Goal: Task Accomplishment & Management: Manage account settings

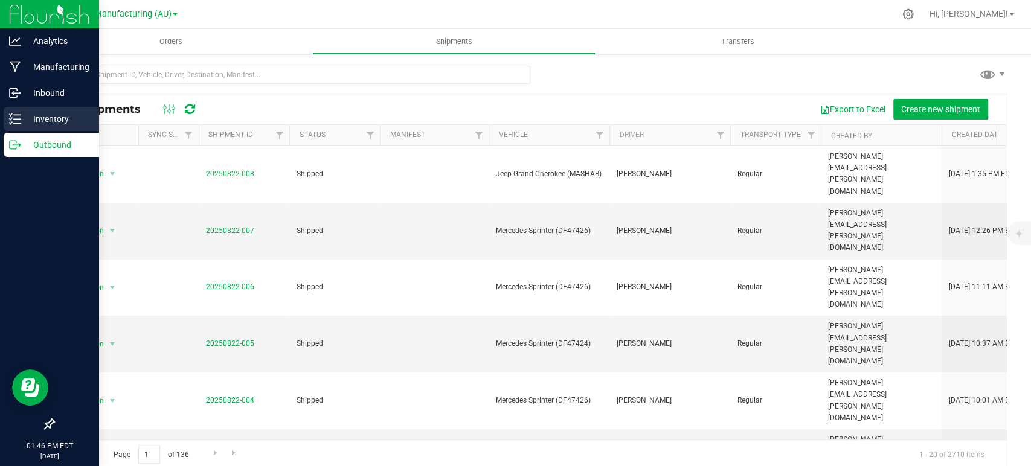
click at [27, 117] on p "Inventory" at bounding box center [57, 119] width 72 height 14
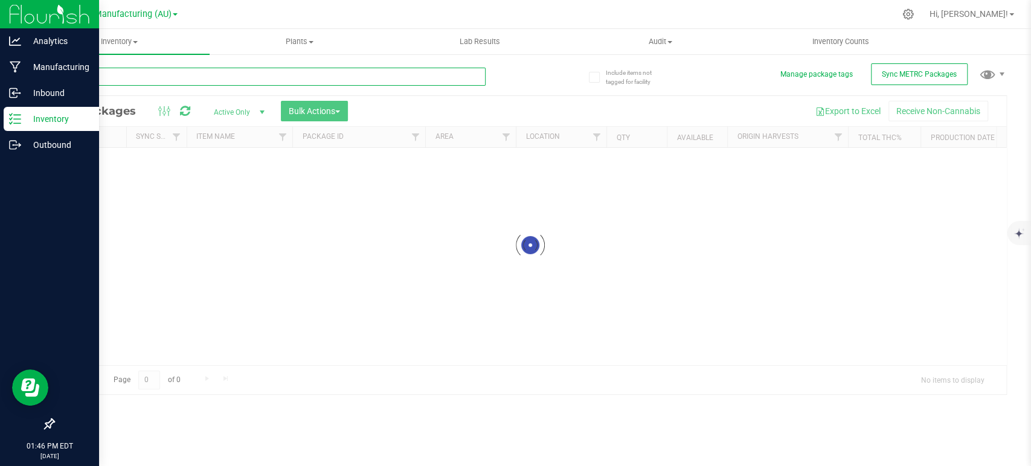
click at [157, 76] on input "text" at bounding box center [269, 77] width 432 height 18
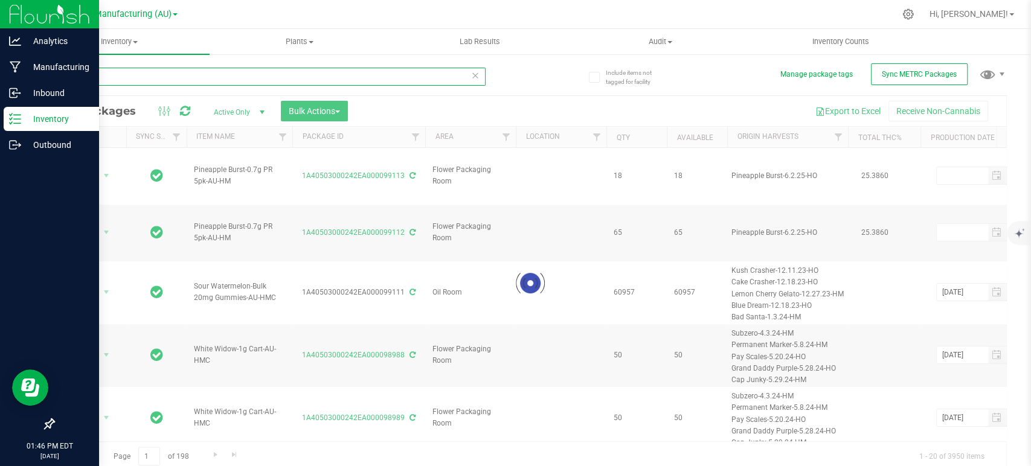
type input "62637"
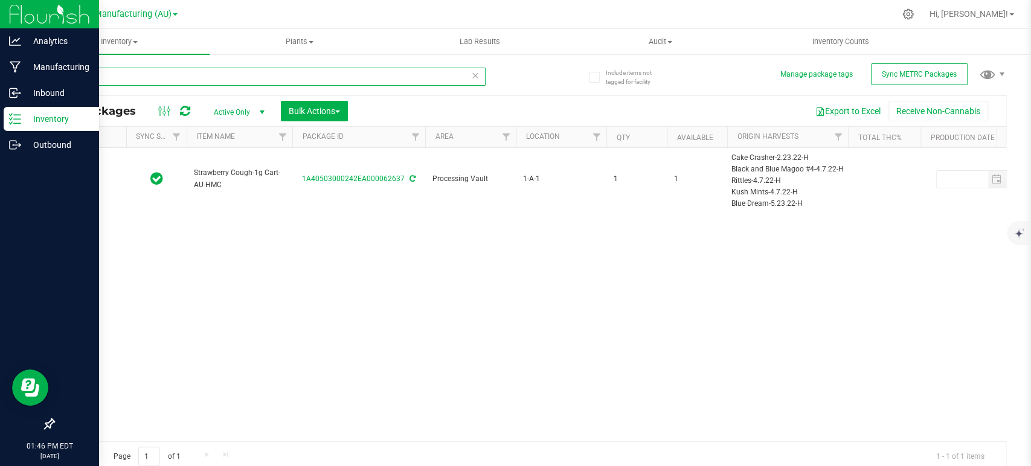
type input "[DATE]"
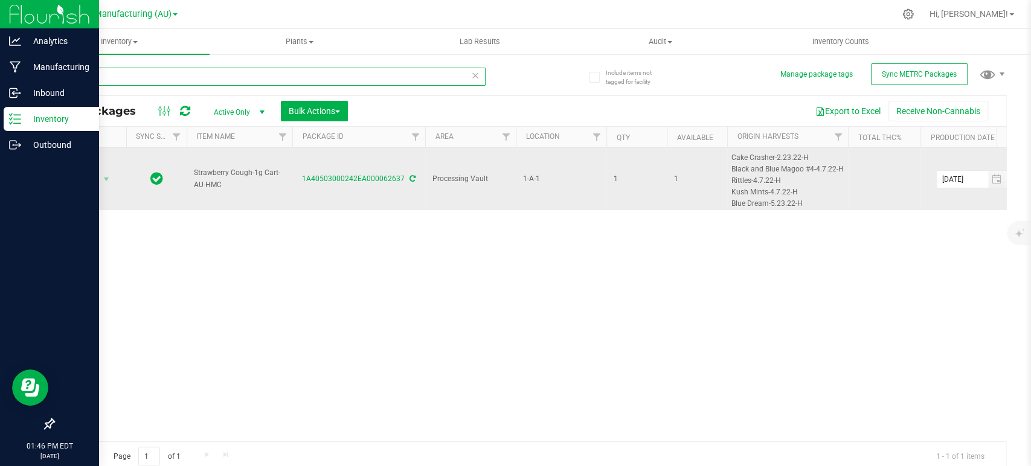
type input "62637"
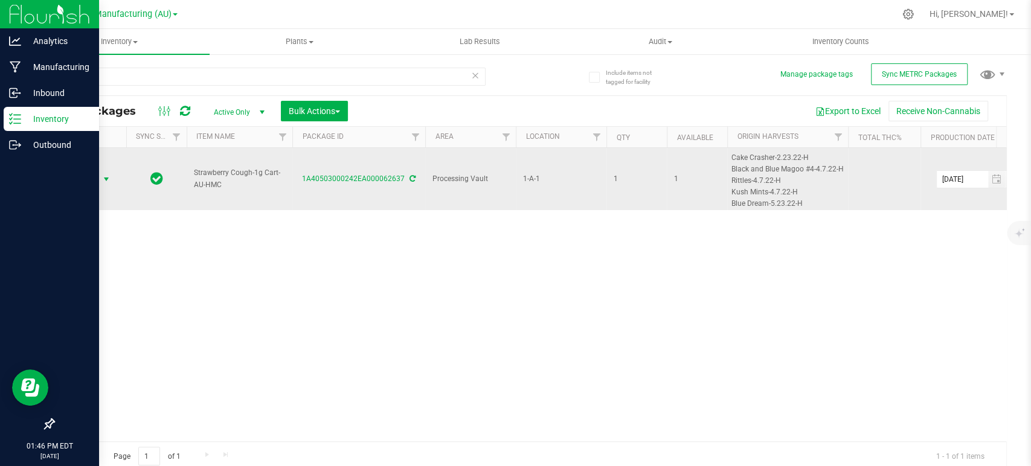
click at [94, 175] on span "Action" at bounding box center [82, 179] width 33 height 17
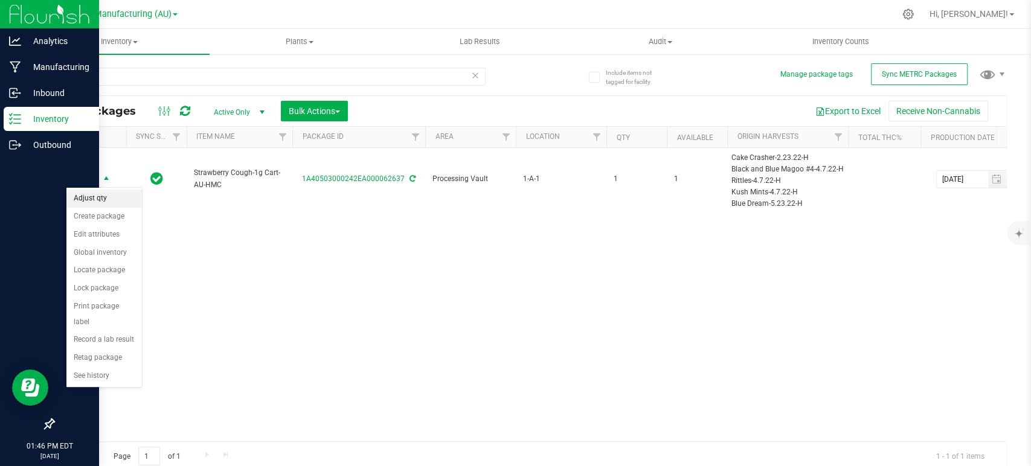
click at [92, 203] on li "Adjust qty" at bounding box center [103, 199] width 75 height 18
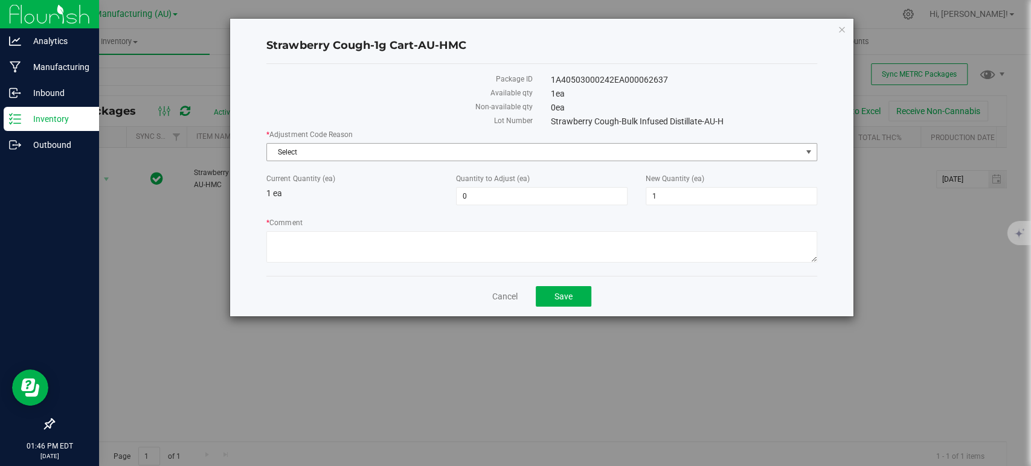
click at [315, 150] on span "Select" at bounding box center [534, 152] width 534 height 17
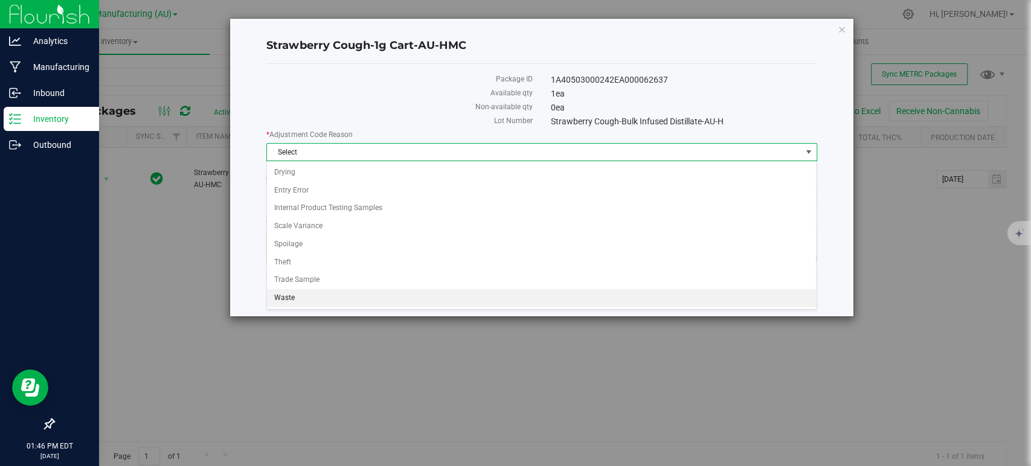
click at [284, 302] on li "Waste" at bounding box center [541, 298] width 549 height 18
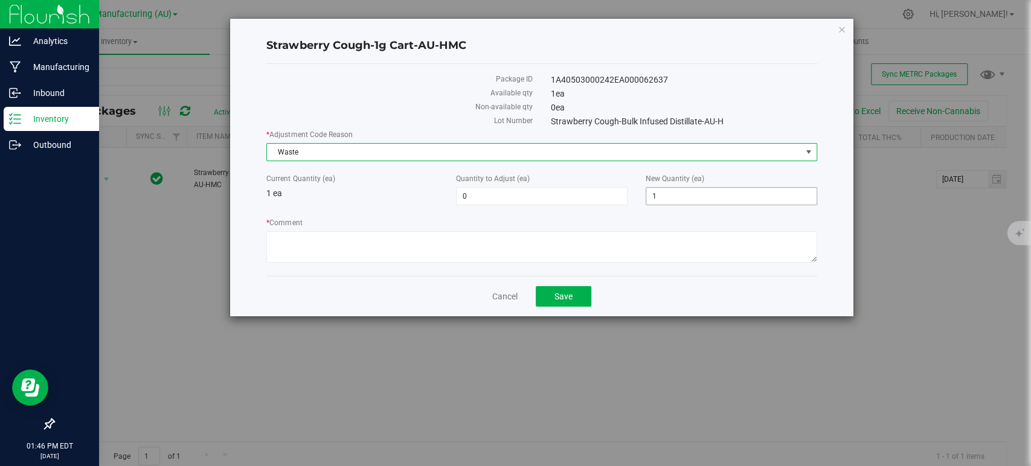
click at [715, 199] on span "1 1" at bounding box center [730, 196] width 171 height 18
click at [0, 0] on input "1" at bounding box center [0, 0] width 0 height 0
type input "0"
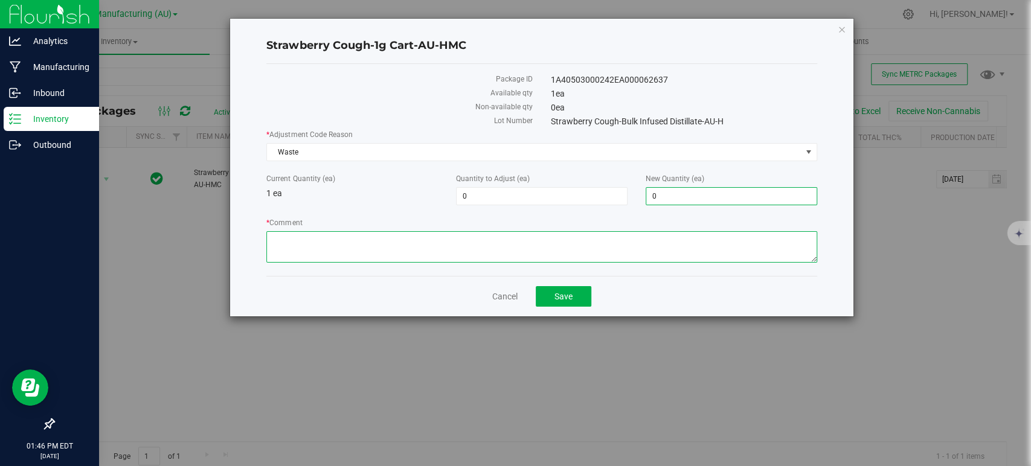
type input "-1"
type input "0"
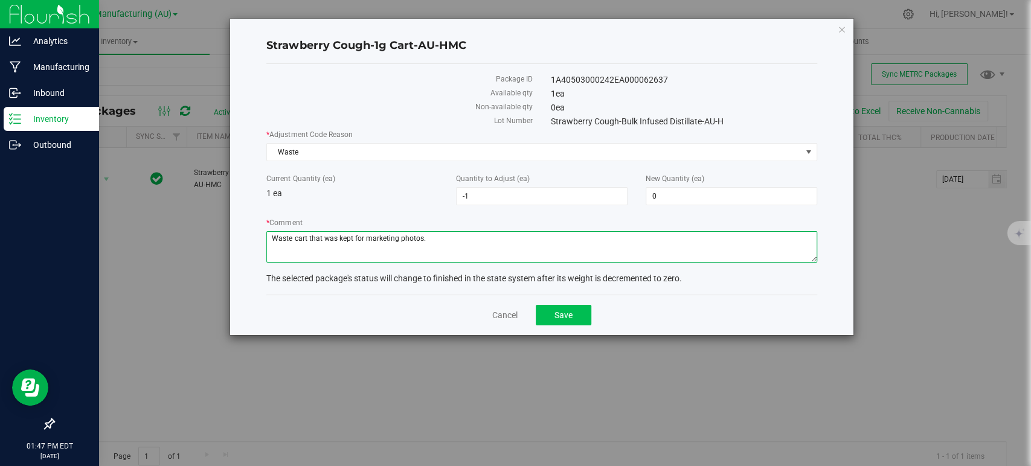
type textarea "Waste cart that was kept for marketing photos."
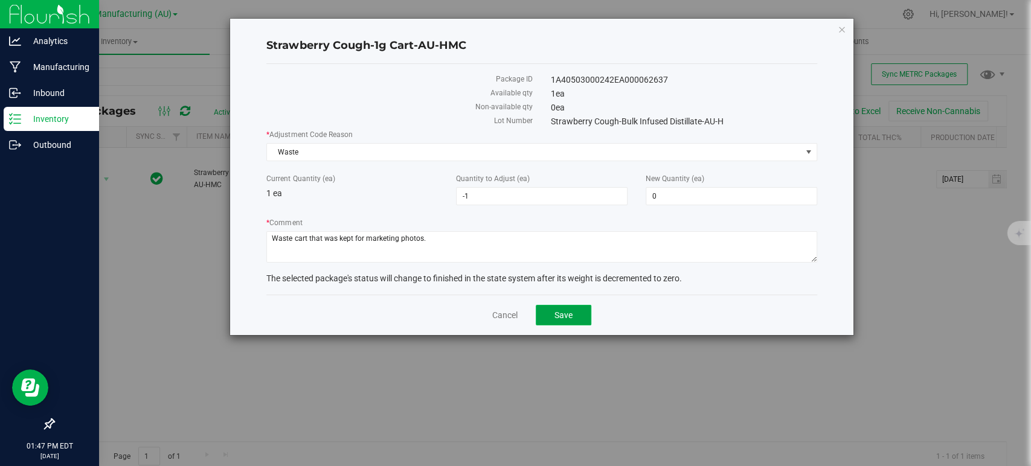
click at [566, 313] on span "Save" at bounding box center [563, 315] width 18 height 10
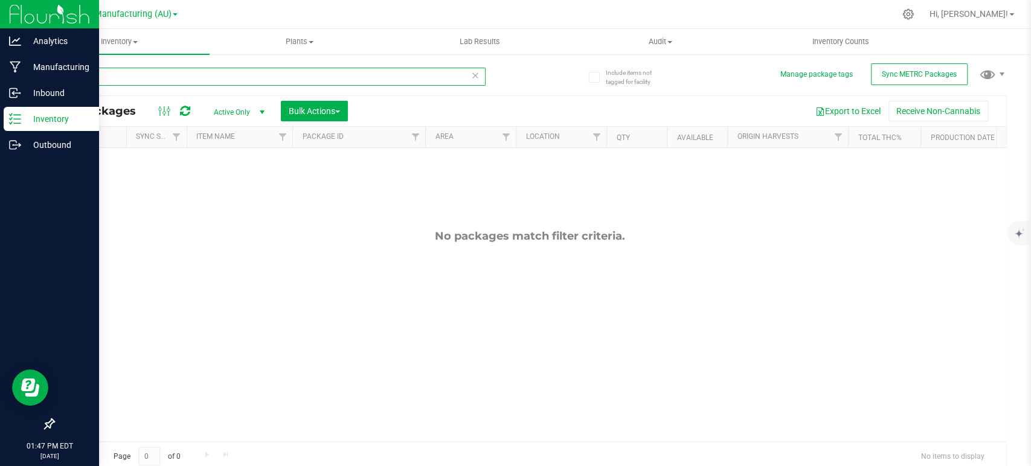
click at [138, 74] on input "62637" at bounding box center [269, 77] width 432 height 18
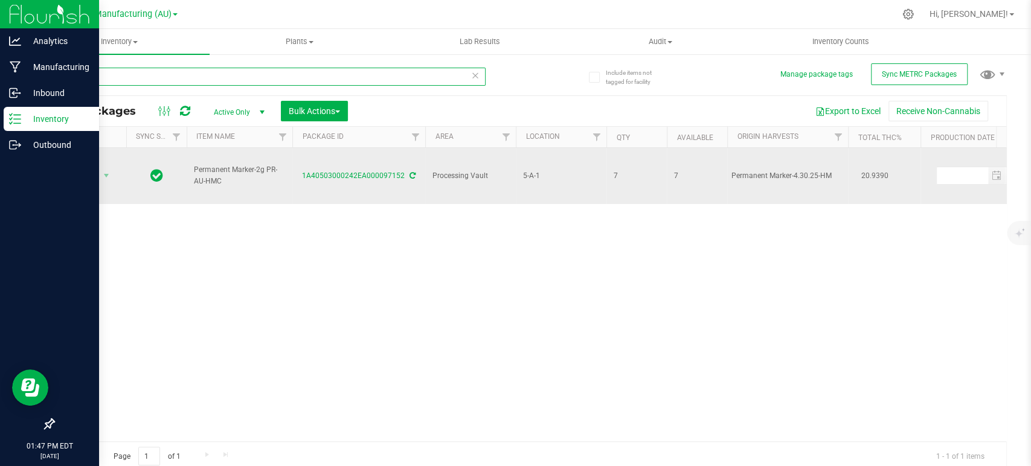
type input "97152"
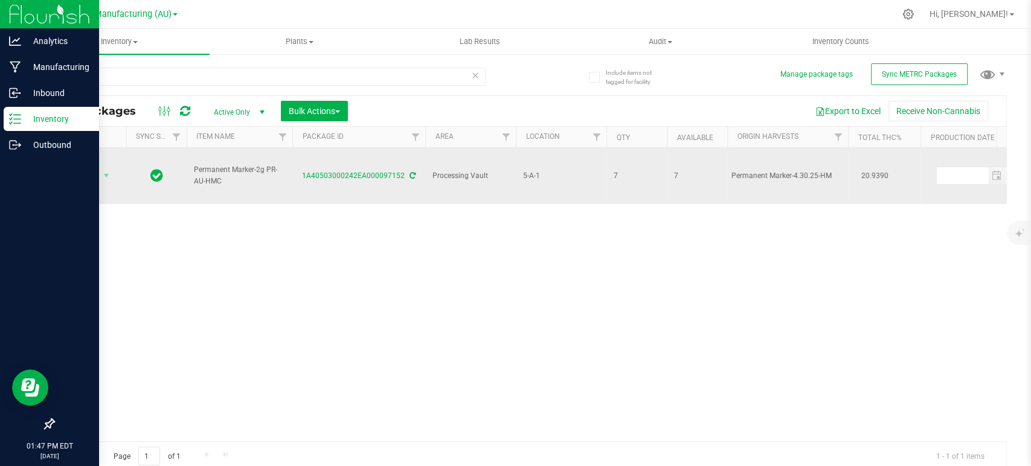
click at [88, 167] on span "Action" at bounding box center [82, 175] width 33 height 17
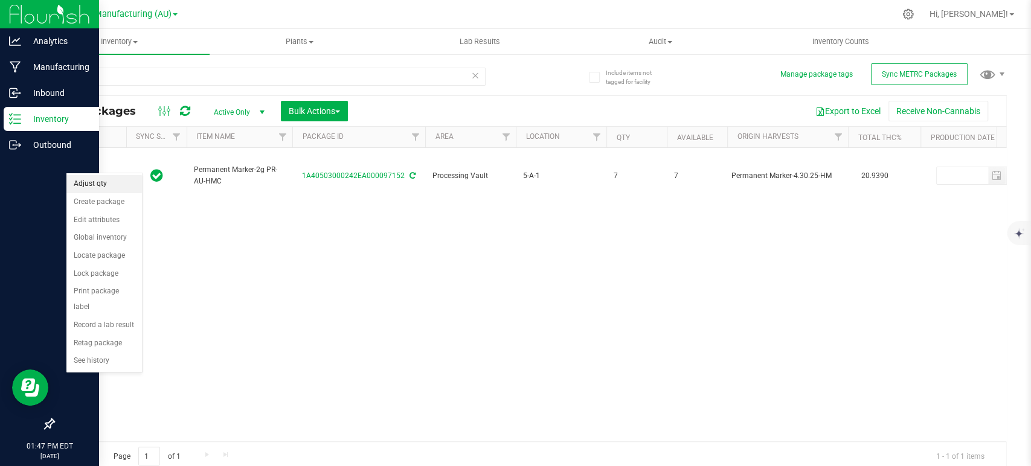
click at [101, 186] on li "Adjust qty" at bounding box center [103, 184] width 75 height 18
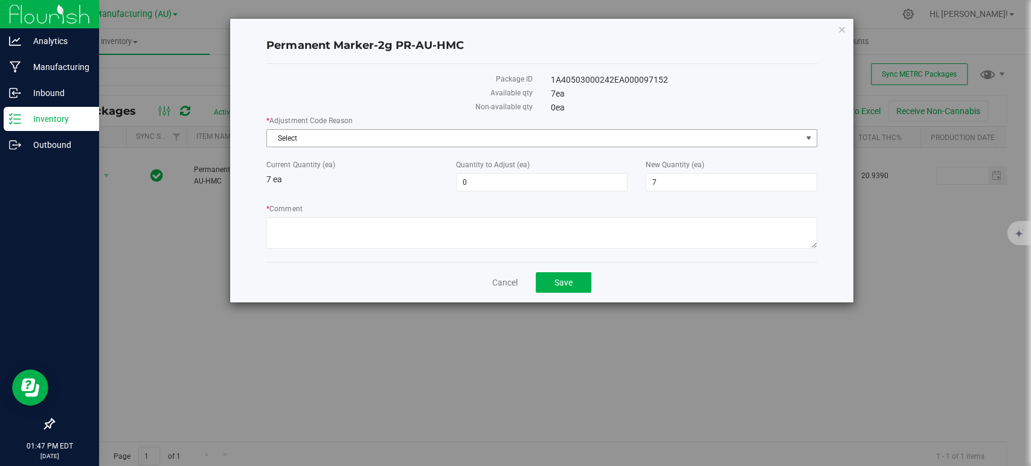
click at [312, 138] on span "Select" at bounding box center [534, 138] width 534 height 17
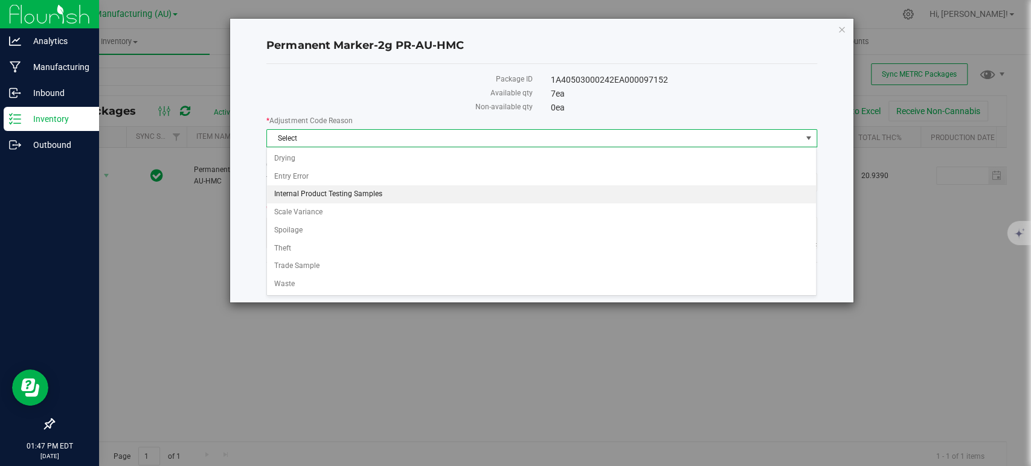
click at [314, 197] on li "Internal Product Testing Samples" at bounding box center [541, 194] width 549 height 18
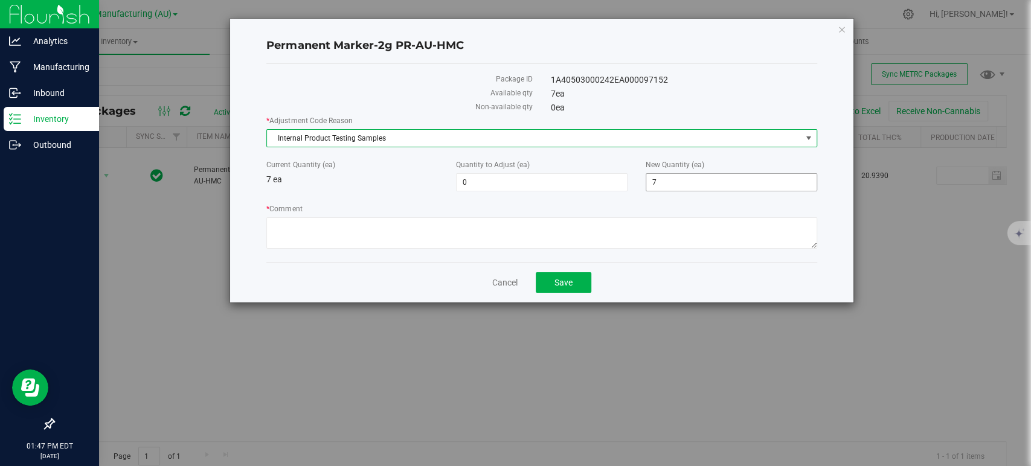
click at [715, 182] on span "7 7" at bounding box center [730, 182] width 171 height 18
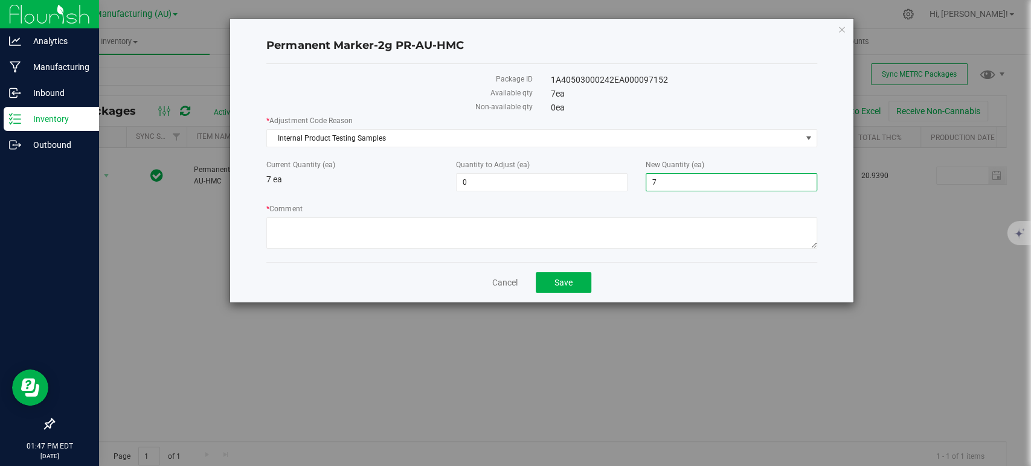
click at [715, 182] on input "7" at bounding box center [731, 182] width 170 height 17
type input "0"
type input "-7"
type input "0"
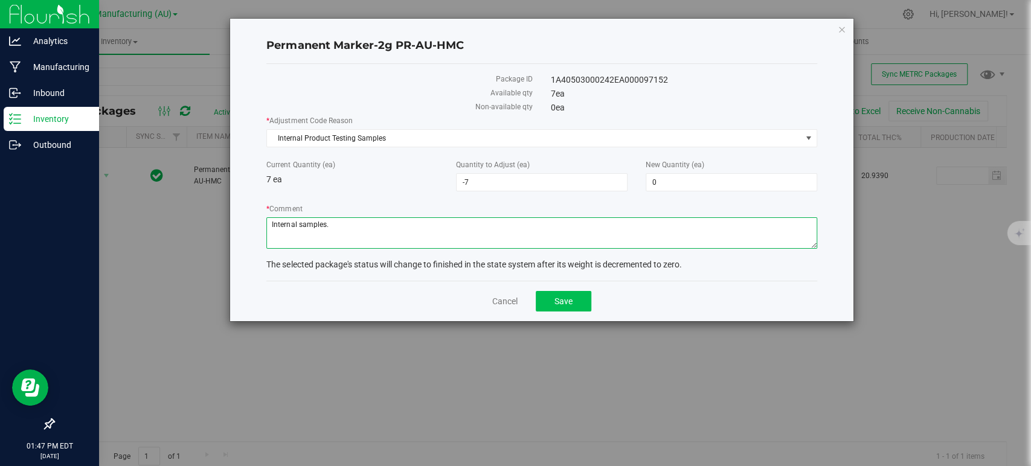
type textarea "Internal samples."
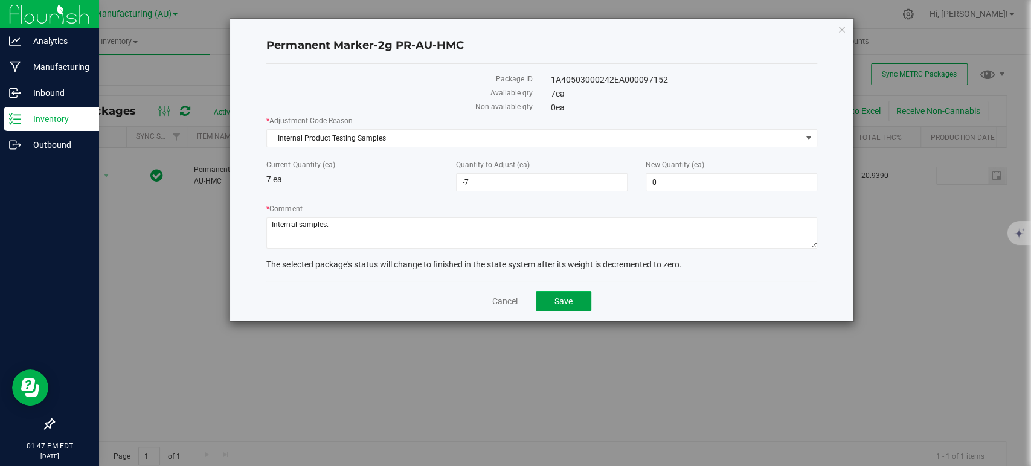
click at [569, 292] on button "Save" at bounding box center [564, 301] width 56 height 21
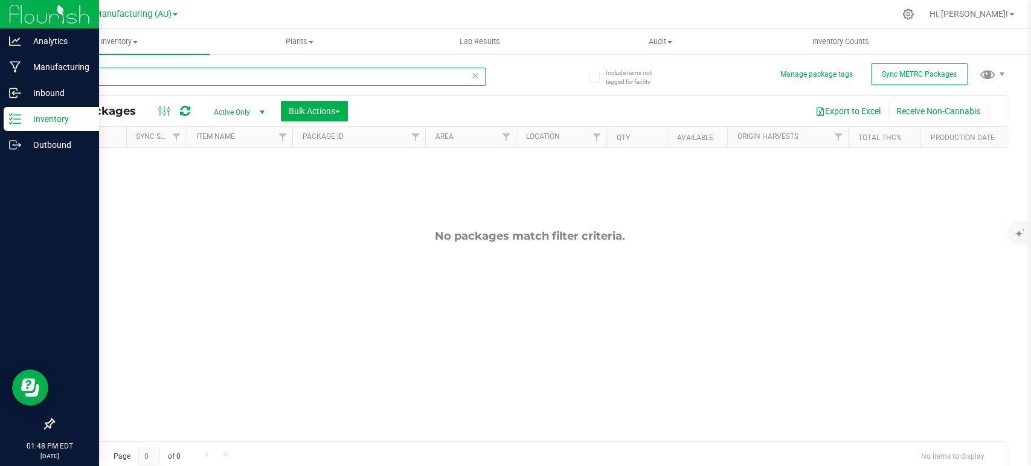
click at [121, 83] on input "97152" at bounding box center [269, 77] width 432 height 18
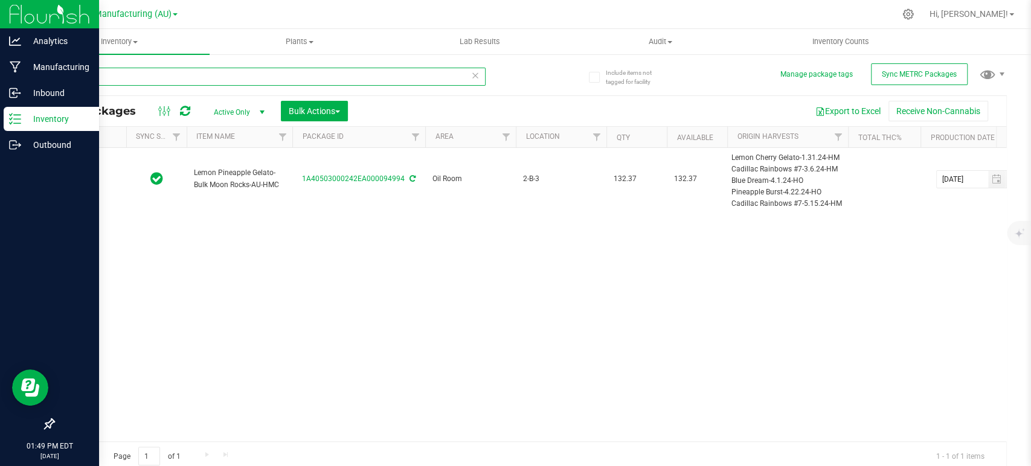
type input "94994"
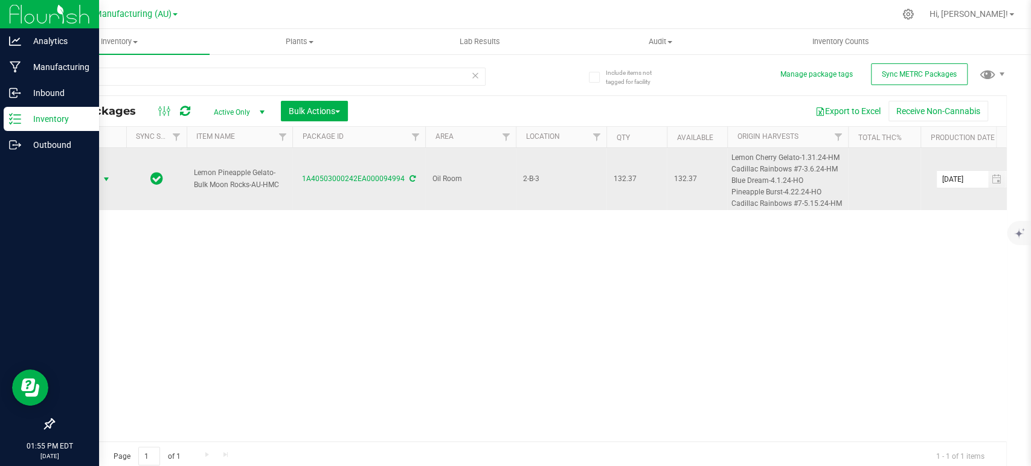
click at [92, 175] on span "Action" at bounding box center [82, 179] width 33 height 17
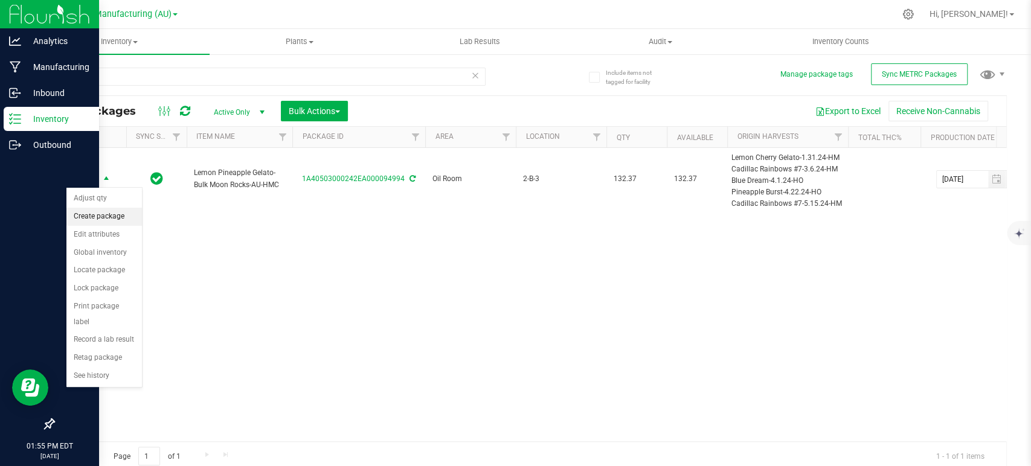
click at [94, 216] on li "Create package" at bounding box center [103, 217] width 75 height 18
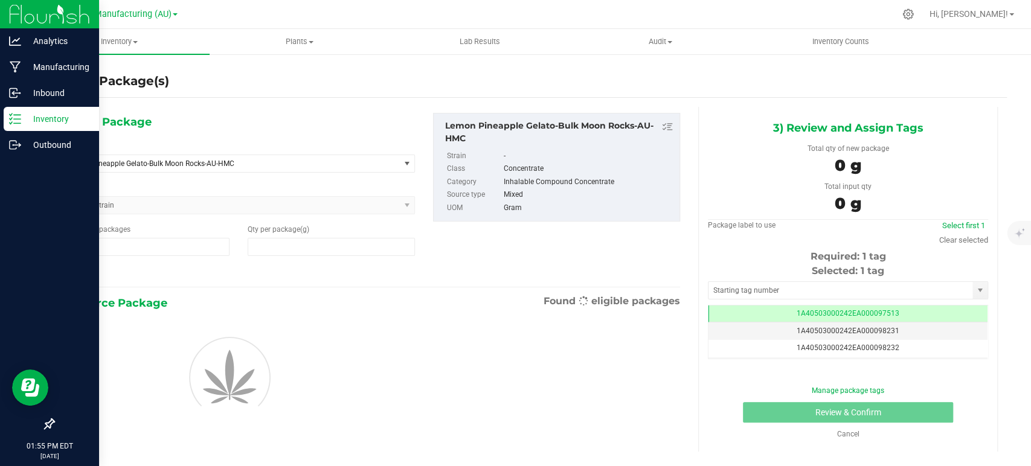
type input "1"
type input "0.0000"
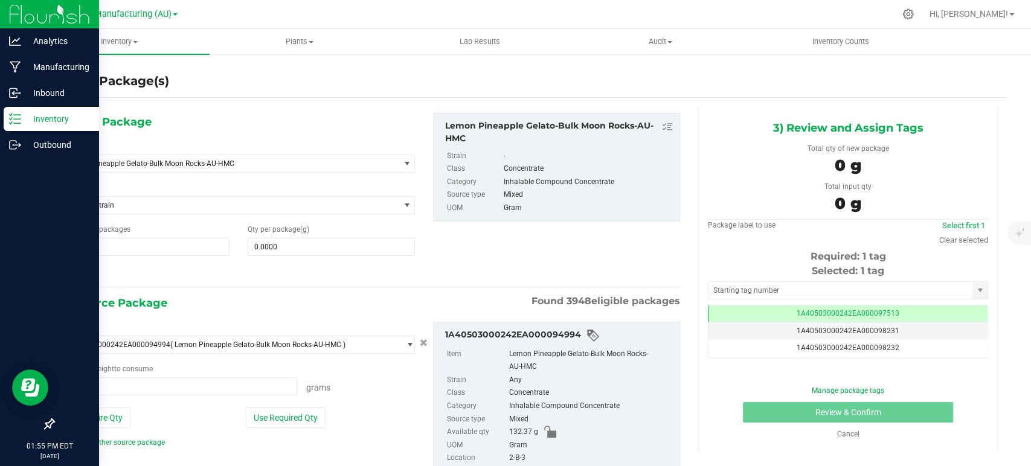
type input "0.0000 g"
click at [238, 164] on span "Lemon Pineapple Gelato-Bulk Moon Rocks-AU-HMC" at bounding box center [224, 163] width 313 height 8
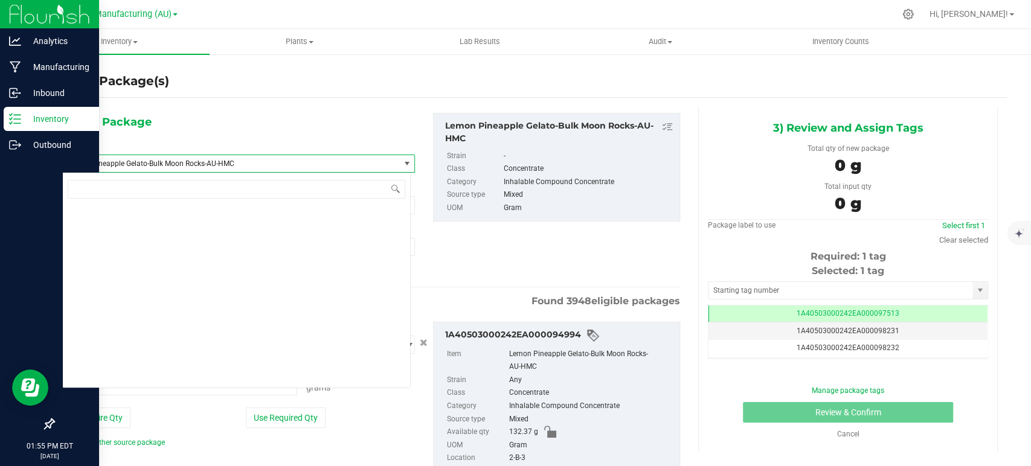
scroll to position [12544, 0]
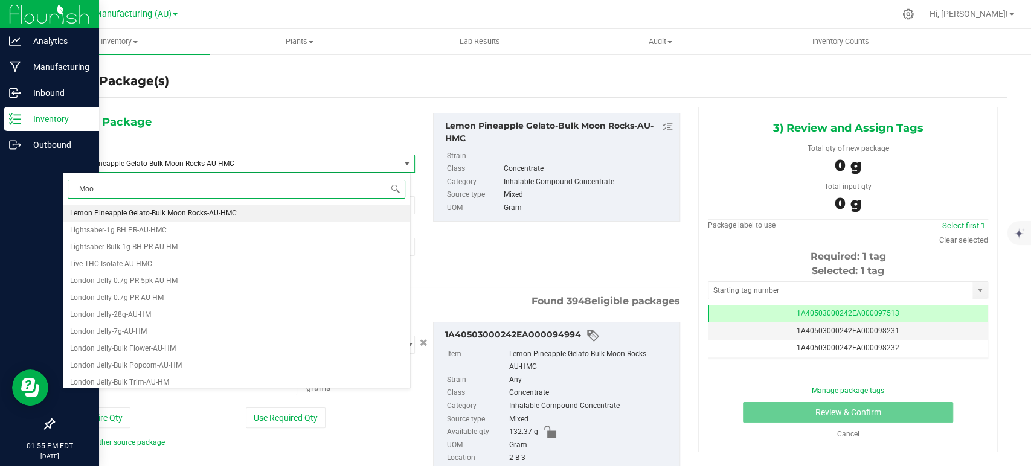
type input "Moon"
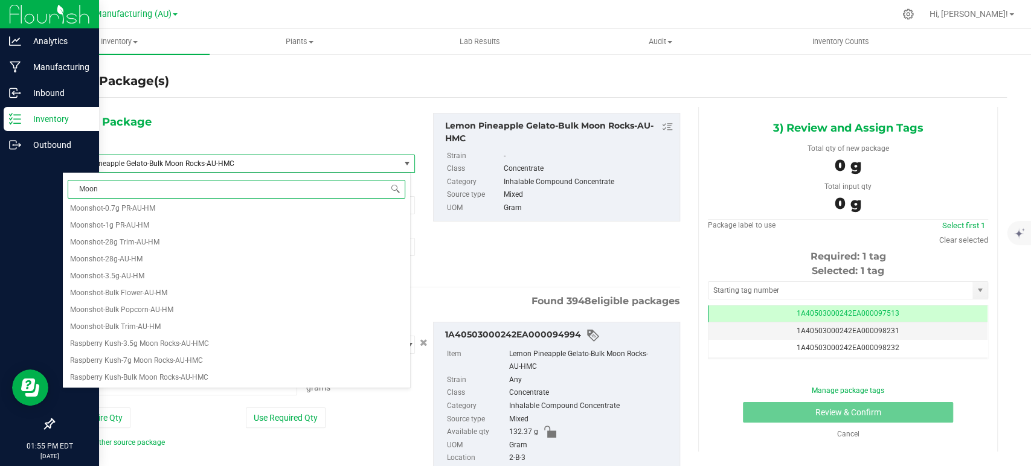
scroll to position [0, 0]
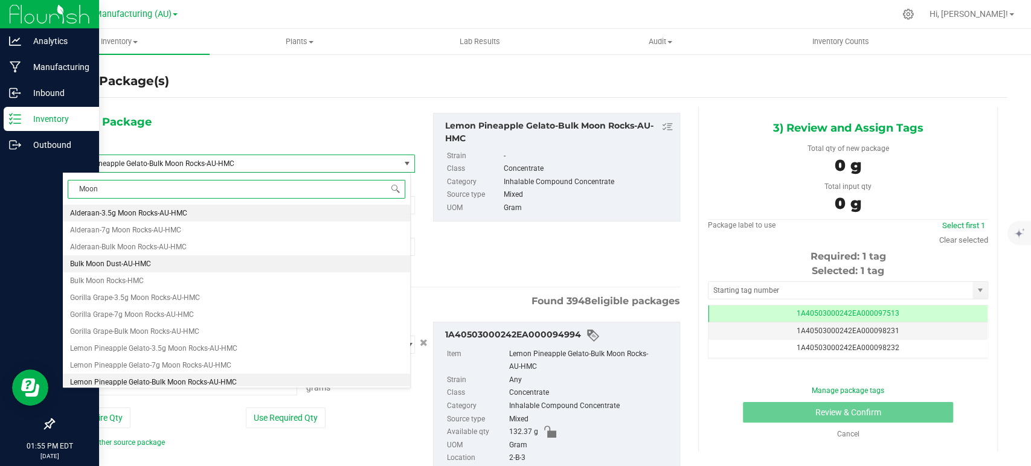
click at [117, 261] on span "Bulk Moon Dust-AU-HMC" at bounding box center [110, 264] width 81 height 8
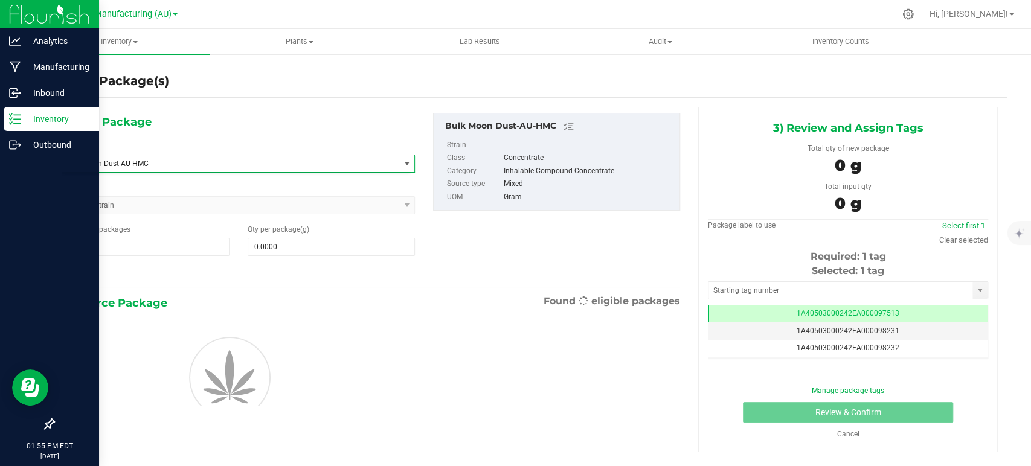
type input "0.0000"
click at [294, 245] on span "0.0000 0" at bounding box center [331, 247] width 167 height 18
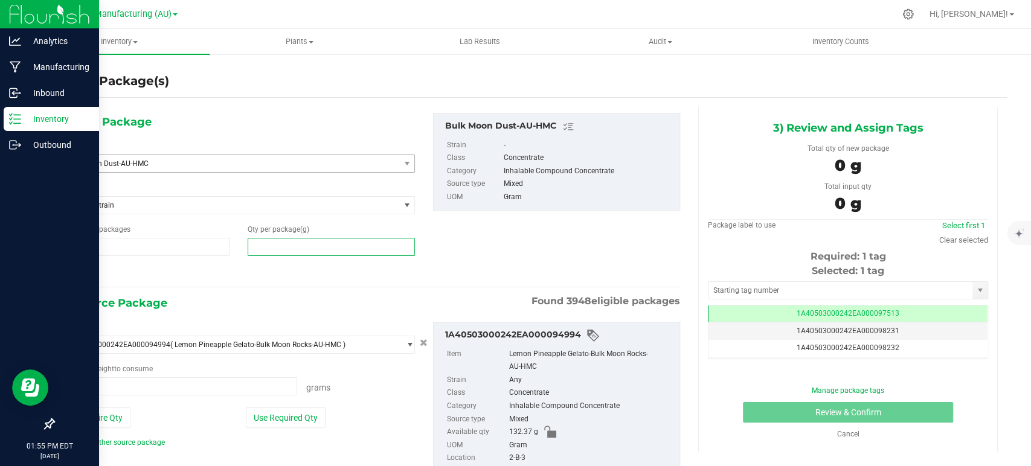
type input "0.0000 g"
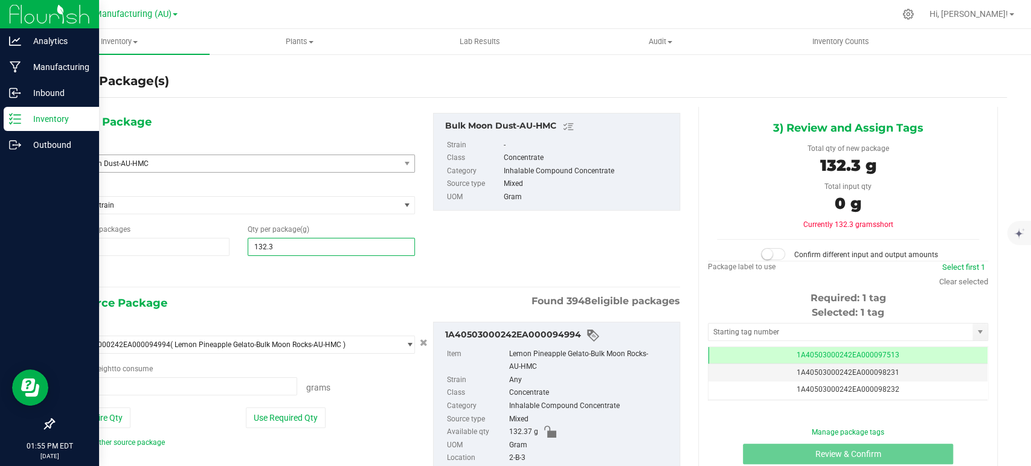
type input "132.37"
type input "132.3700"
click at [303, 262] on div "1) New Package Select Item Bulk Moon Dust-AU-HMC Bubble [PERSON_NAME]-0.7g PR-A…" at bounding box center [238, 197] width 371 height 168
click at [283, 416] on button "Use Required Qty" at bounding box center [286, 418] width 80 height 21
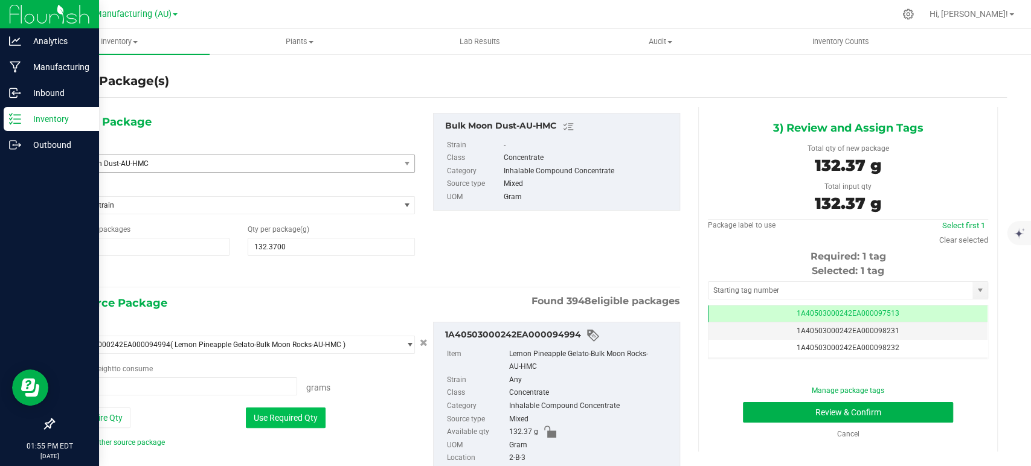
type input "132.3700 g"
click at [949, 241] on link "Clear selected" at bounding box center [963, 239] width 49 height 9
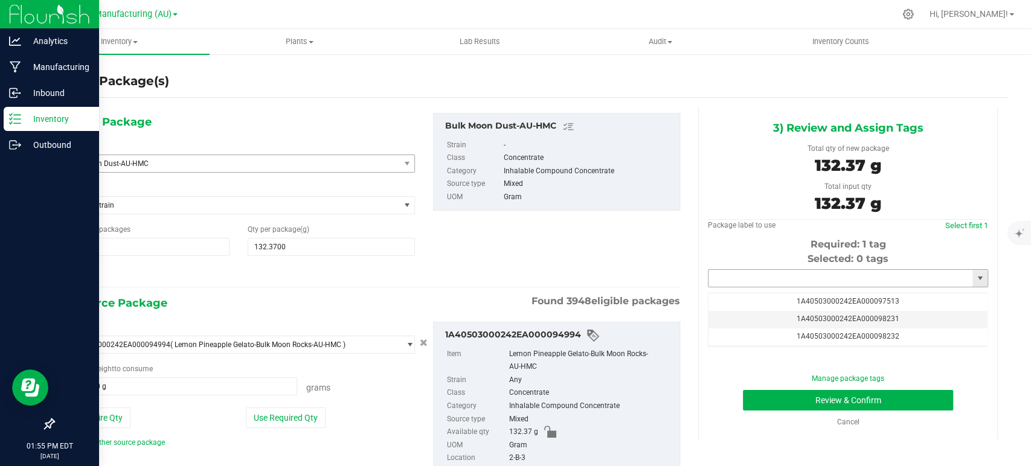
click at [729, 274] on input "text" at bounding box center [840, 278] width 264 height 17
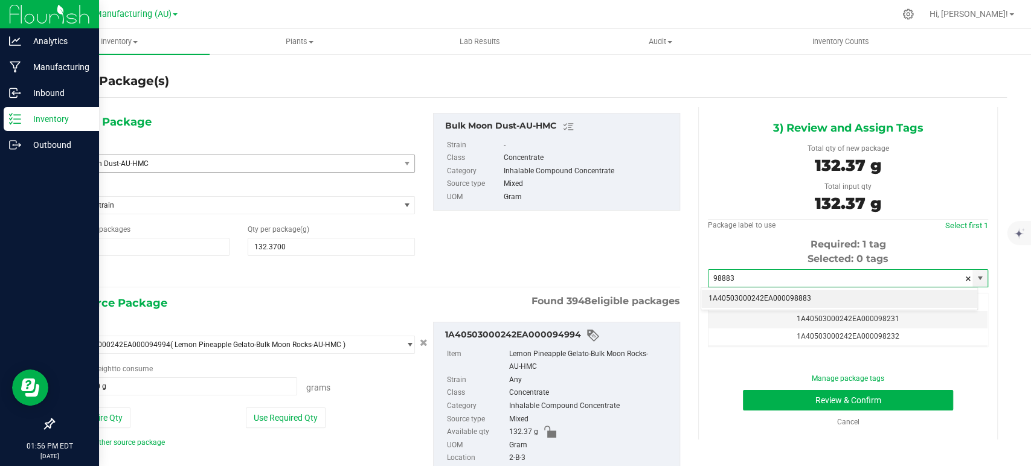
click at [788, 294] on li "1A40503000242EA000098883" at bounding box center [839, 299] width 276 height 18
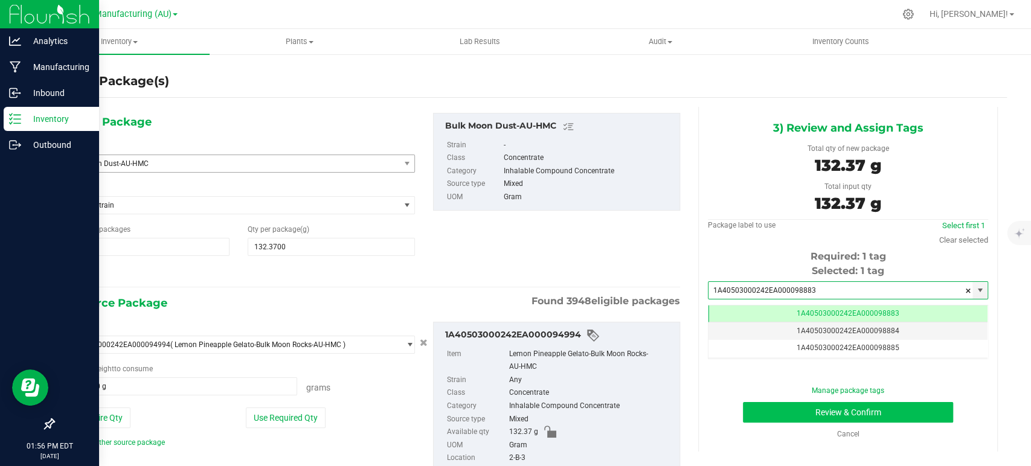
scroll to position [0, 0]
type input "1A40503000242EA000098883"
click at [827, 408] on button "Review & Confirm" at bounding box center [848, 412] width 210 height 21
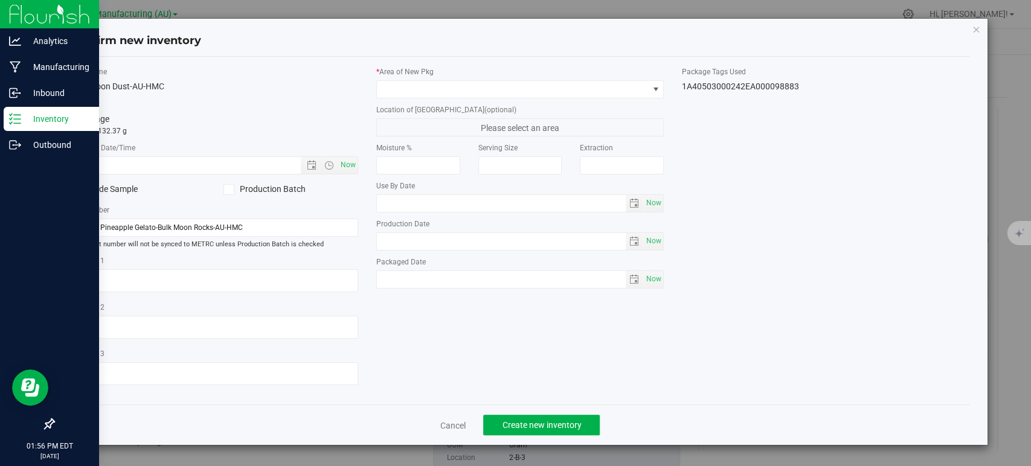
type input "[DATE]"
click at [354, 164] on span "Now" at bounding box center [348, 165] width 21 height 18
type input "[DATE] 1:56 PM"
click at [394, 90] on span at bounding box center [512, 89] width 271 height 17
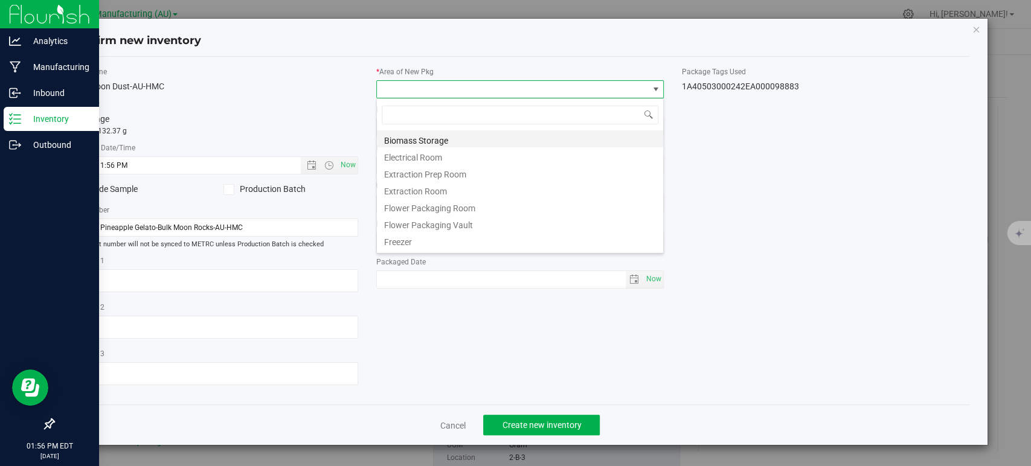
click at [425, 134] on li "Biomass Storage" at bounding box center [520, 138] width 286 height 17
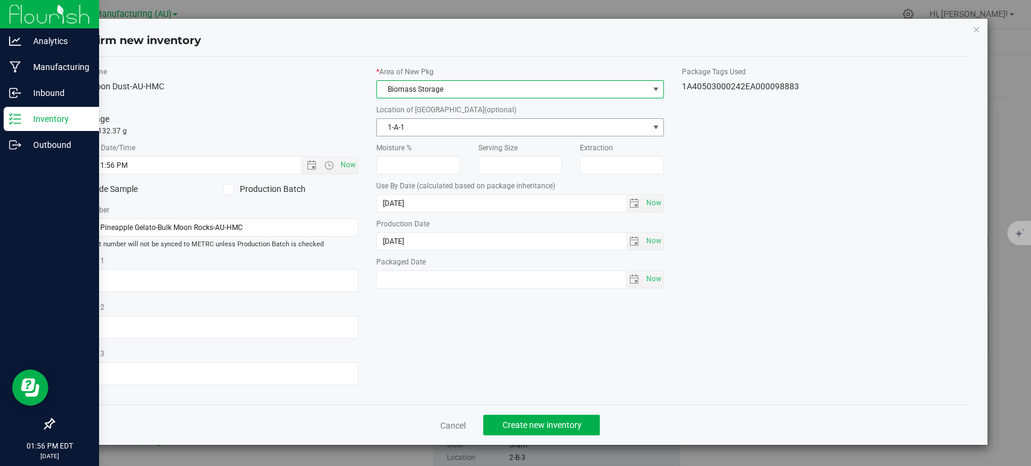
click at [406, 128] on span "1-A-1" at bounding box center [512, 127] width 271 height 17
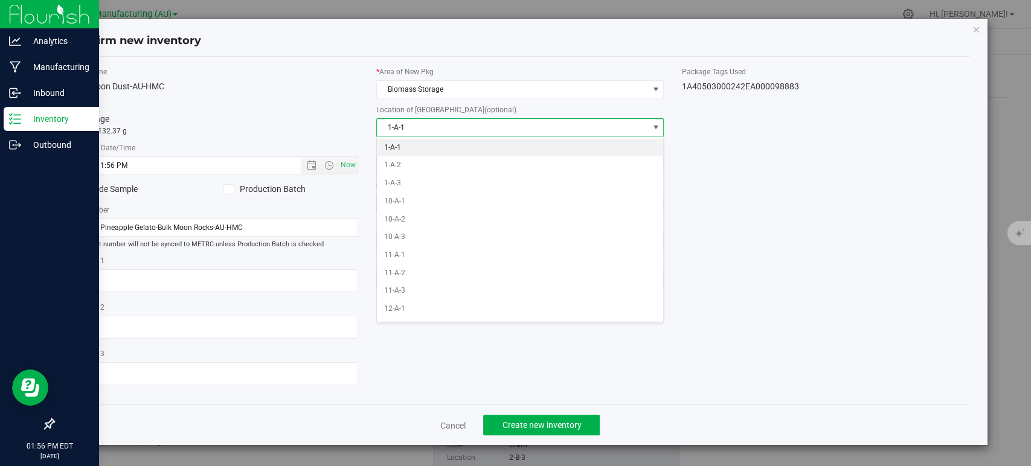
click at [401, 147] on li "1-A-1" at bounding box center [520, 148] width 286 height 18
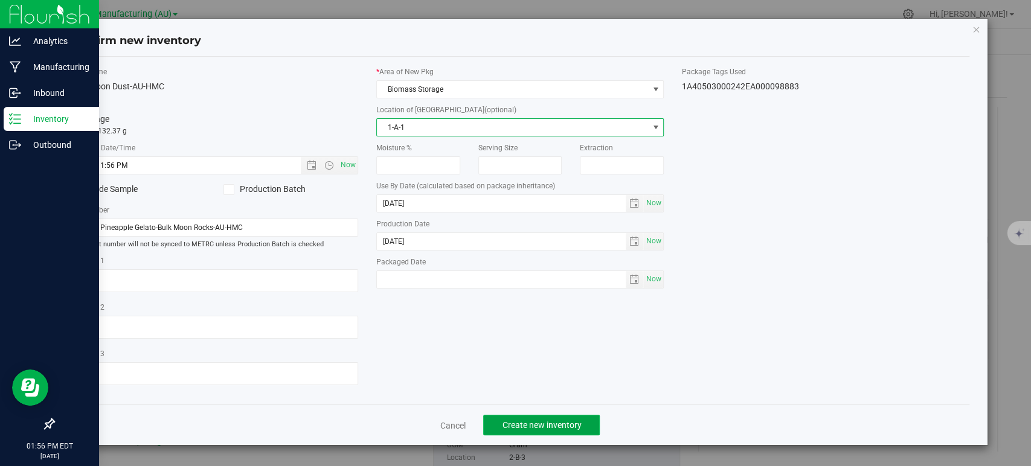
click at [523, 428] on span "Create new inventory" at bounding box center [541, 425] width 79 height 10
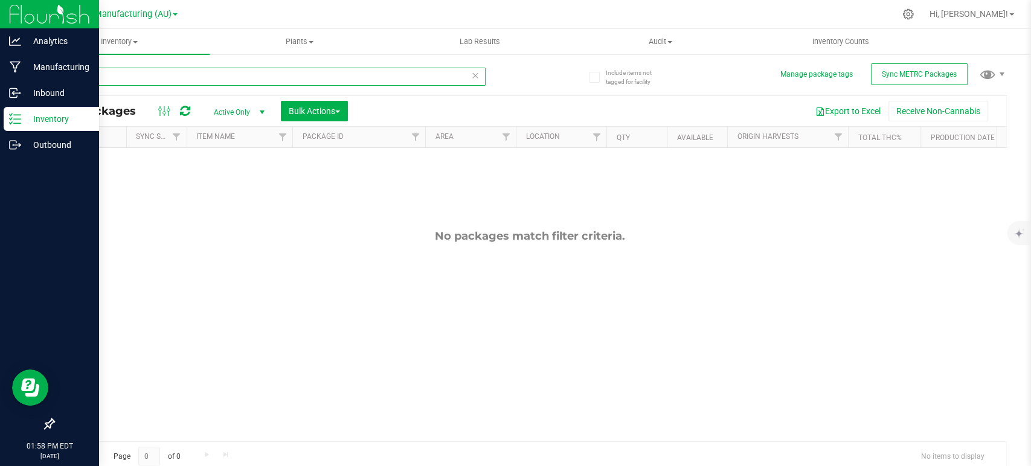
click at [155, 68] on input "94994" at bounding box center [269, 77] width 432 height 18
click at [117, 42] on span "Inventory" at bounding box center [119, 41] width 181 height 11
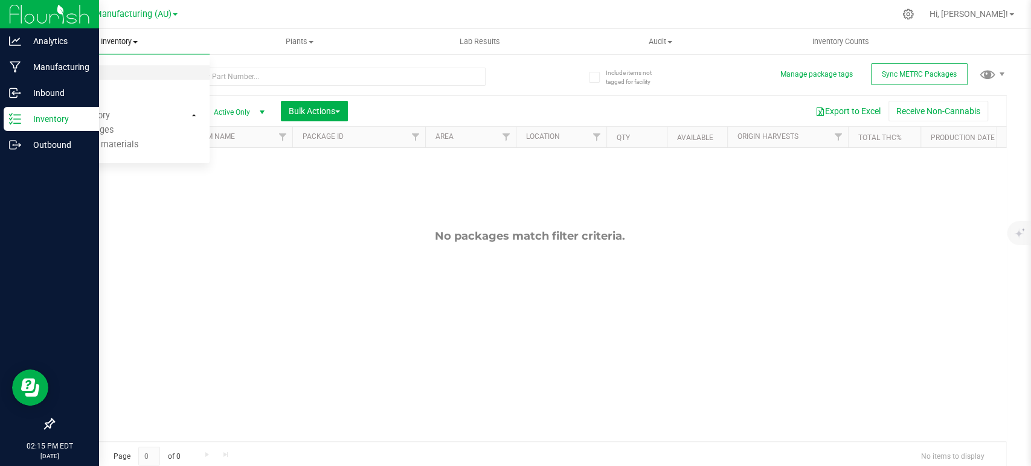
click at [85, 75] on span "All packages" at bounding box center [70, 73] width 83 height 10
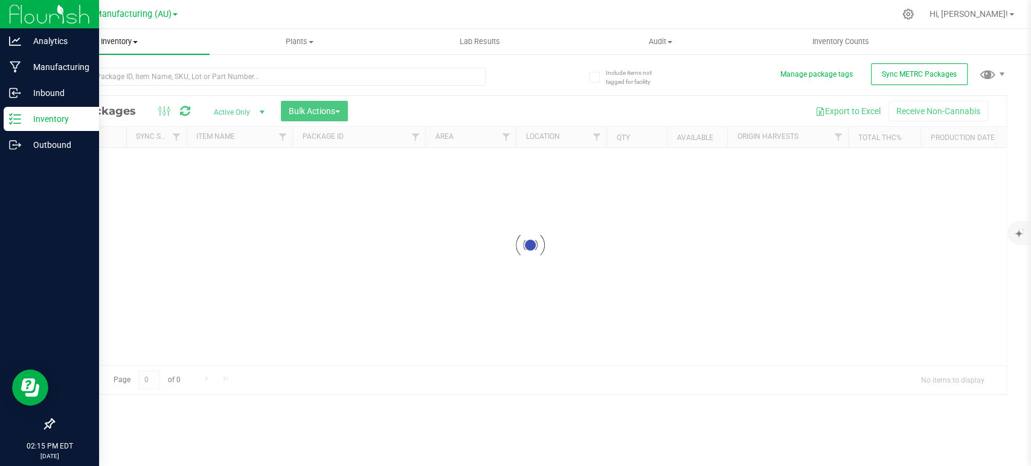
click at [120, 42] on span "Inventory" at bounding box center [119, 41] width 181 height 11
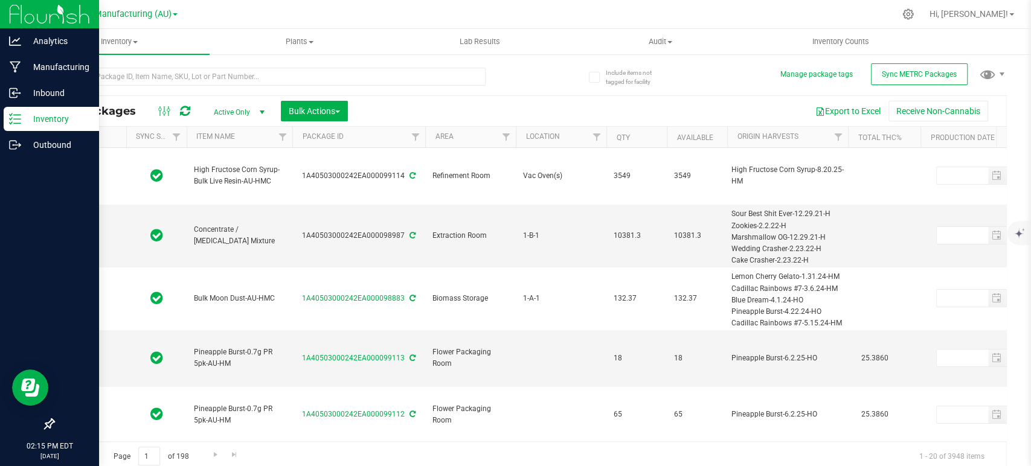
type input "[DATE]"
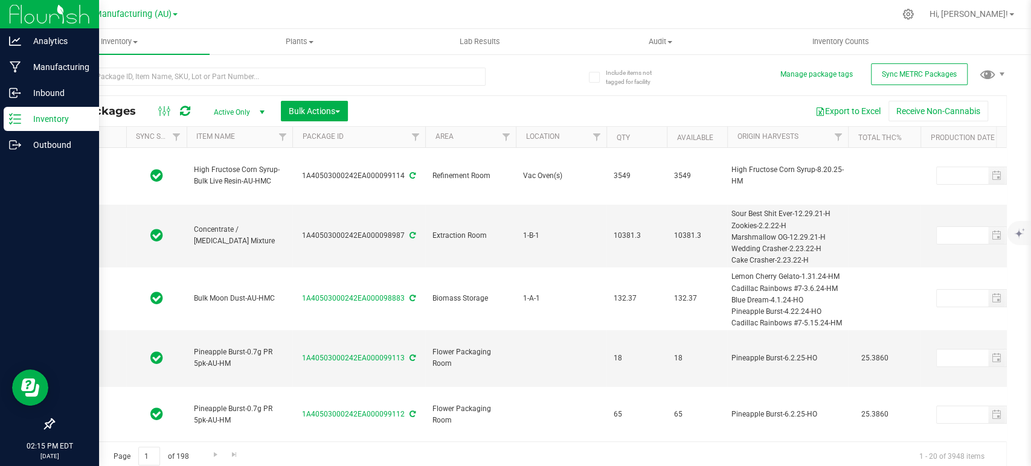
type input "[DATE]"
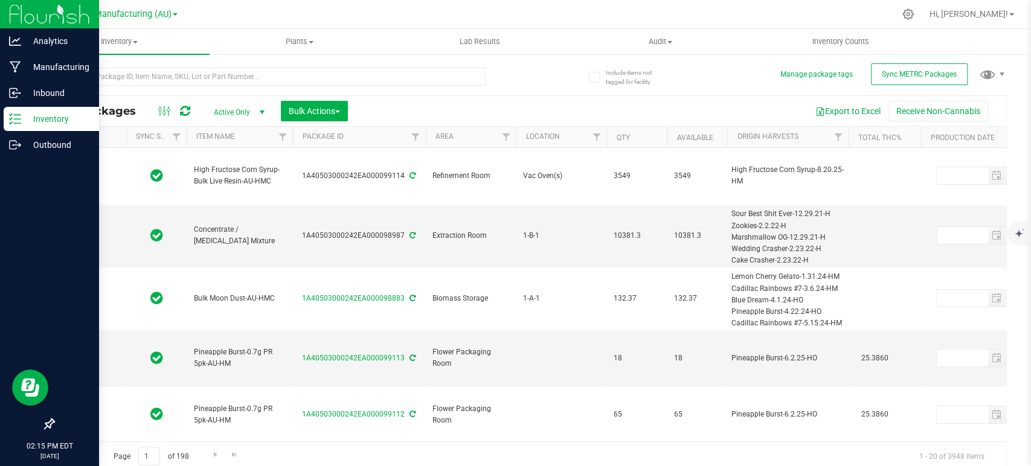
type input "[DATE]"
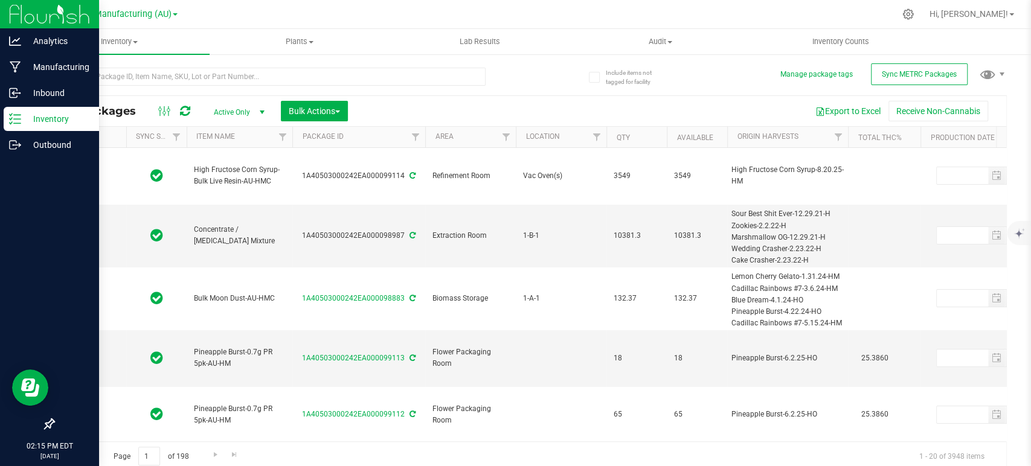
type input "[DATE]"
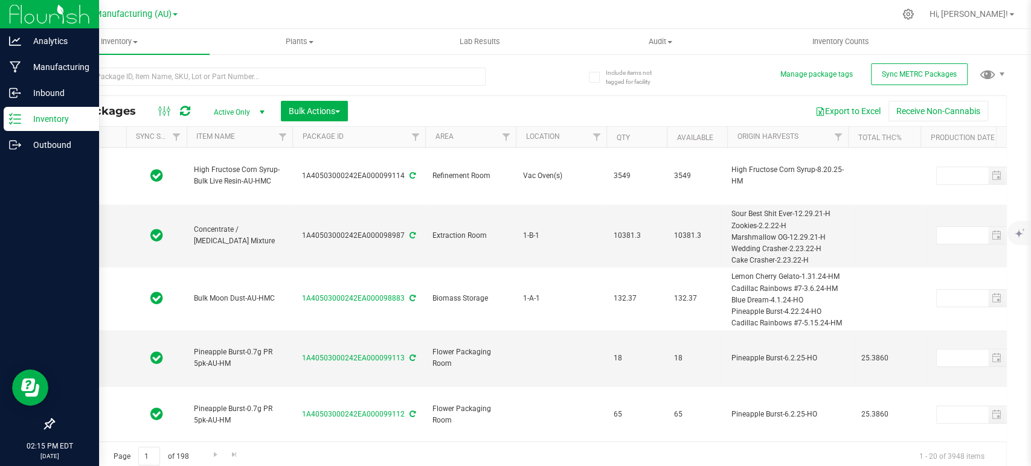
type input "[DATE]"
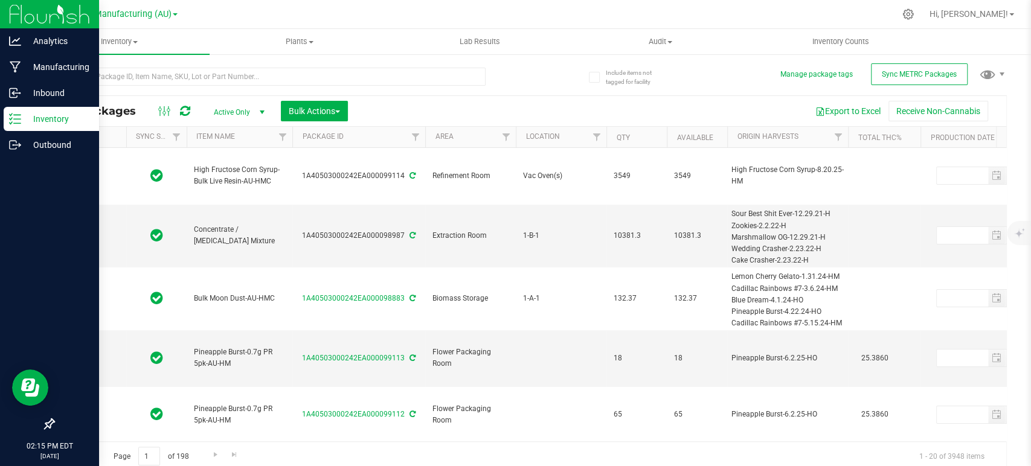
type input "[DATE]"
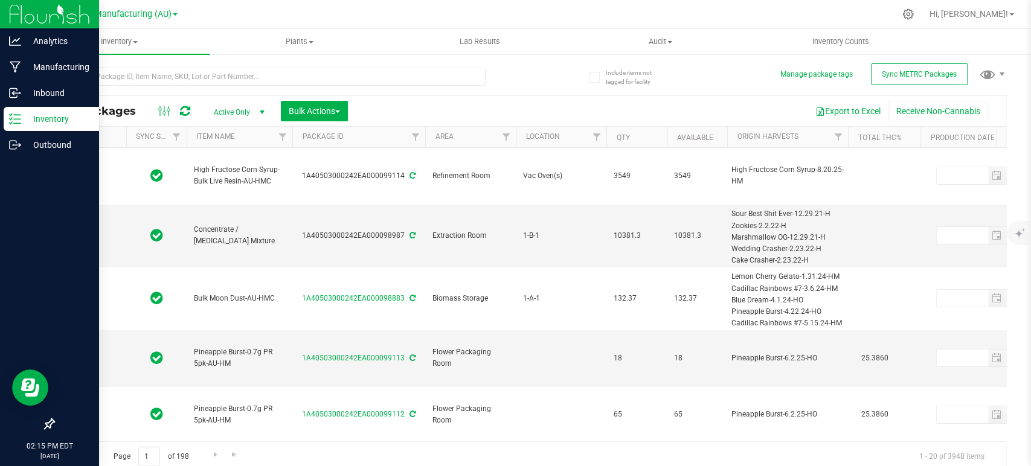
type input "[DATE]"
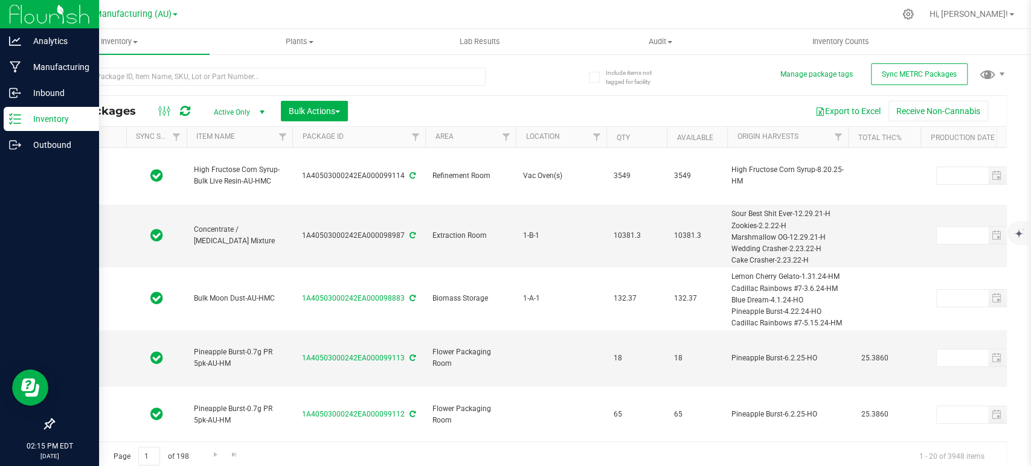
type input "[DATE]"
click at [34, 91] on p "Inbound" at bounding box center [57, 93] width 72 height 14
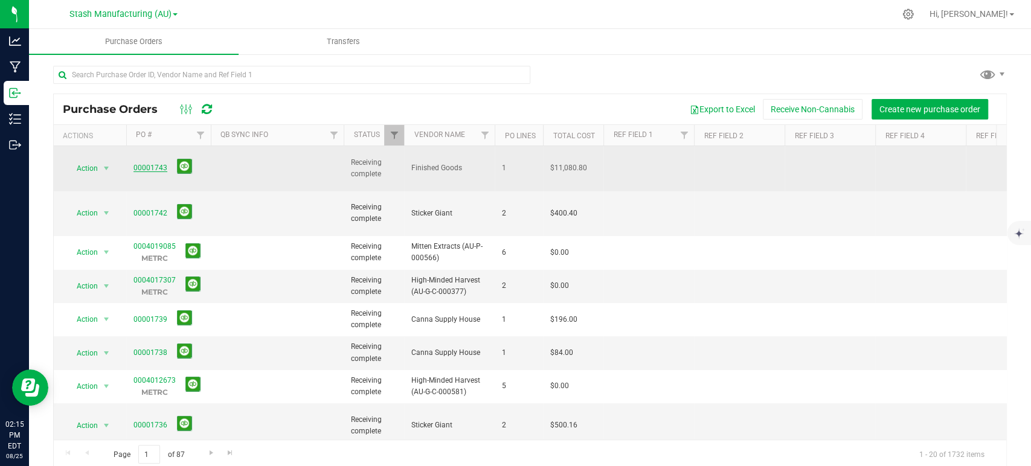
click at [163, 164] on link "00001743" at bounding box center [150, 168] width 34 height 8
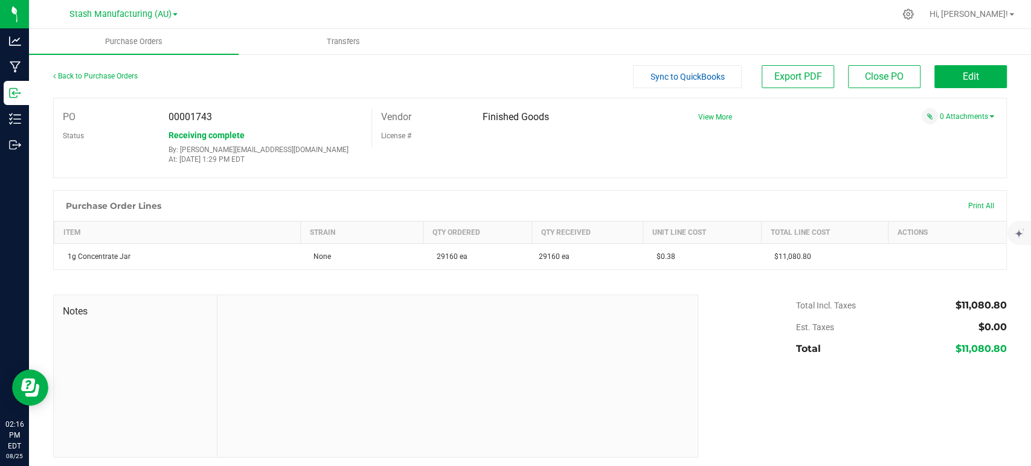
click at [579, 329] on div at bounding box center [457, 376] width 480 height 162
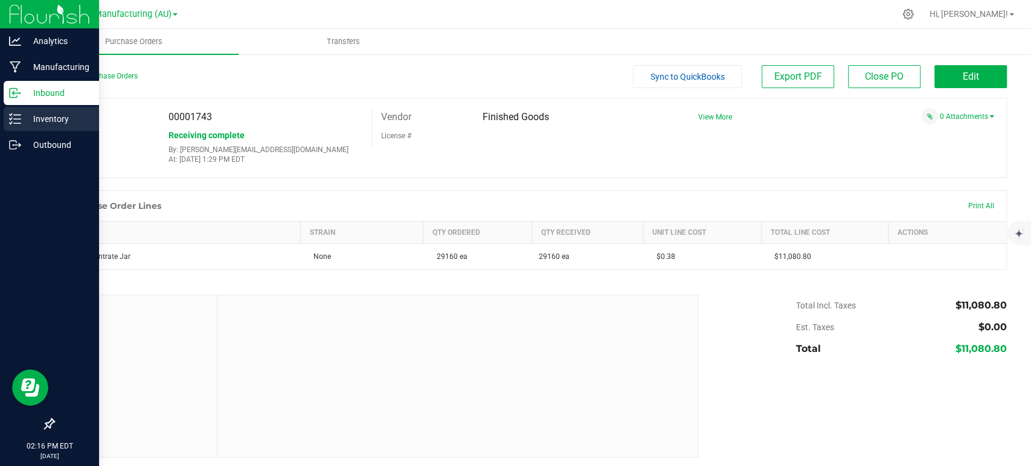
click at [20, 110] on div "Inventory" at bounding box center [51, 119] width 95 height 24
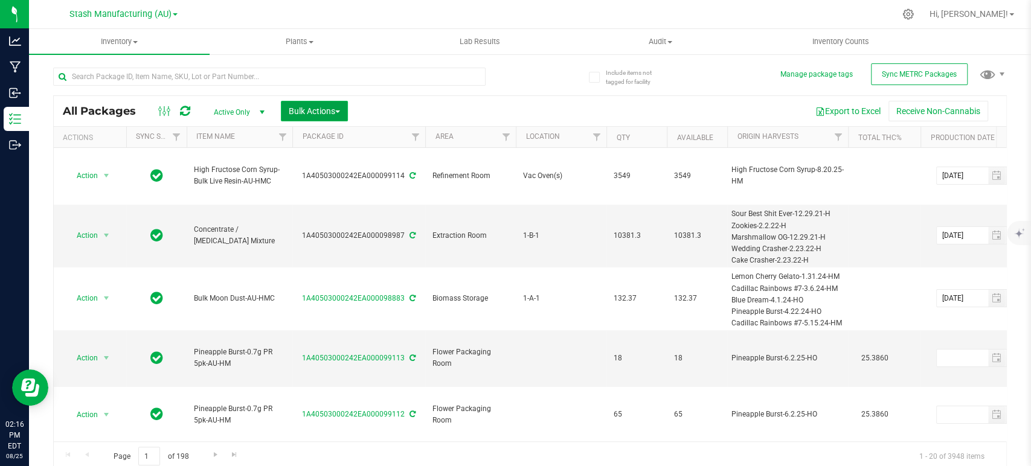
click at [328, 112] on span "Bulk Actions" at bounding box center [314, 111] width 51 height 10
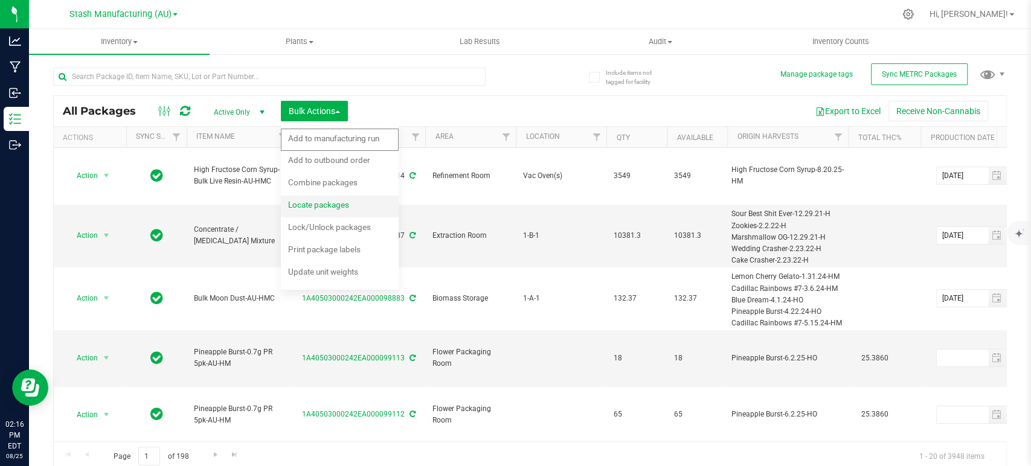
click at [326, 211] on div "Locate packages" at bounding box center [326, 206] width 77 height 19
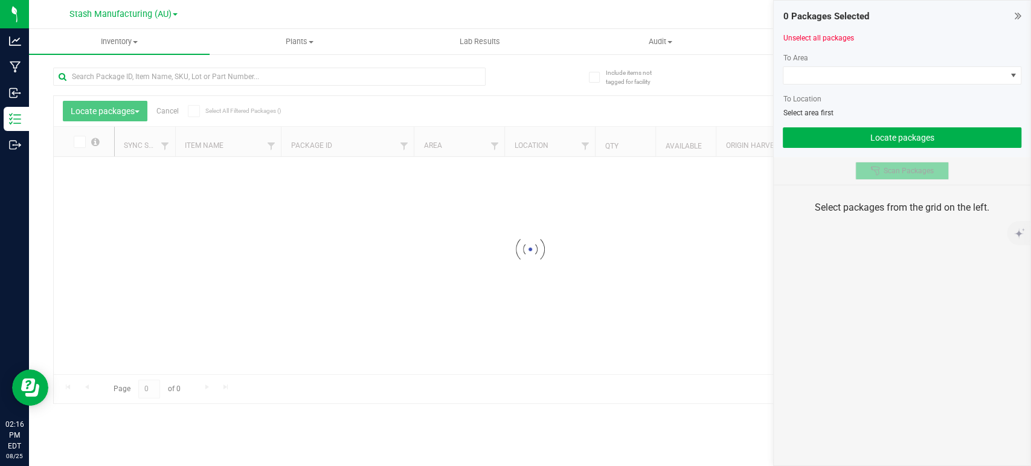
click at [884, 166] on span "Scan Packages" at bounding box center [908, 171] width 50 height 10
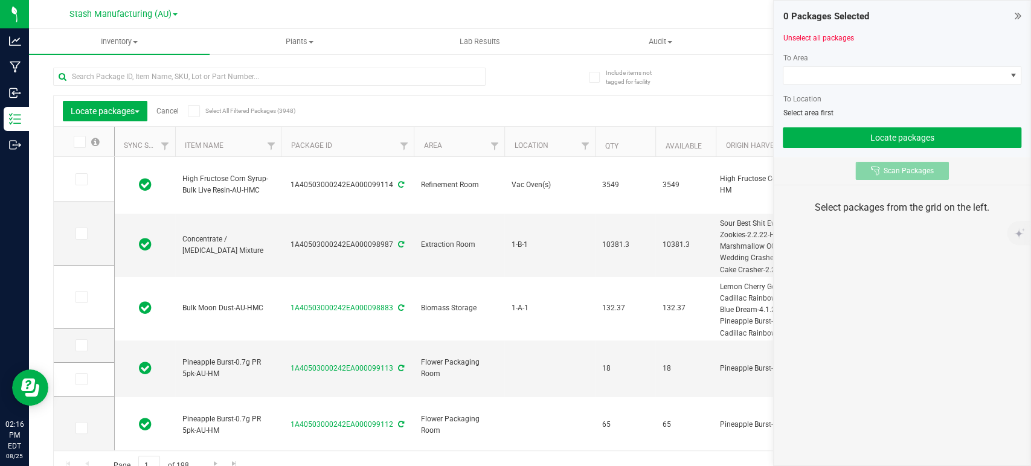
type input "[DATE]"
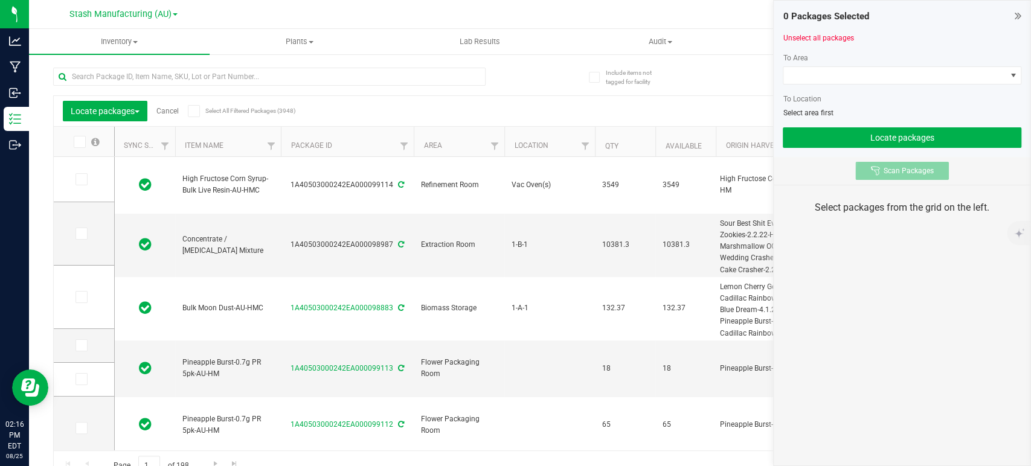
type input "[DATE]"
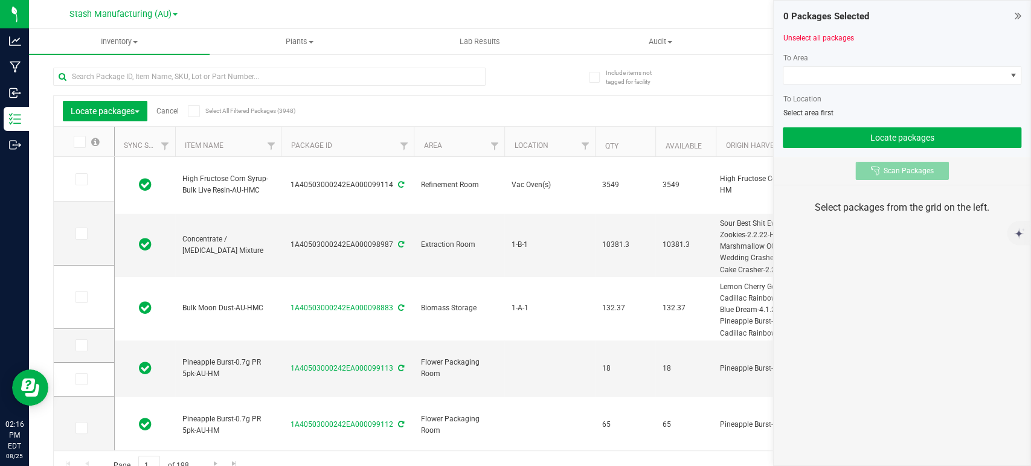
type input "[DATE]"
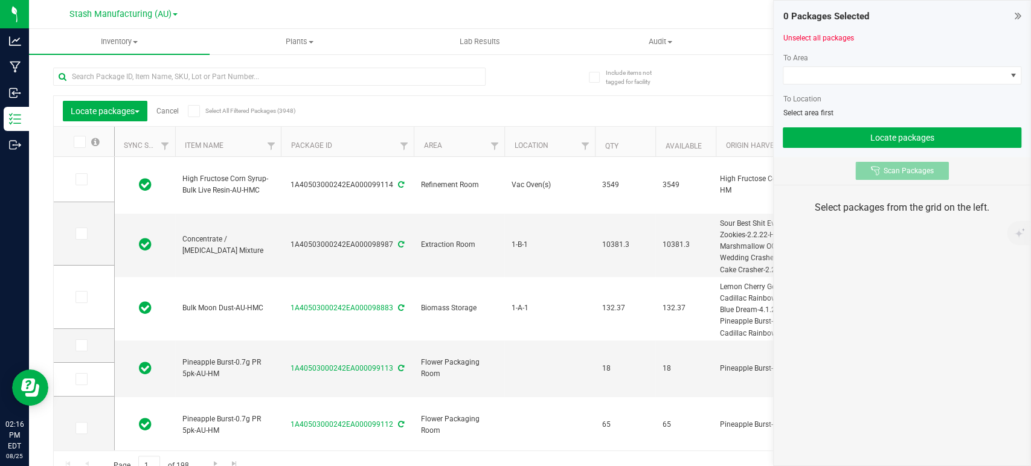
type input "[DATE]"
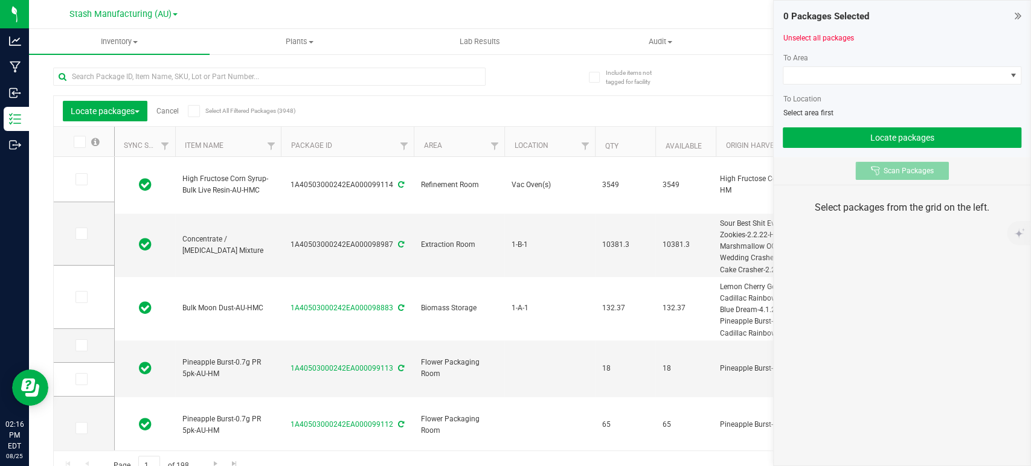
type input "[DATE]"
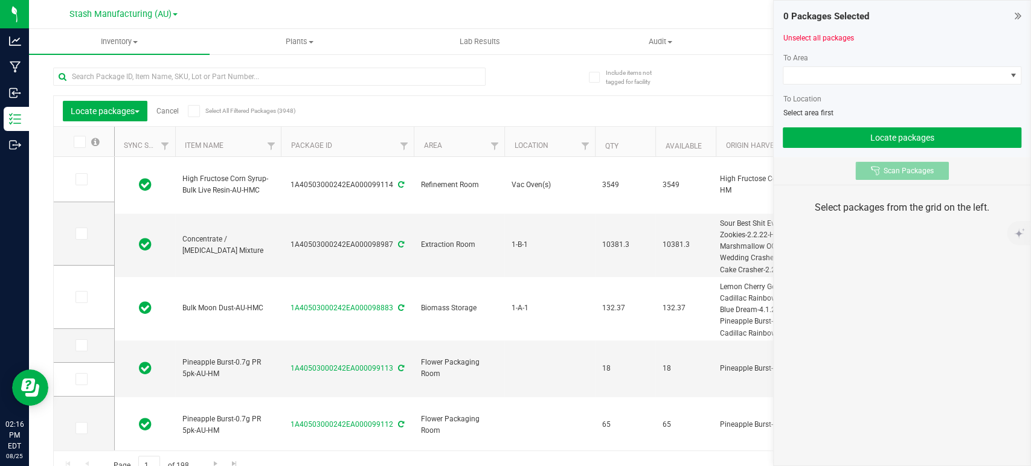
type input "[DATE]"
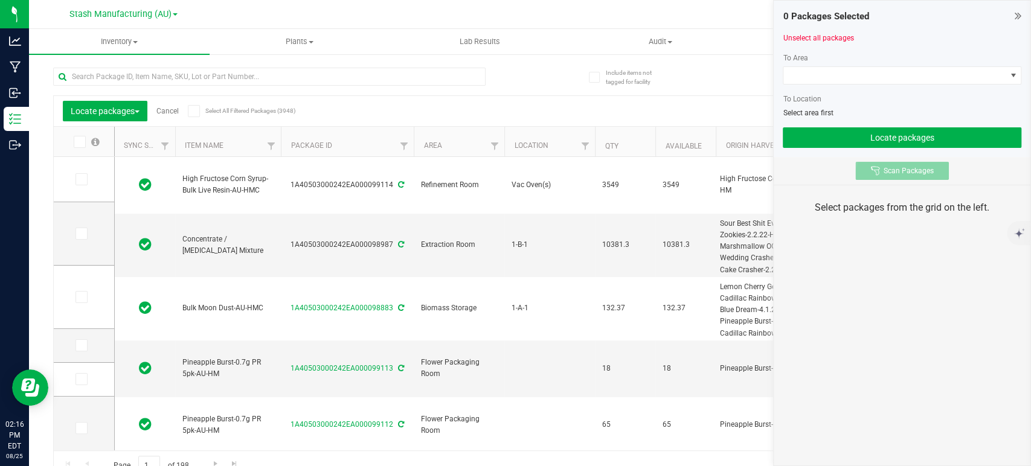
type input "[DATE]"
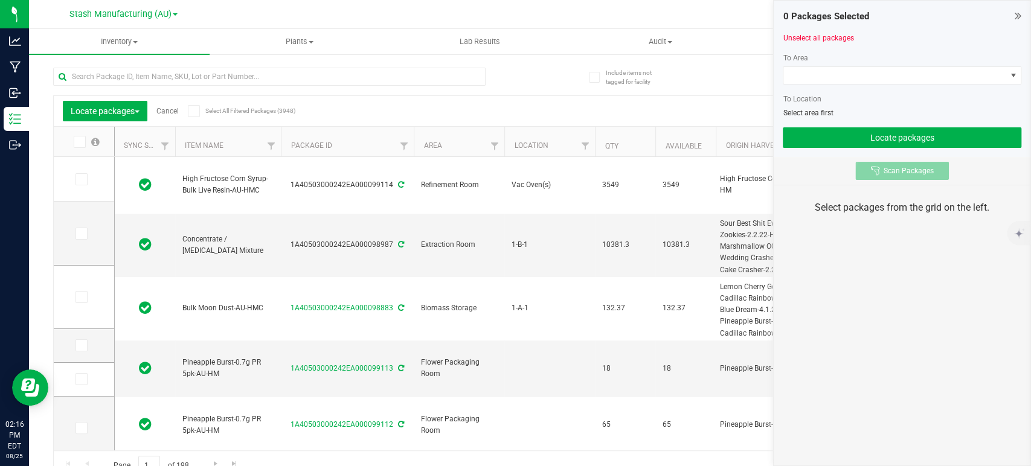
type input "[DATE]"
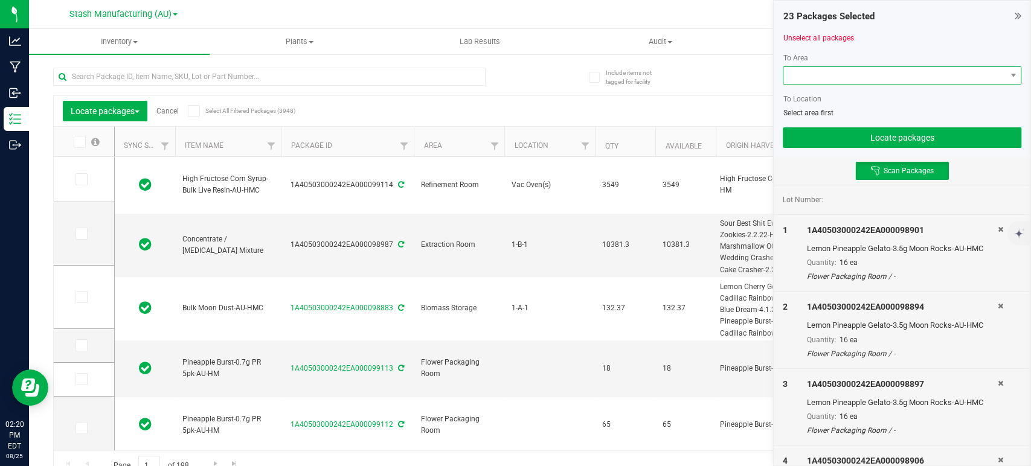
click at [874, 75] on span at bounding box center [894, 75] width 222 height 17
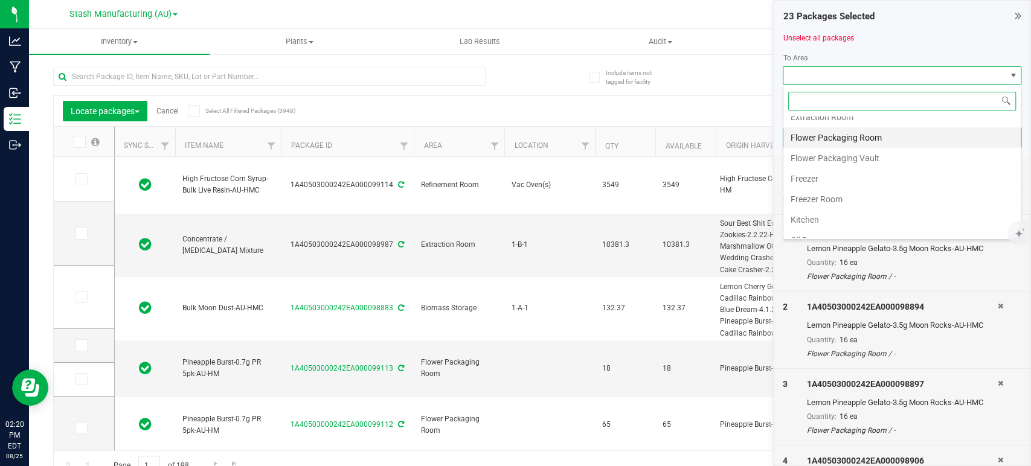
scroll to position [134, 0]
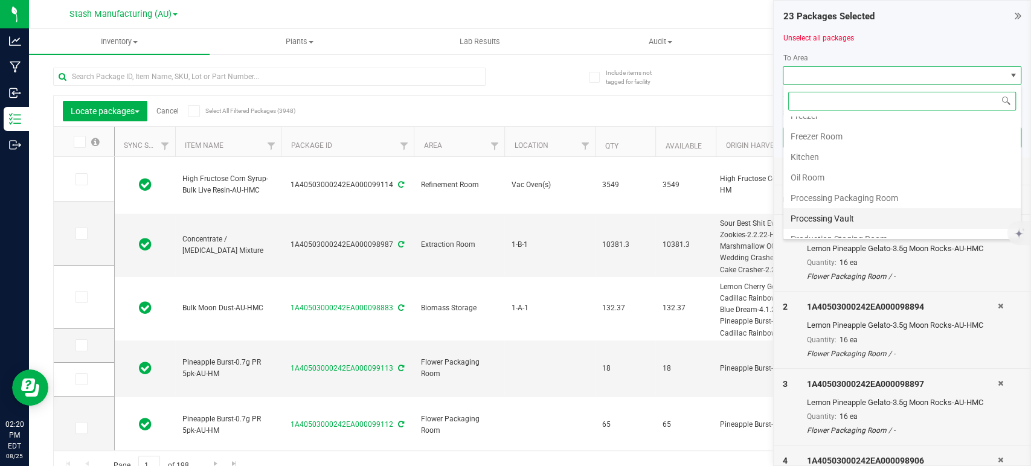
click at [824, 213] on li "Processing Vault" at bounding box center [901, 218] width 237 height 21
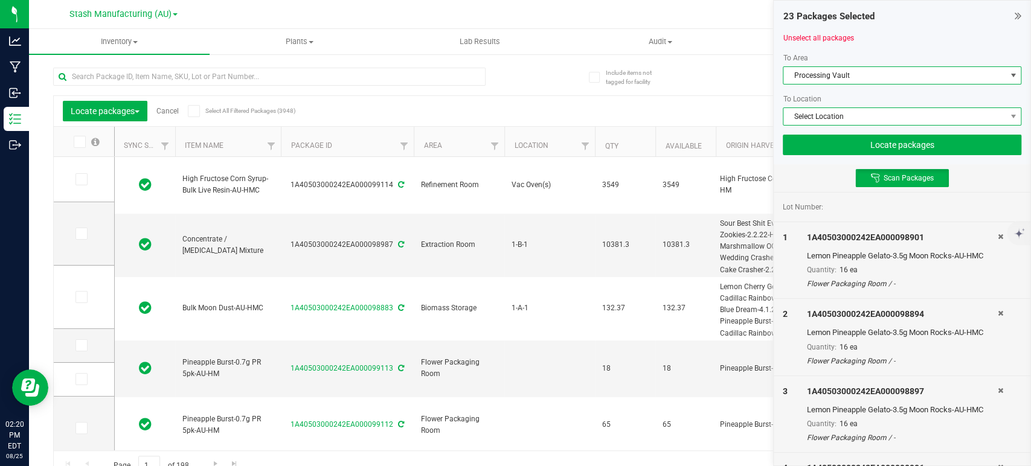
click at [837, 120] on span "Select Location" at bounding box center [894, 116] width 222 height 17
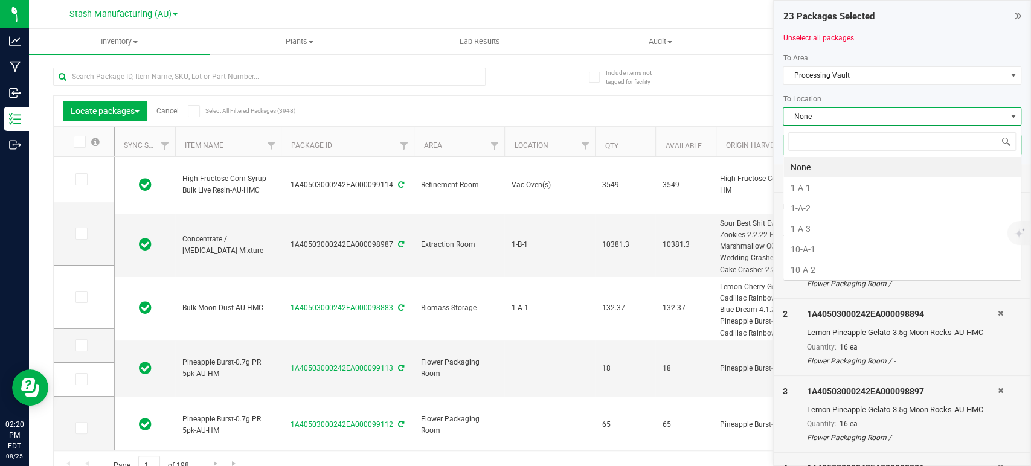
scroll to position [18, 238]
type input "11-"
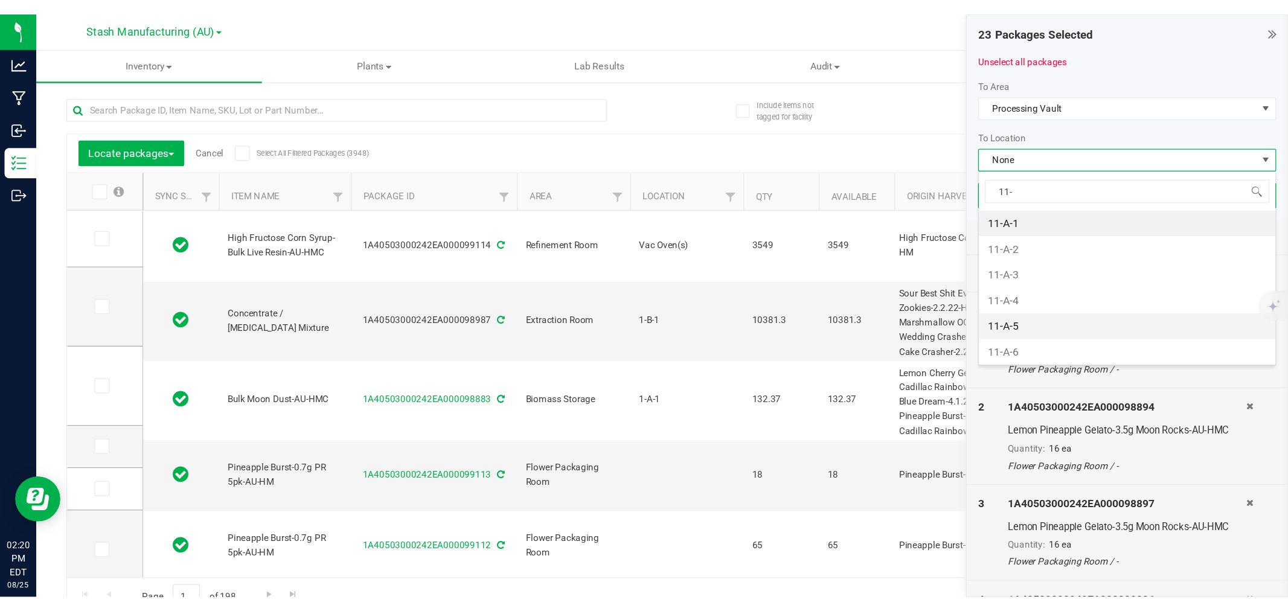
scroll to position [67, 0]
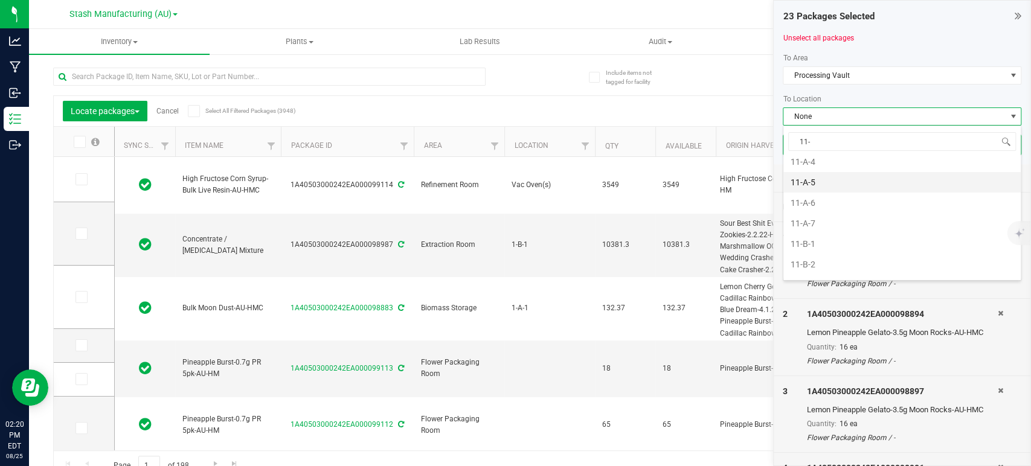
click at [811, 185] on li "11-A-5" at bounding box center [901, 182] width 237 height 21
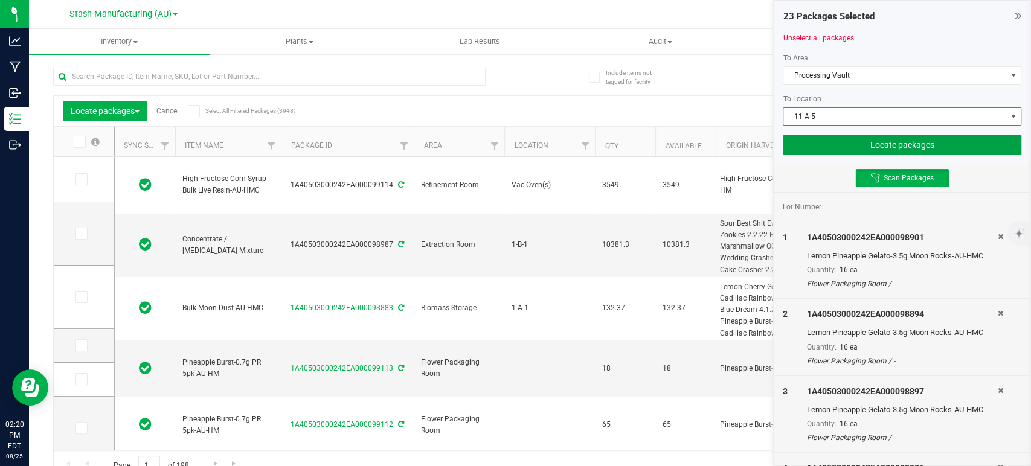
click at [895, 140] on button "Locate packages" at bounding box center [901, 145] width 238 height 21
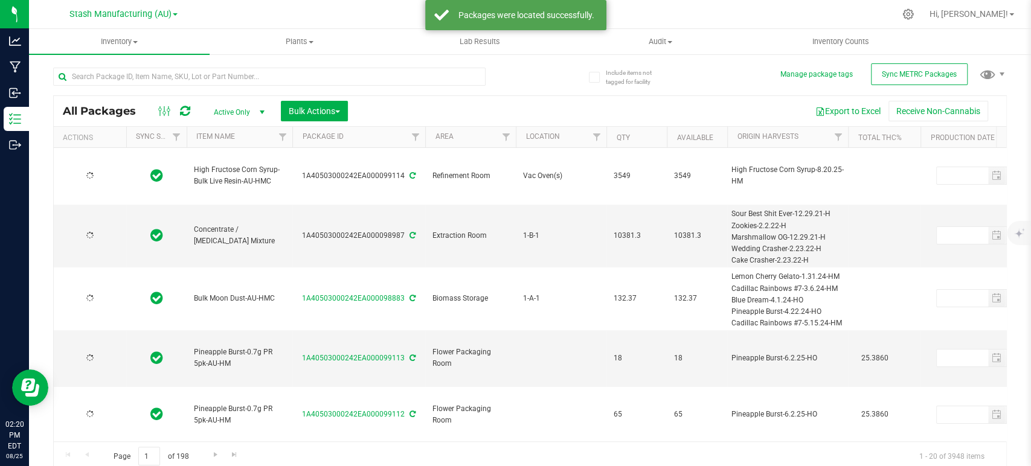
type input "[DATE]"
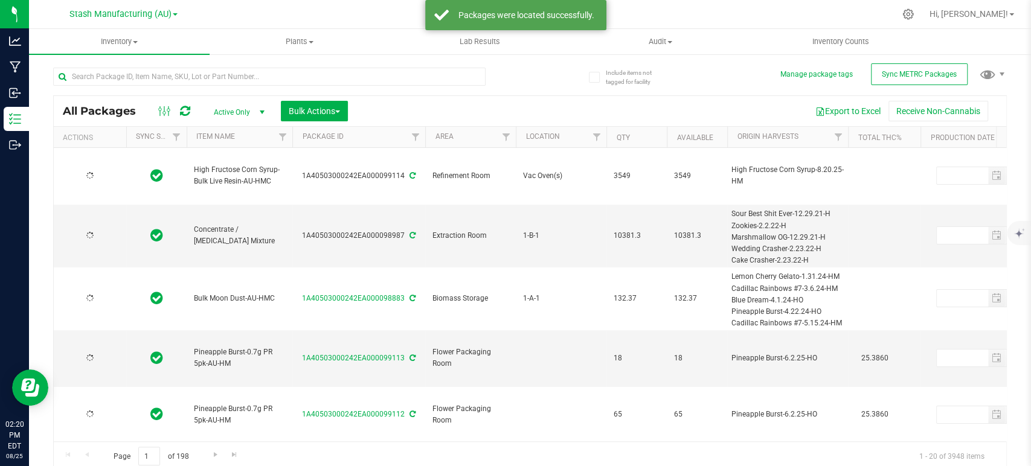
type input "[DATE]"
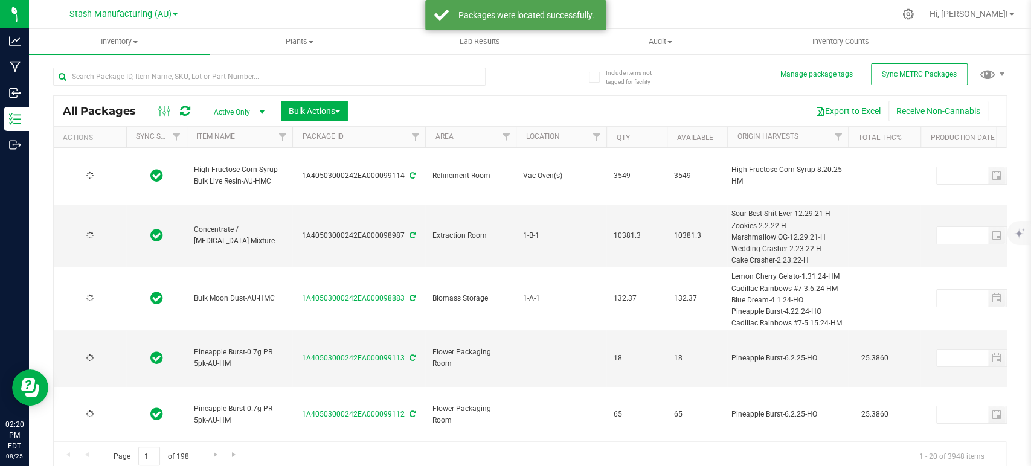
type input "[DATE]"
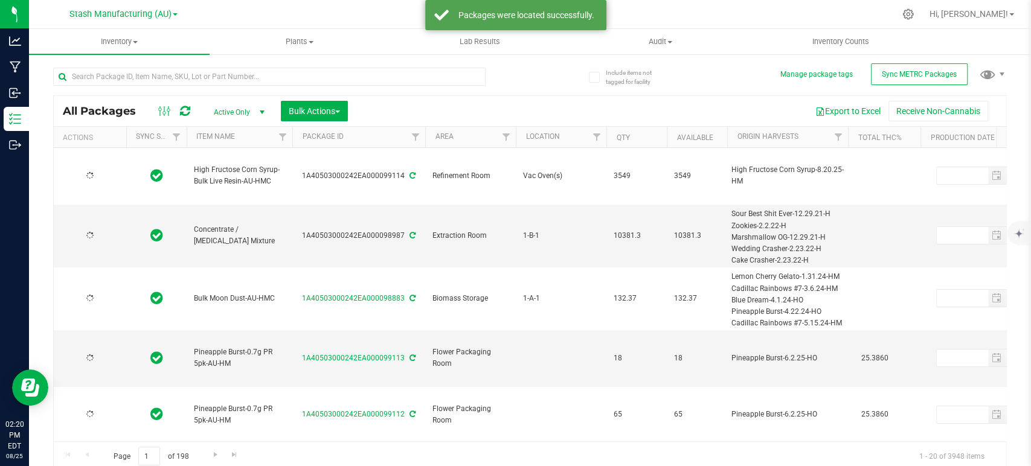
type input "[DATE]"
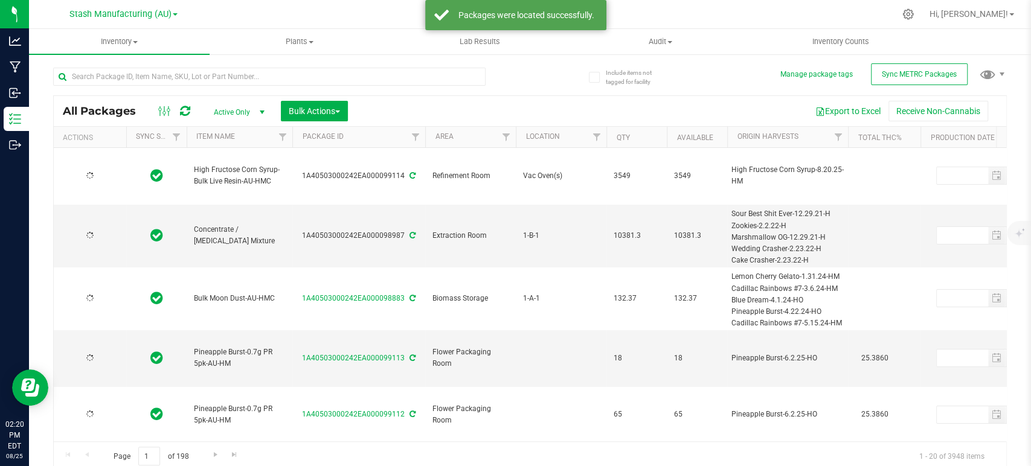
type input "[DATE]"
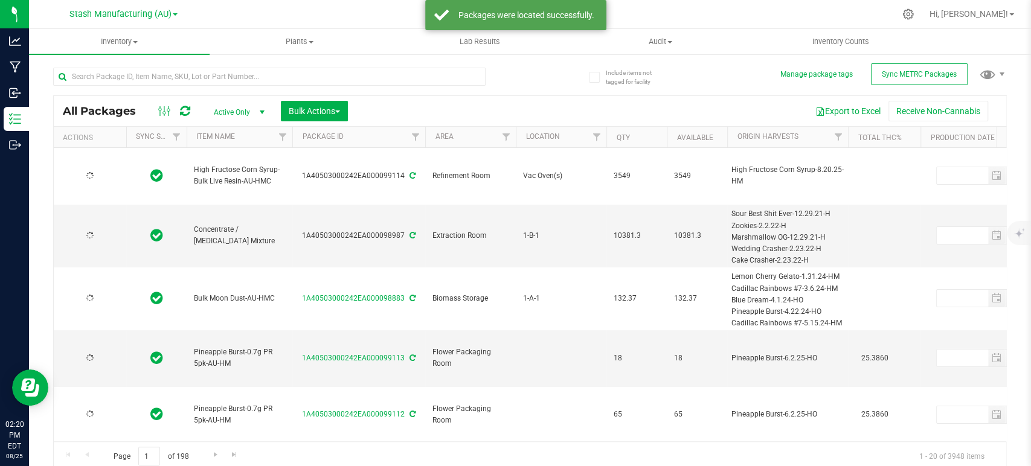
type input "[DATE]"
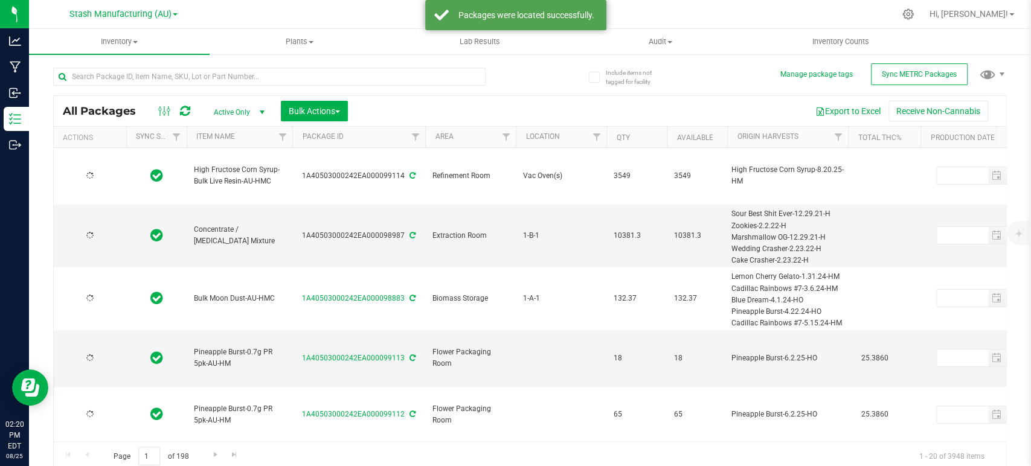
type input "[DATE]"
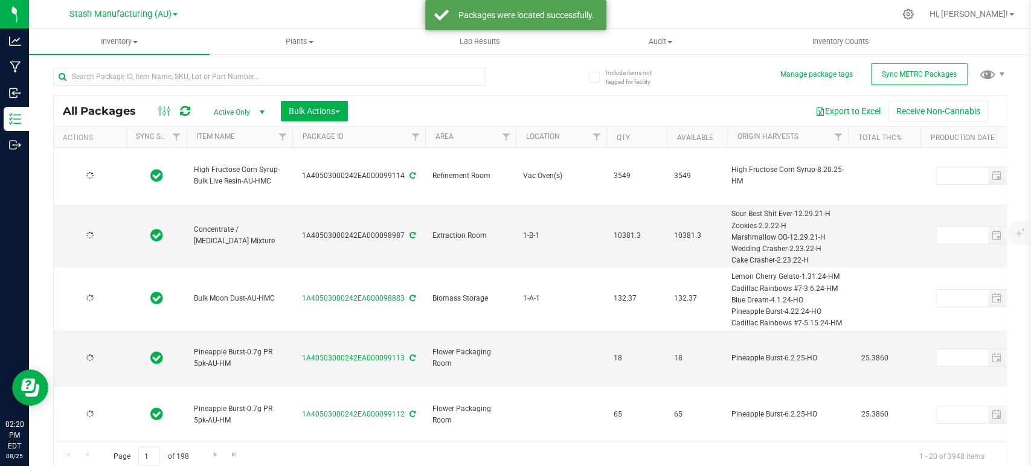
type input "[DATE]"
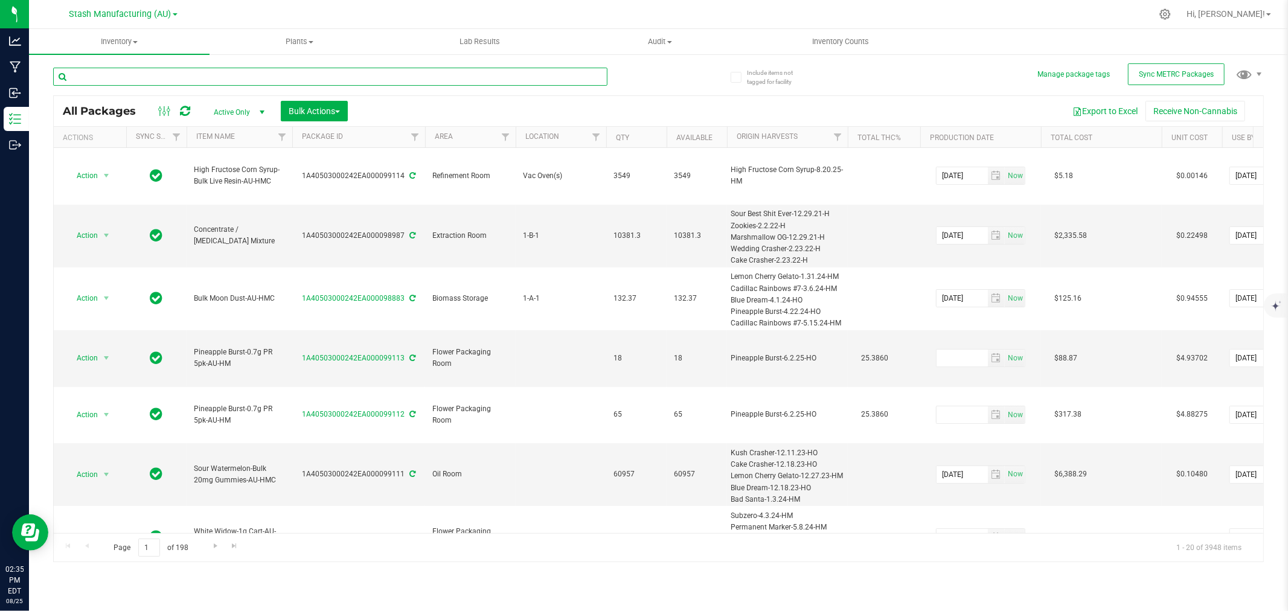
click at [163, 75] on input "text" at bounding box center [330, 77] width 554 height 18
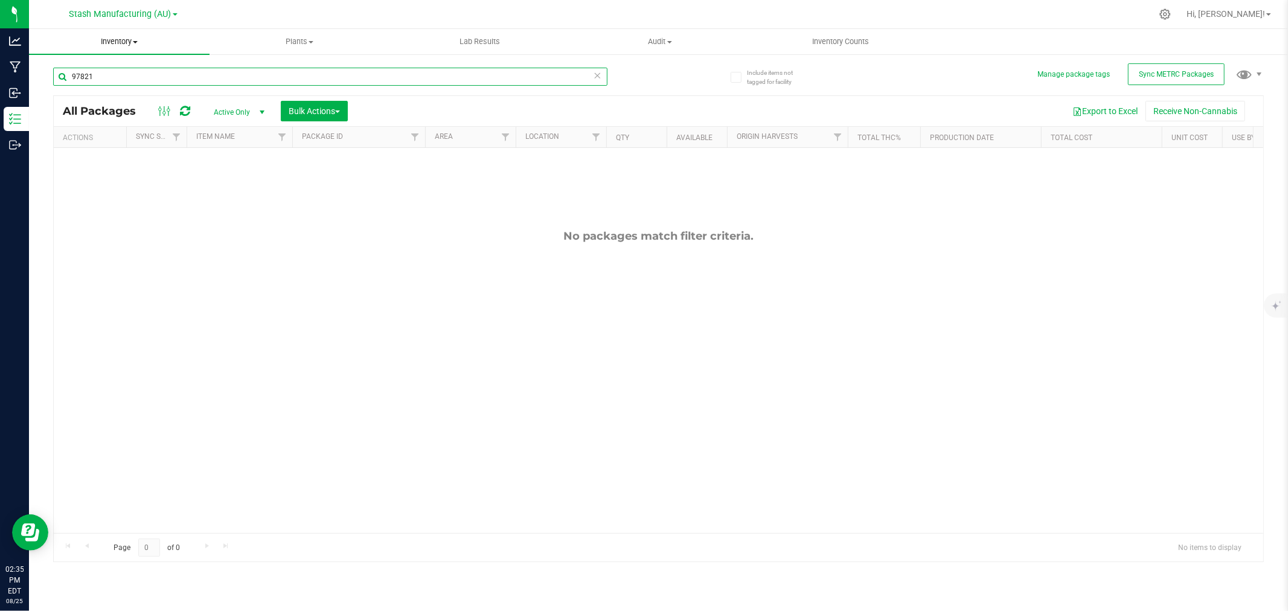
type input "97821"
click at [117, 45] on span "Inventory" at bounding box center [119, 41] width 181 height 11
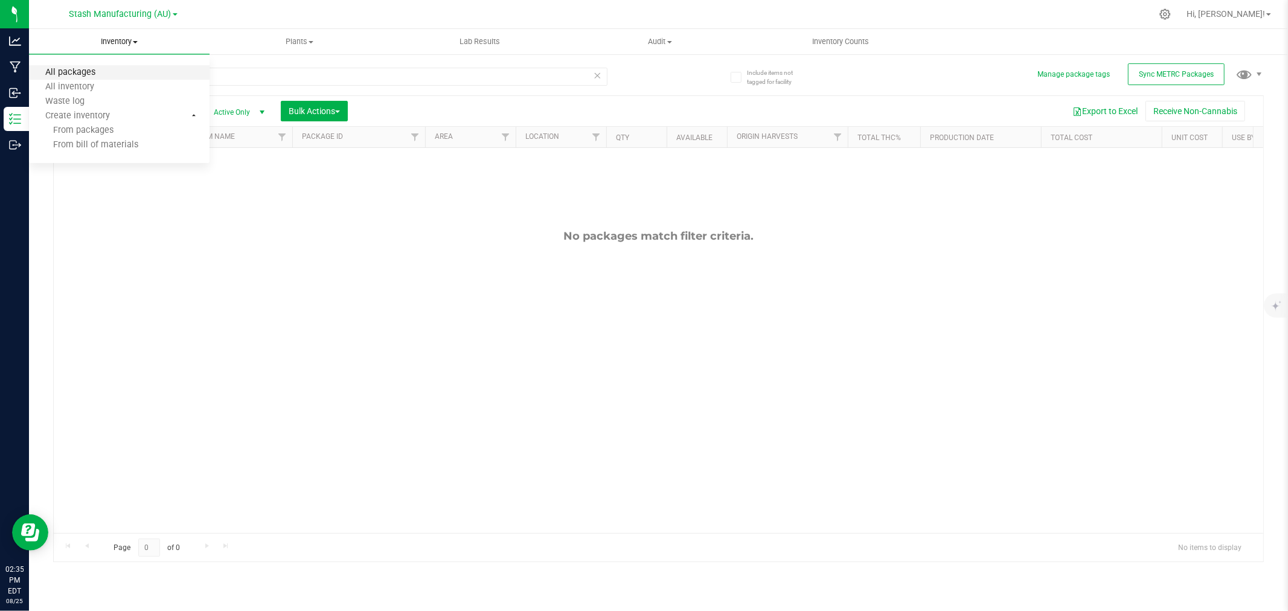
click at [99, 68] on span "All packages" at bounding box center [70, 73] width 83 height 10
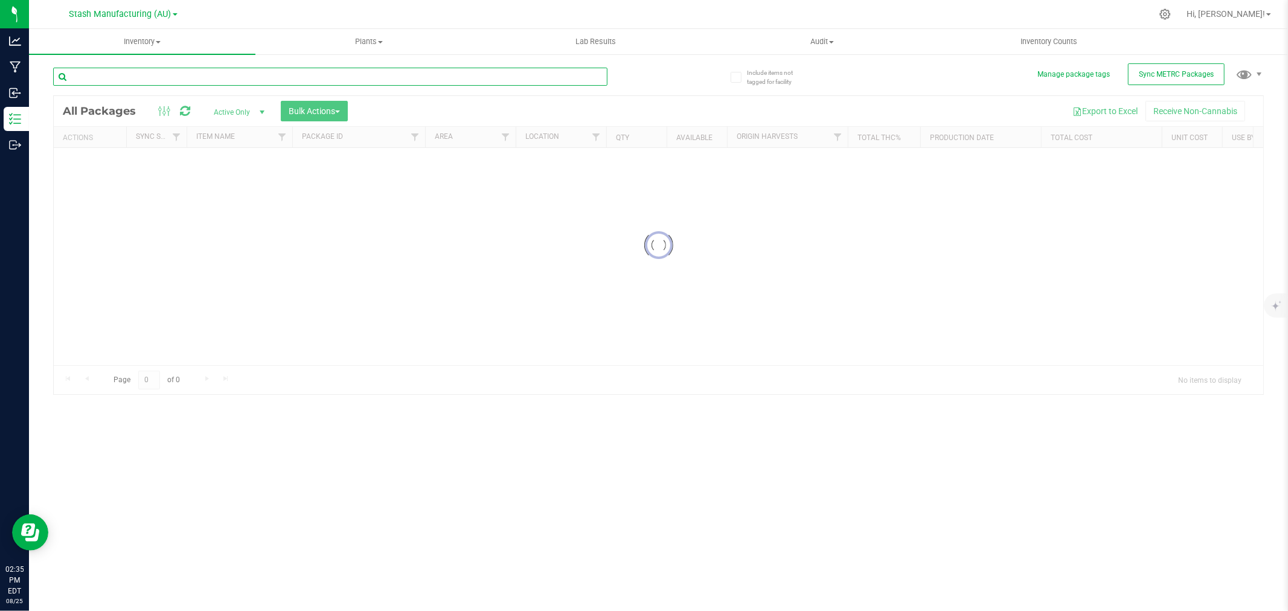
click at [225, 74] on input "text" at bounding box center [330, 77] width 554 height 18
type input "97821"
click at [103, 72] on input "97821" at bounding box center [330, 77] width 554 height 18
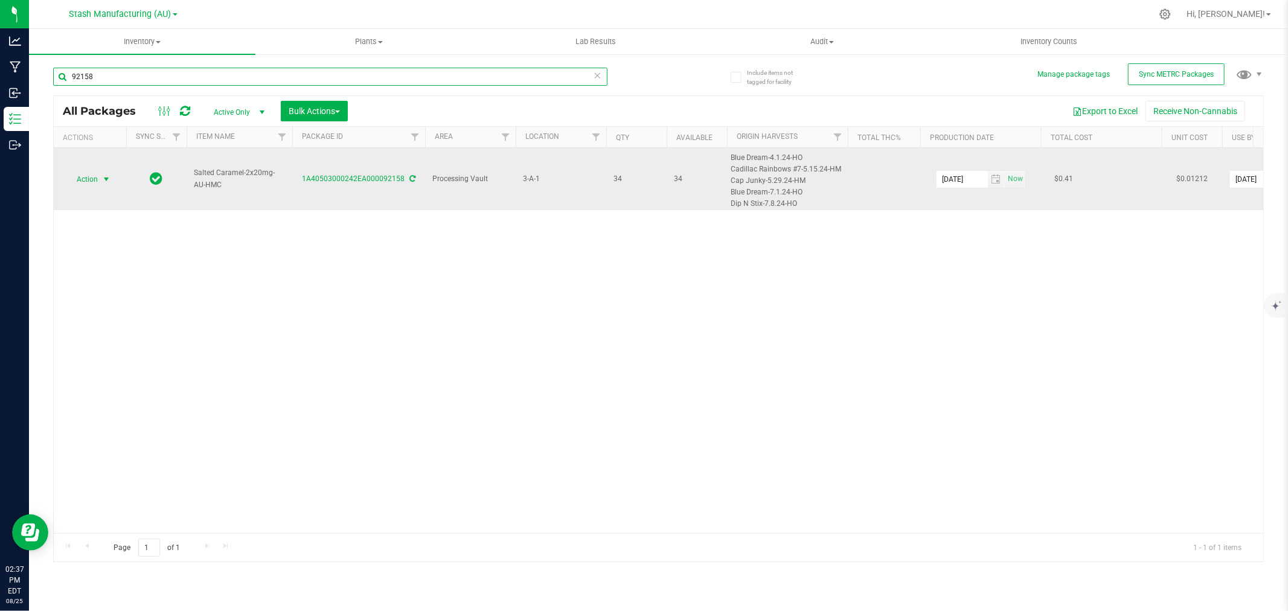
type input "92158"
click at [91, 182] on span "Action" at bounding box center [82, 179] width 33 height 17
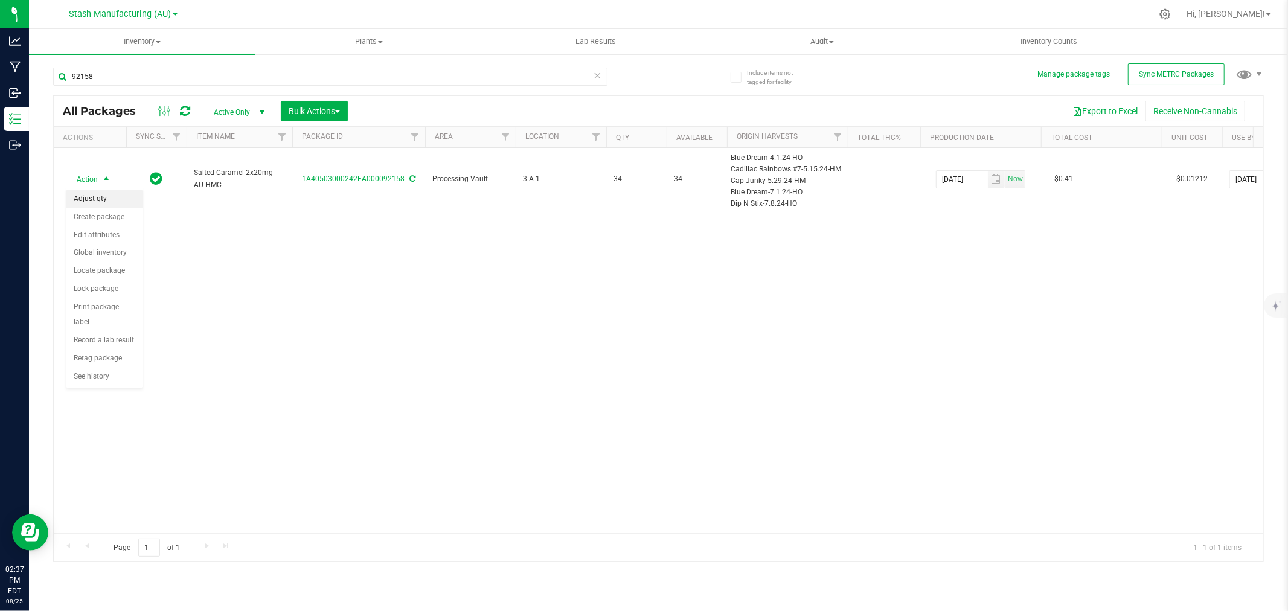
click at [97, 200] on li "Adjust qty" at bounding box center [104, 199] width 76 height 18
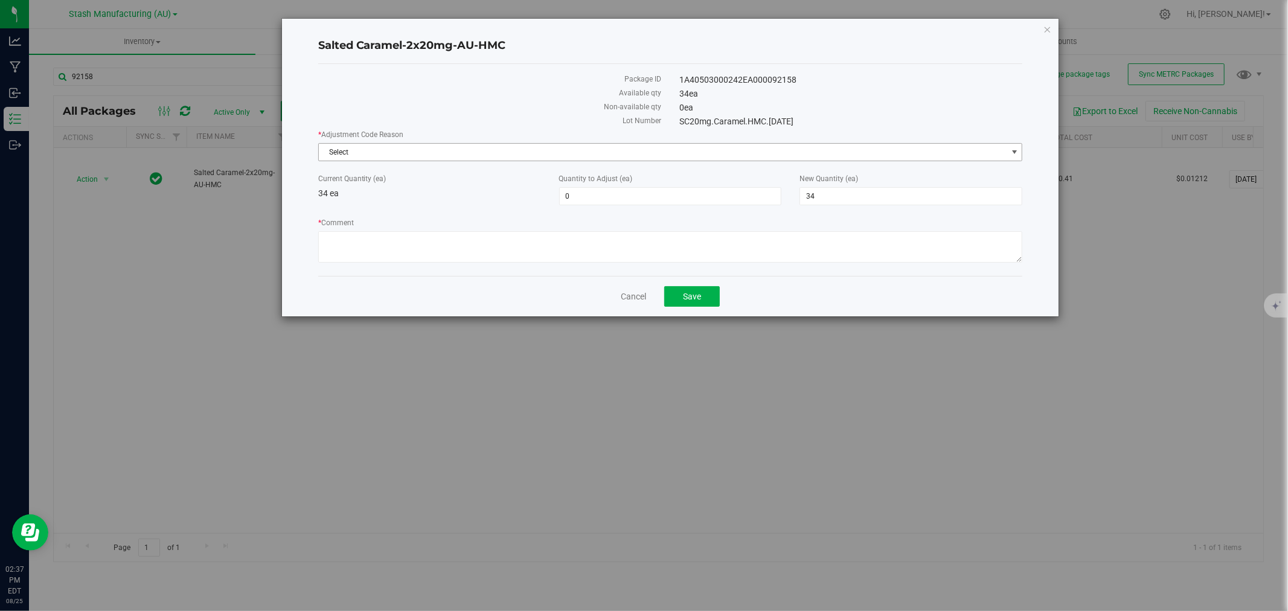
click at [526, 154] on span "Select" at bounding box center [663, 152] width 688 height 17
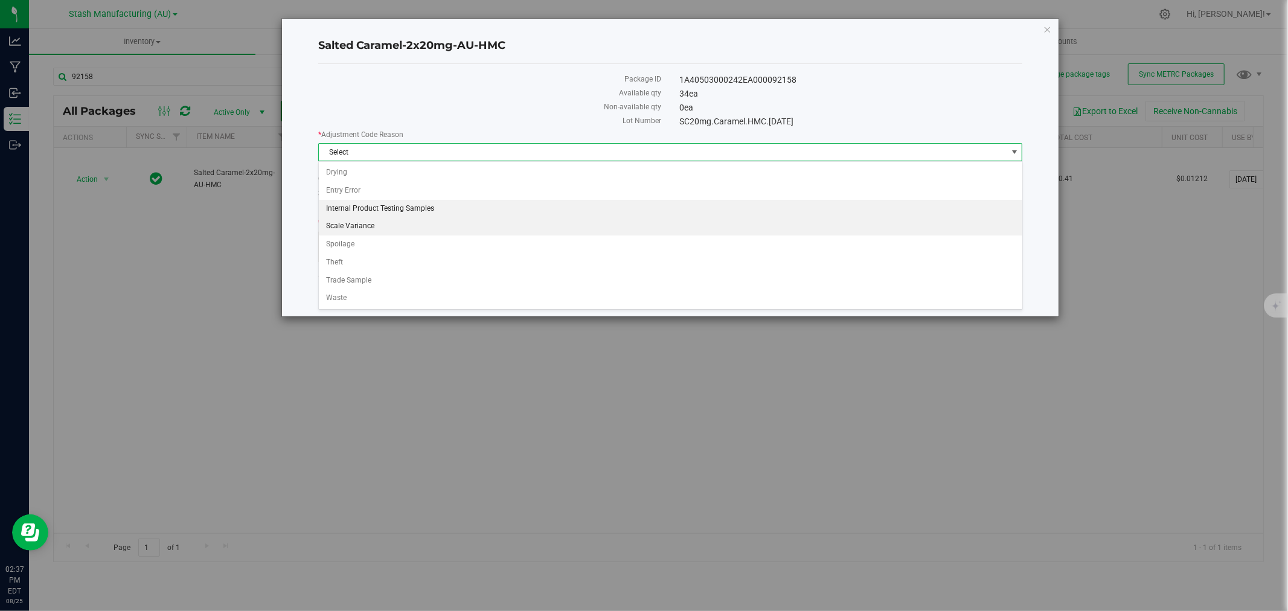
click at [385, 209] on li "Internal Product Testing Samples" at bounding box center [670, 209] width 703 height 18
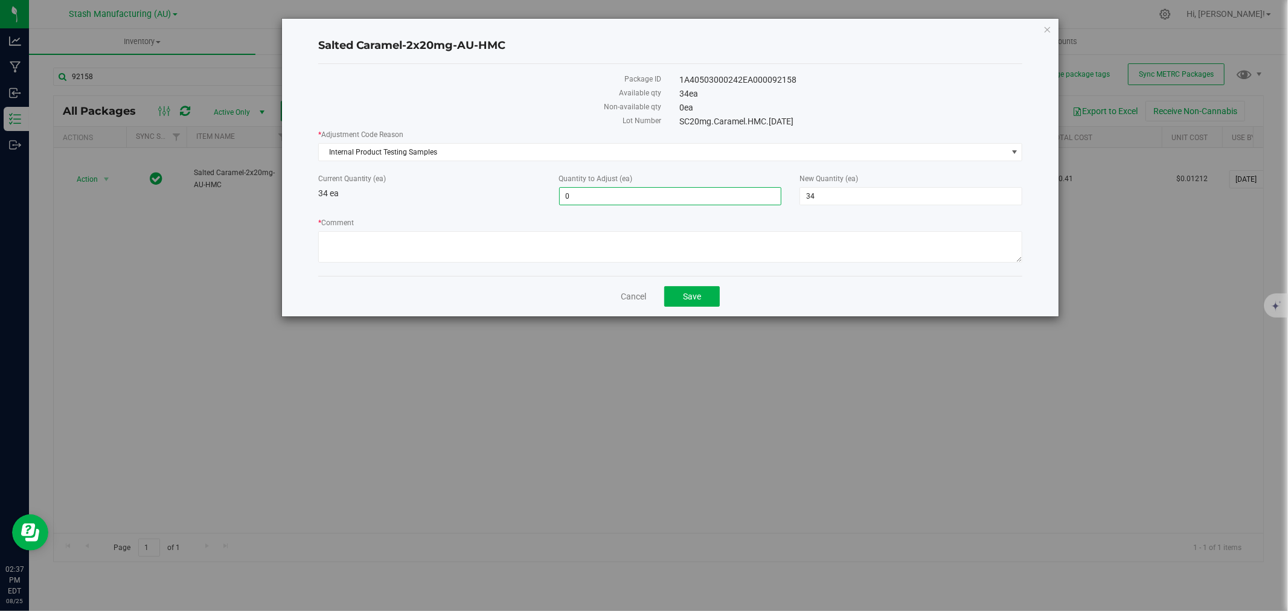
click at [680, 198] on span "0 0" at bounding box center [670, 196] width 223 height 18
click at [680, 198] on input "0" at bounding box center [671, 196] width 222 height 17
type input "-1"
type input "33"
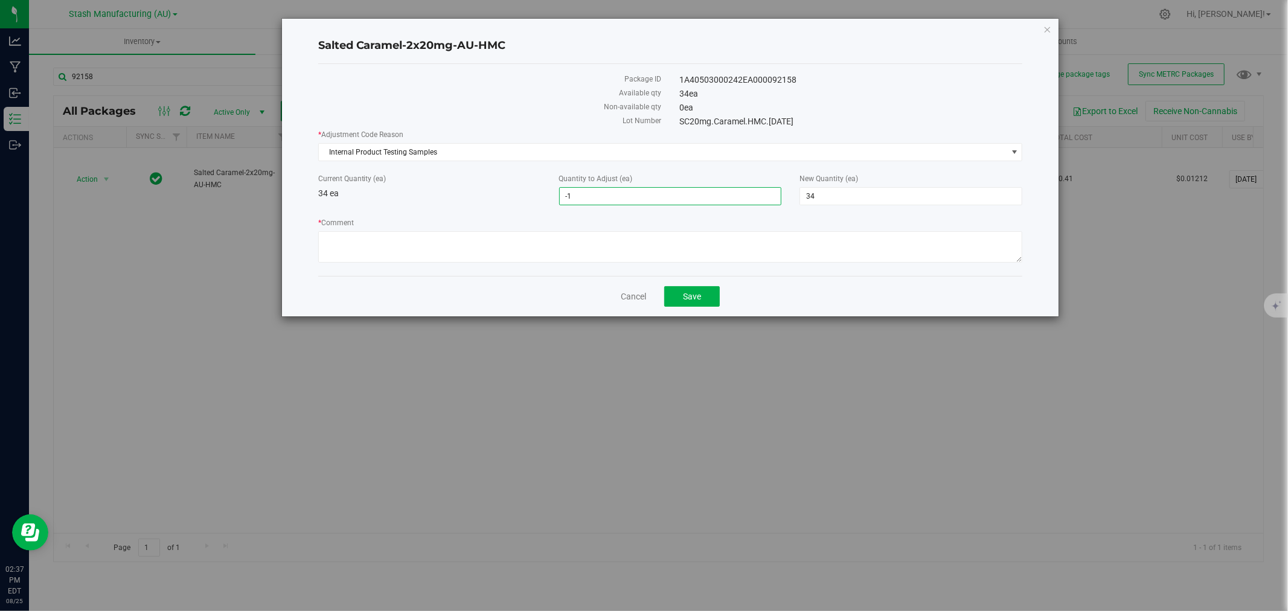
type input "33"
type textarea "Sample for [PERSON_NAME]"
drag, startPoint x: 671, startPoint y: 314, endPoint x: 679, endPoint y: 299, distance: 16.5
click at [673, 312] on div "Cancel Save" at bounding box center [670, 296] width 705 height 40
click at [679, 299] on button "Save" at bounding box center [692, 296] width 56 height 21
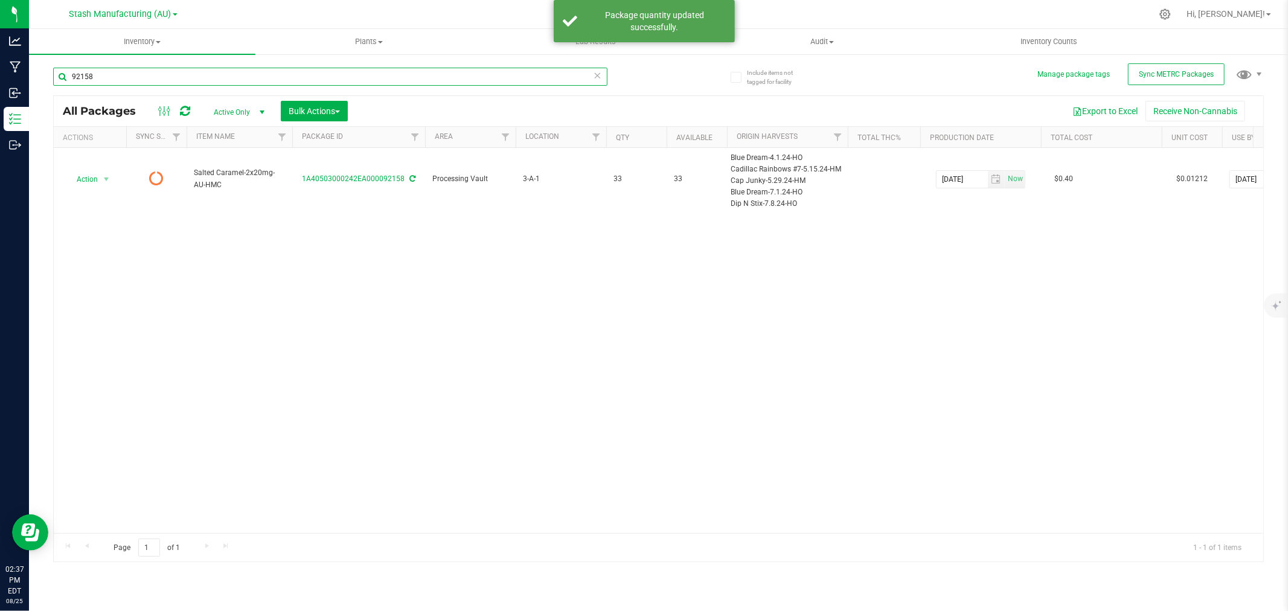
click at [103, 76] on input "92158" at bounding box center [330, 77] width 554 height 18
type input "97152"
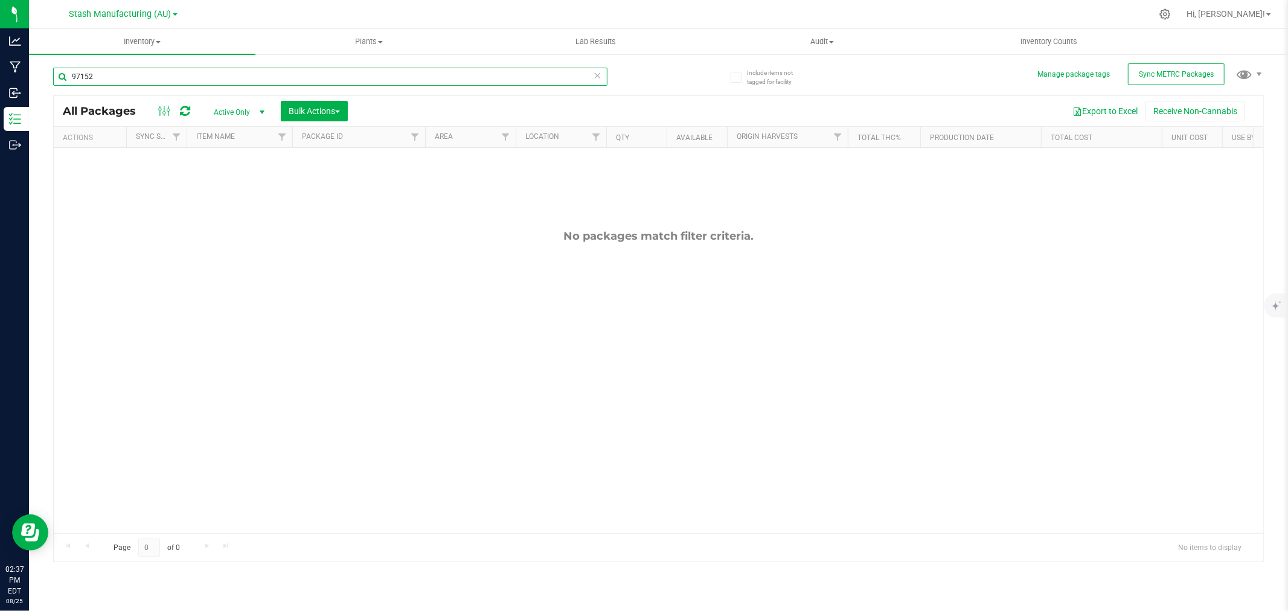
click at [100, 75] on input "97152" at bounding box center [330, 77] width 554 height 18
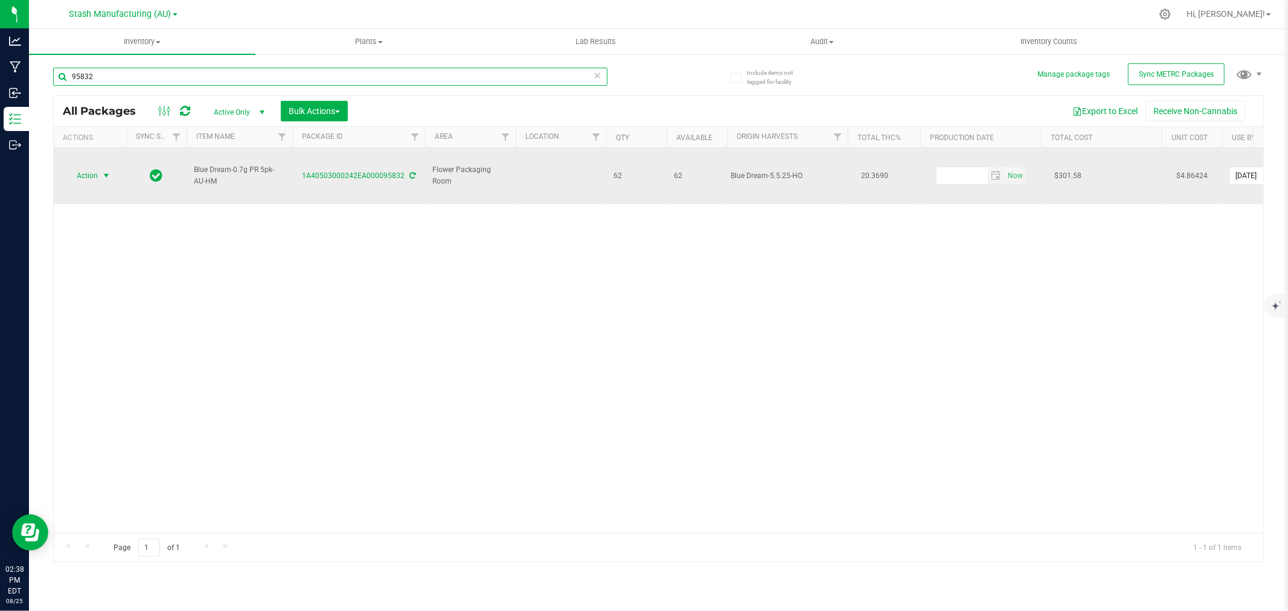
type input "95832"
click at [81, 167] on span "Action" at bounding box center [82, 175] width 33 height 17
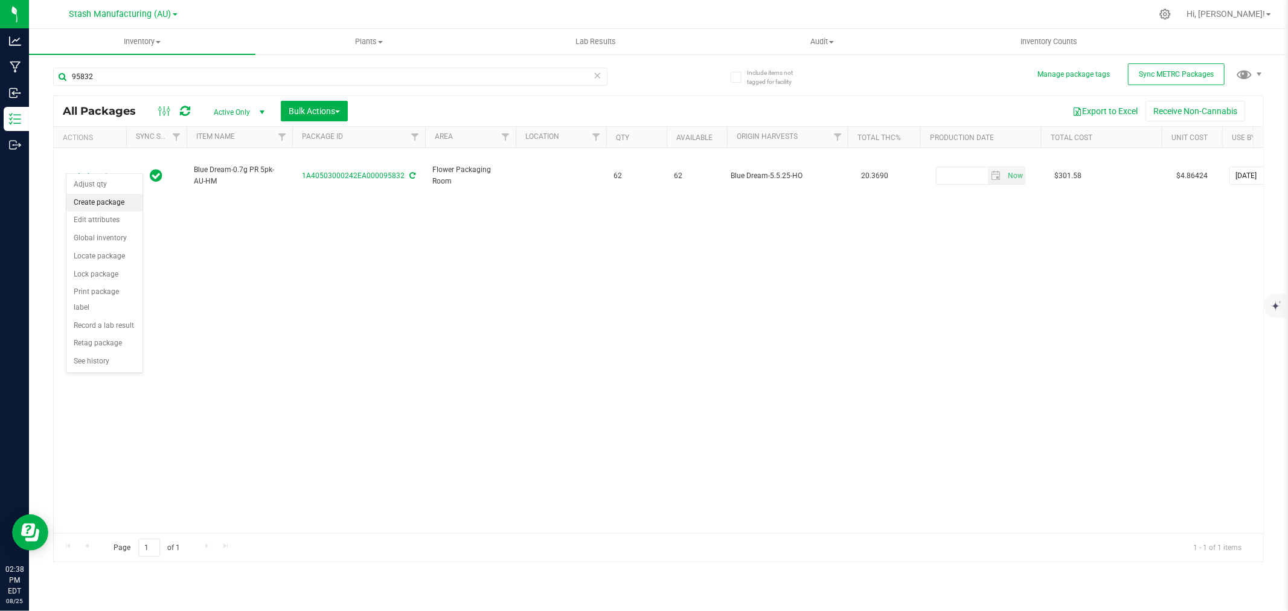
click at [95, 202] on li "Create package" at bounding box center [104, 203] width 76 height 18
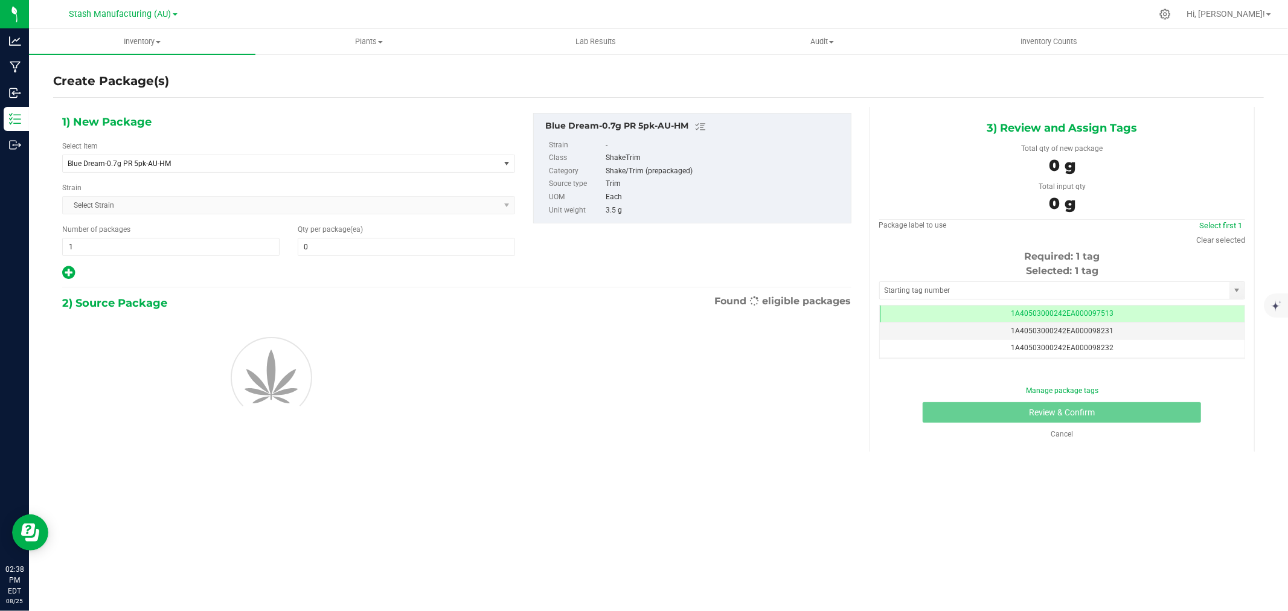
scroll to position [0, -1]
click at [324, 248] on span at bounding box center [406, 247] width 217 height 18
click at [324, 248] on input "text" at bounding box center [406, 246] width 216 height 17
type input "1"
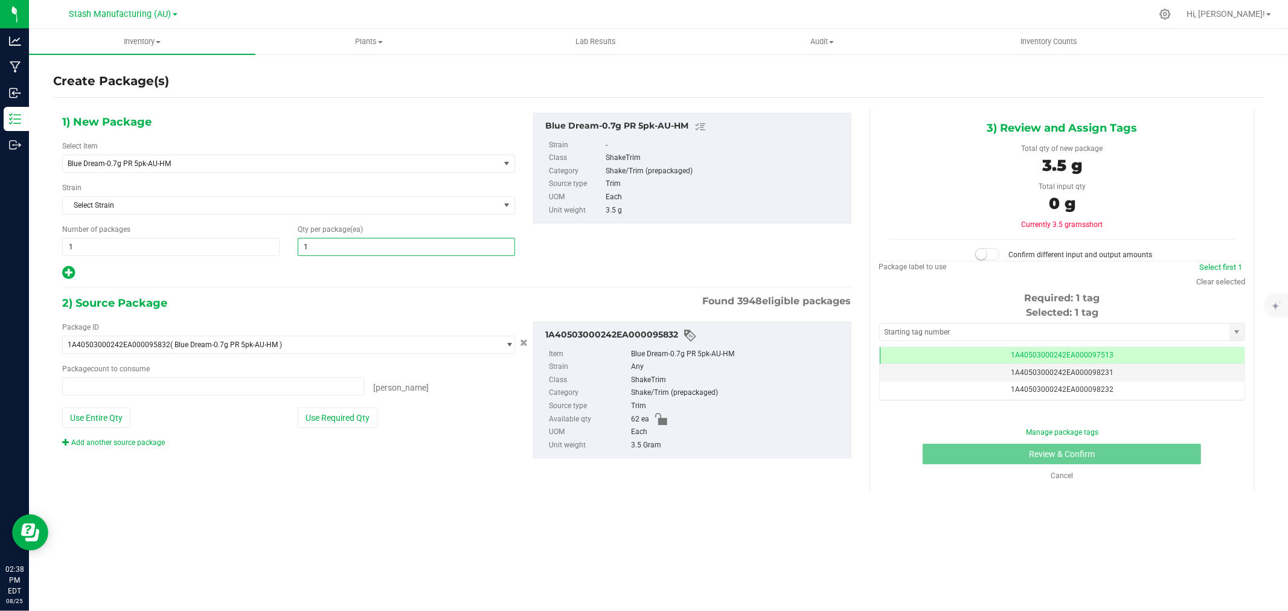
type input "0 ea"
type input "1"
click at [328, 419] on button "Use Required Qty" at bounding box center [338, 418] width 80 height 21
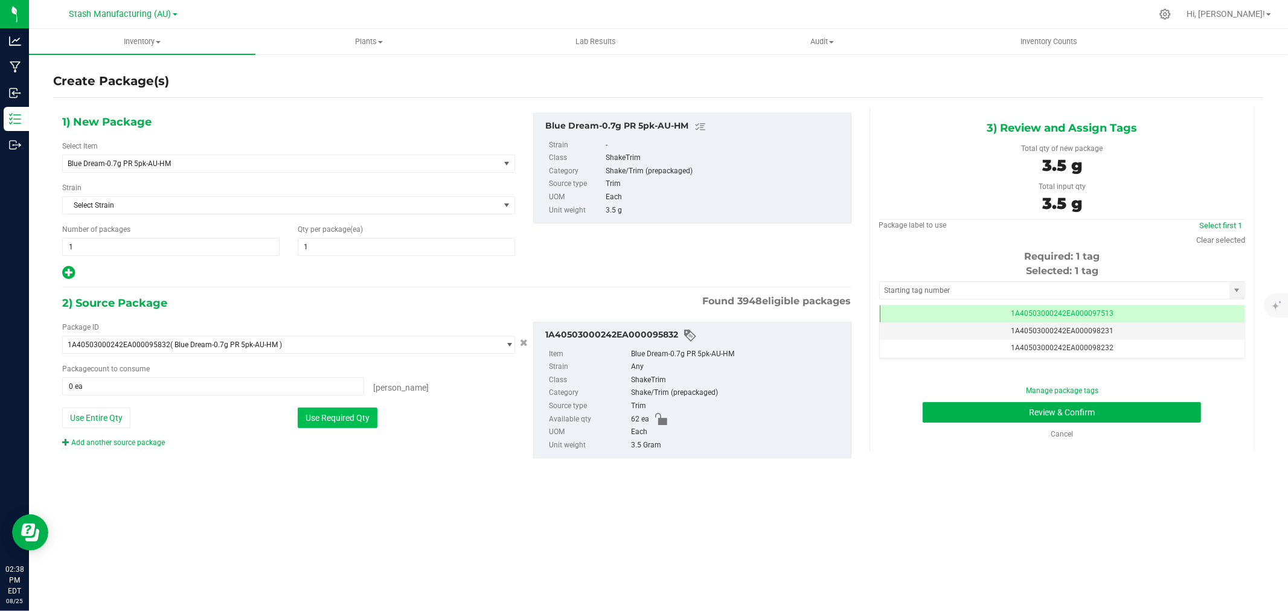
type input "1 ea"
click at [1030, 409] on button "Review & Confirm" at bounding box center [1062, 412] width 278 height 21
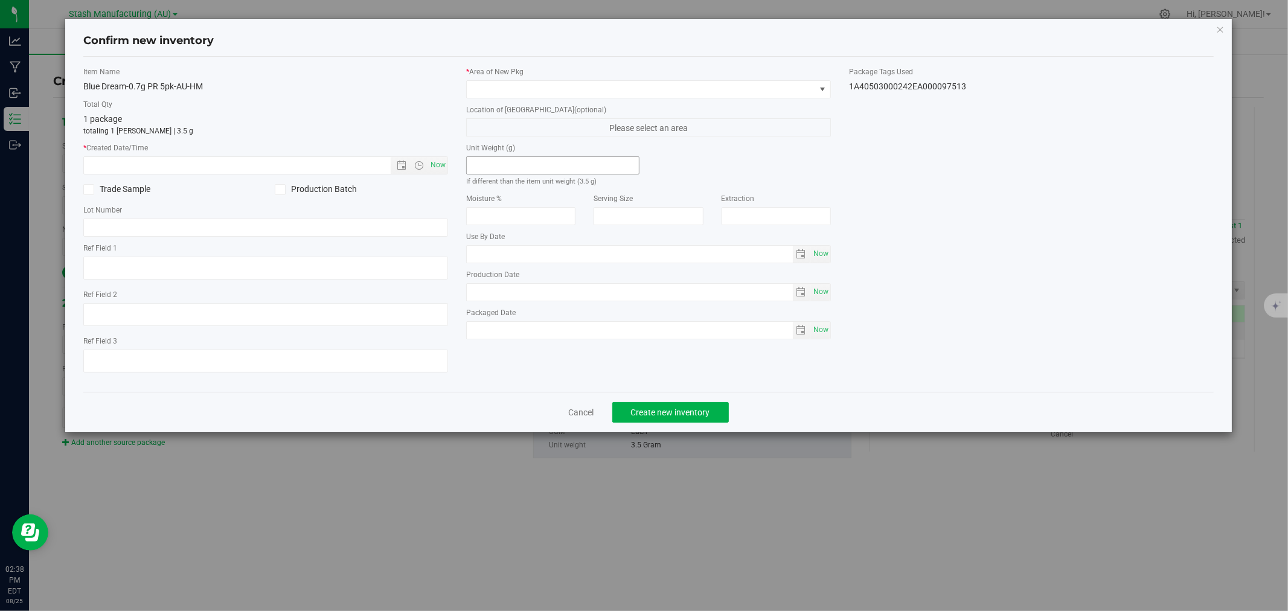
type input "[DATE]"
click at [447, 167] on span "Now" at bounding box center [438, 165] width 21 height 18
type input "[DATE] 2:38 PM"
click at [500, 91] on span at bounding box center [641, 89] width 348 height 17
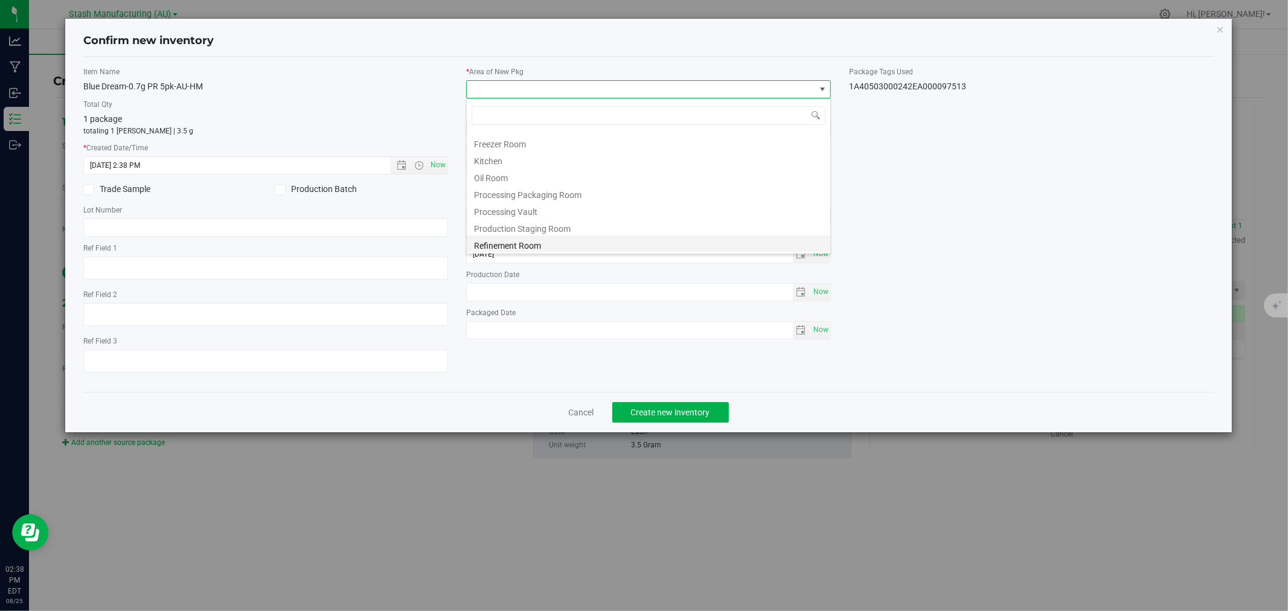
scroll to position [134, 0]
click at [502, 194] on li "Processing Vault" at bounding box center [648, 191] width 363 height 17
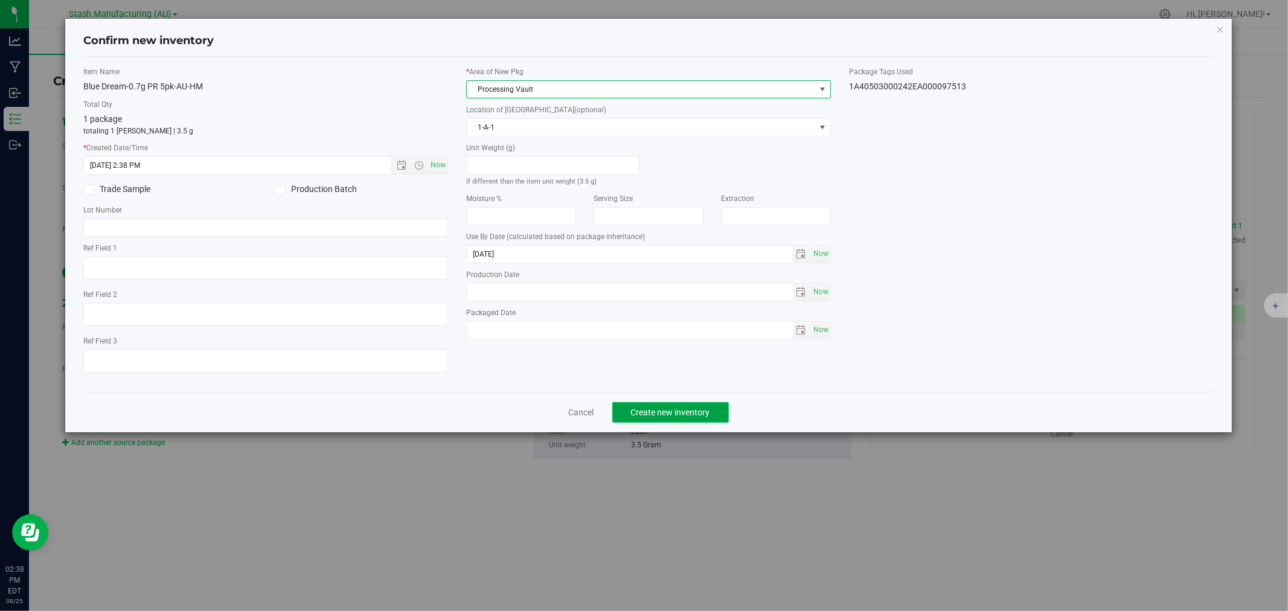
click at [661, 412] on span "Create new inventory" at bounding box center [670, 413] width 79 height 10
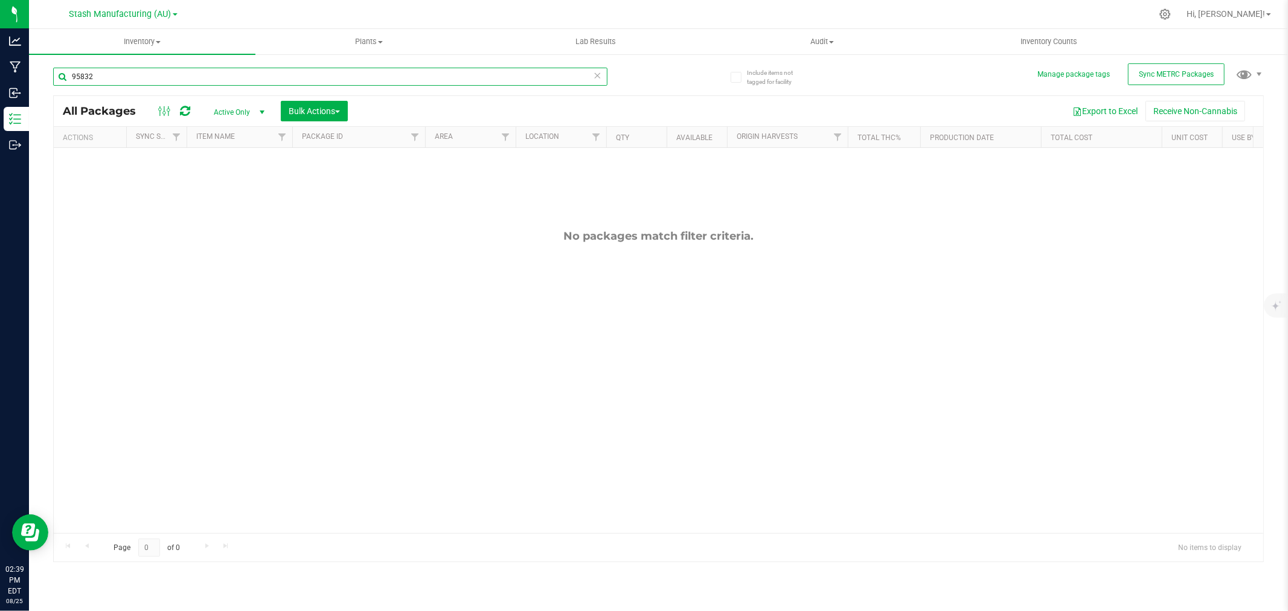
click at [143, 78] on input "95832" at bounding box center [330, 77] width 554 height 18
type input "97514"
click at [138, 45] on span "Inventory" at bounding box center [142, 41] width 226 height 11
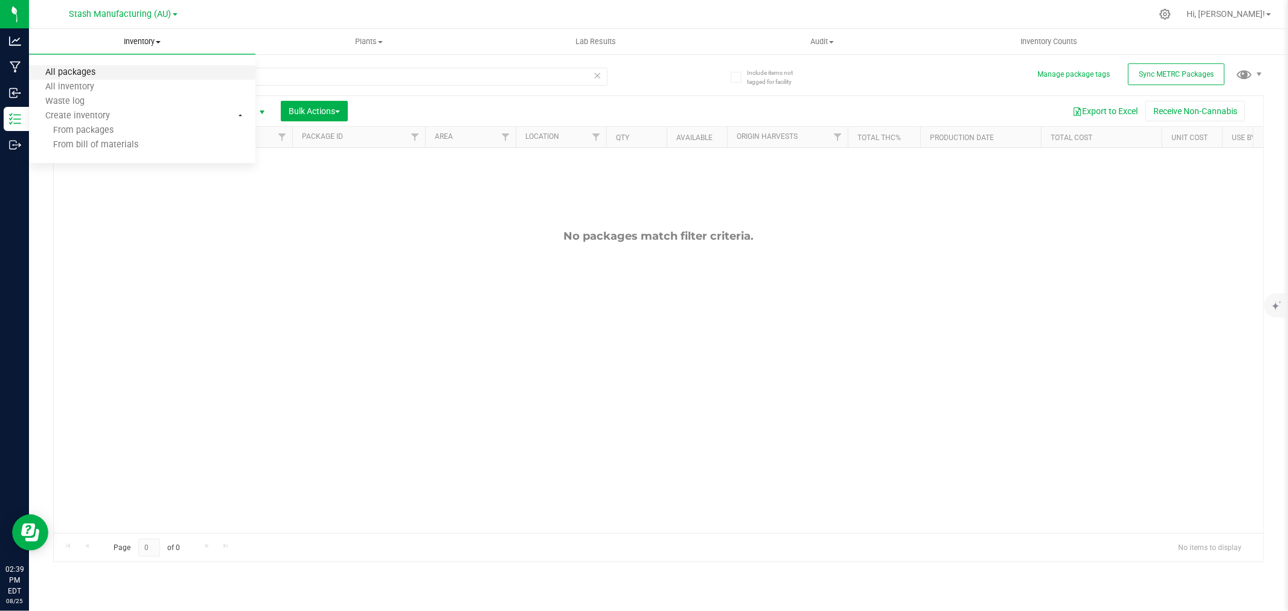
click at [103, 73] on span "All packages" at bounding box center [70, 73] width 83 height 10
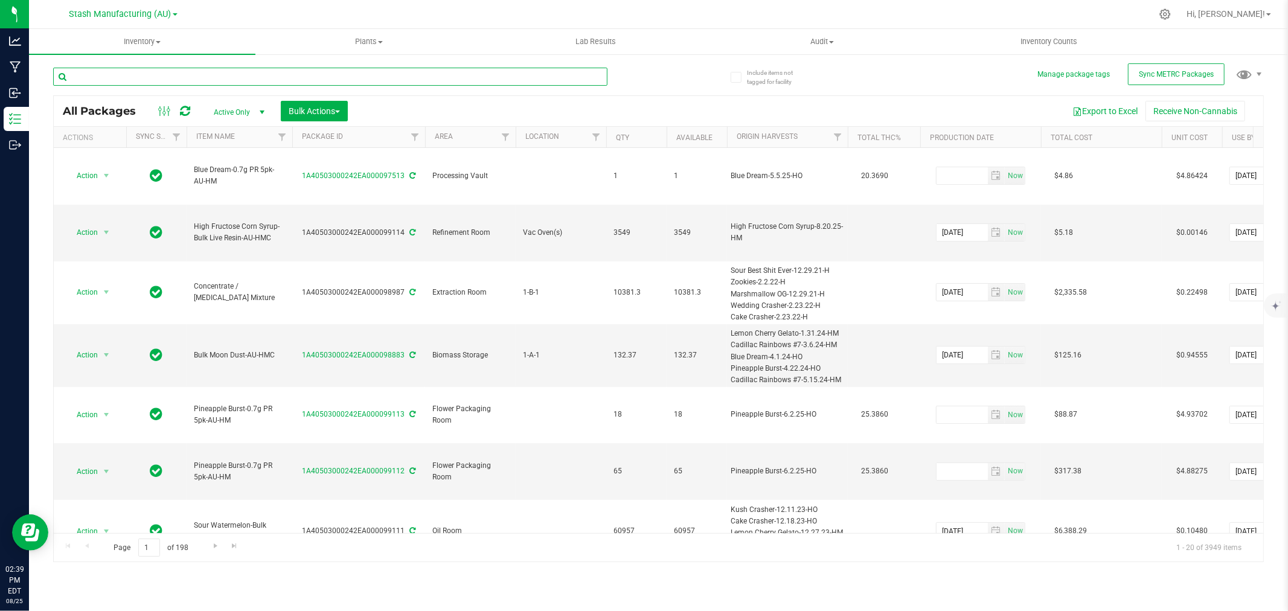
click at [109, 77] on input "text" at bounding box center [330, 77] width 554 height 18
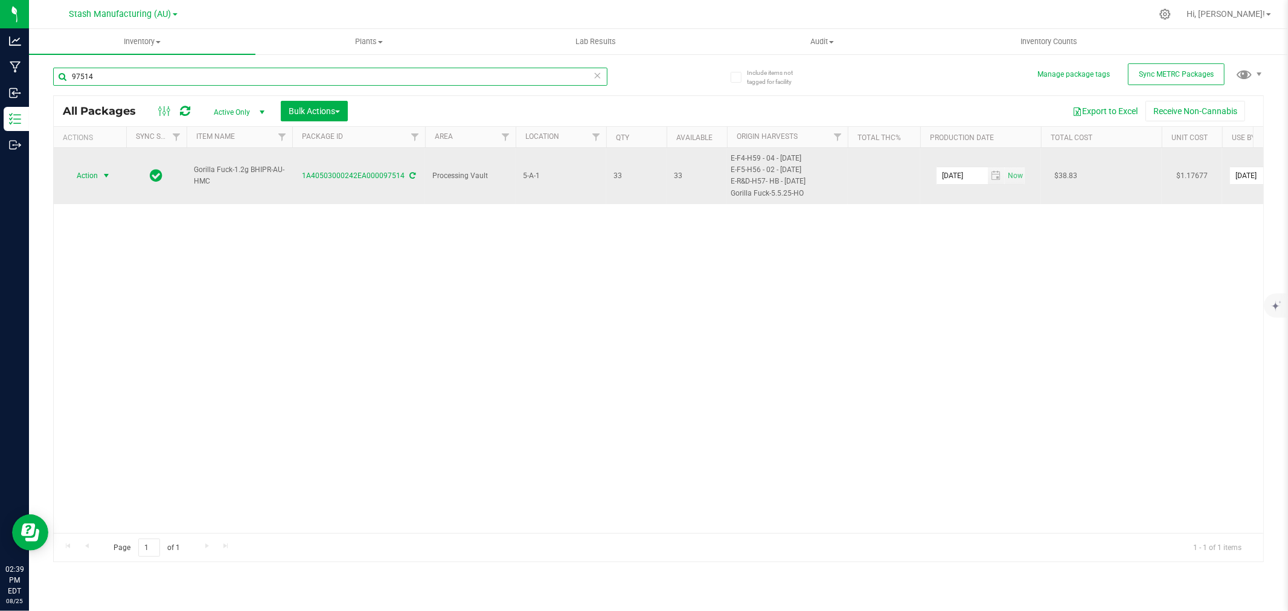
type input "97514"
click at [91, 171] on span "Action" at bounding box center [82, 175] width 33 height 17
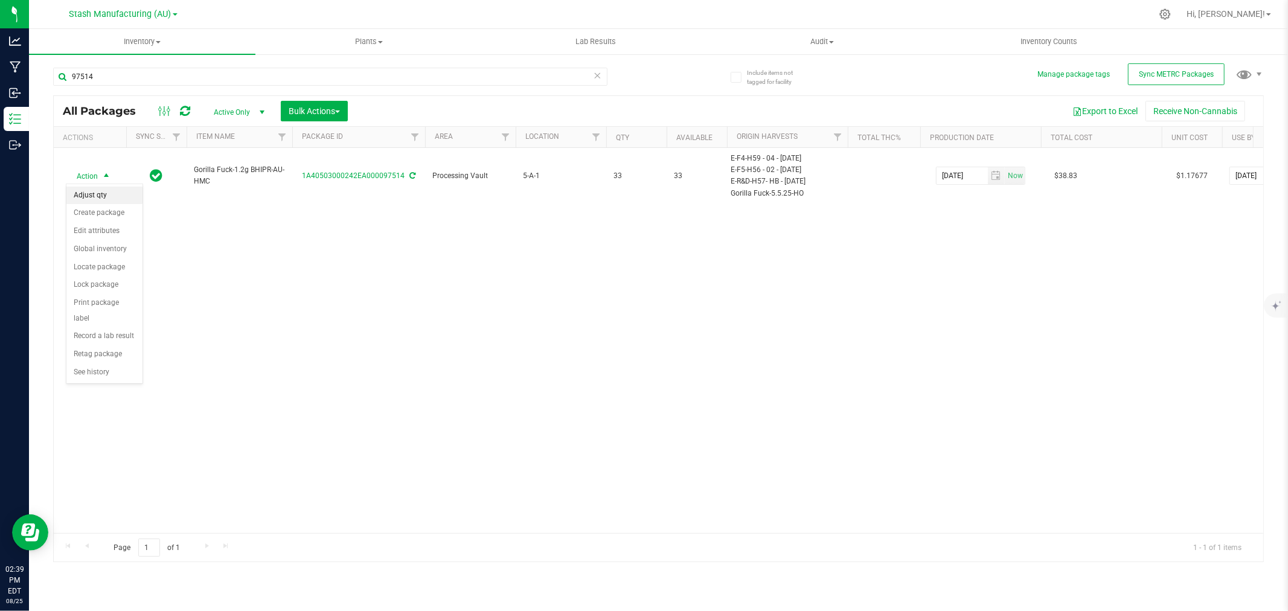
click at [98, 195] on li "Adjust qty" at bounding box center [104, 196] width 76 height 18
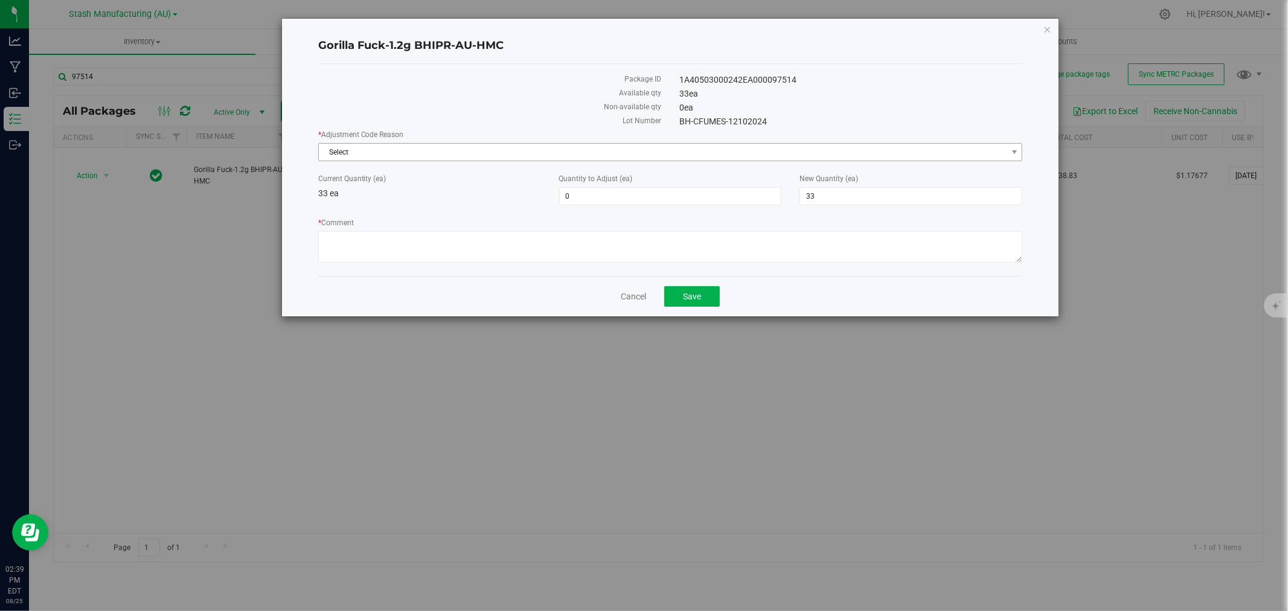
click at [475, 148] on span "Select" at bounding box center [663, 152] width 688 height 17
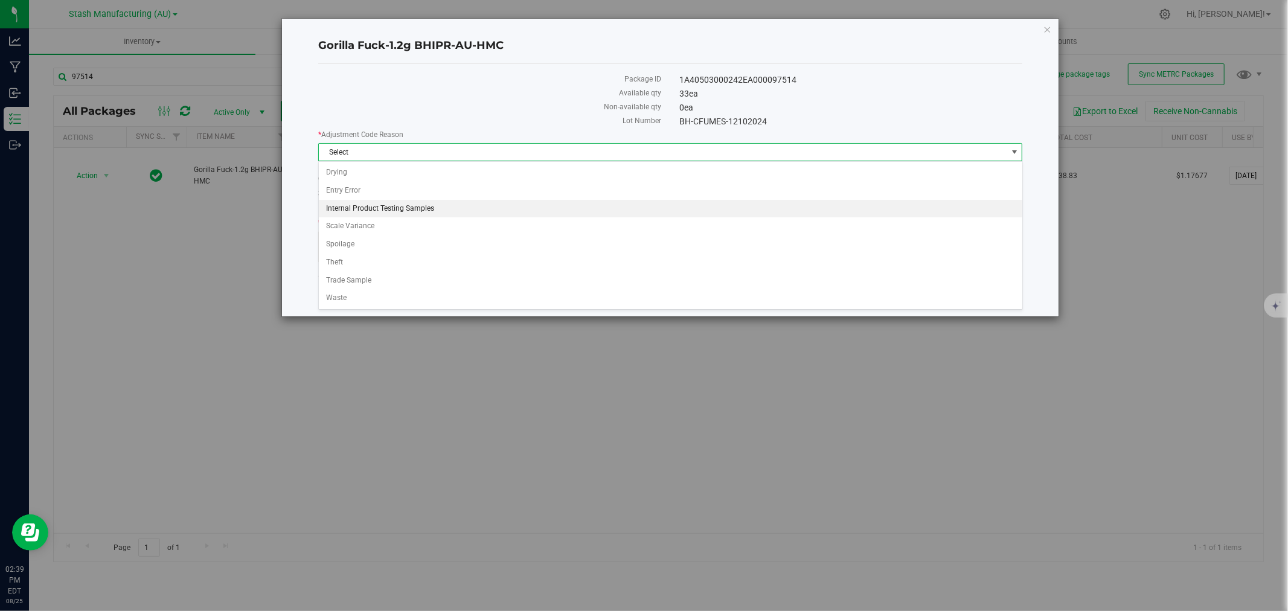
click at [394, 206] on li "Internal Product Testing Samples" at bounding box center [670, 209] width 703 height 18
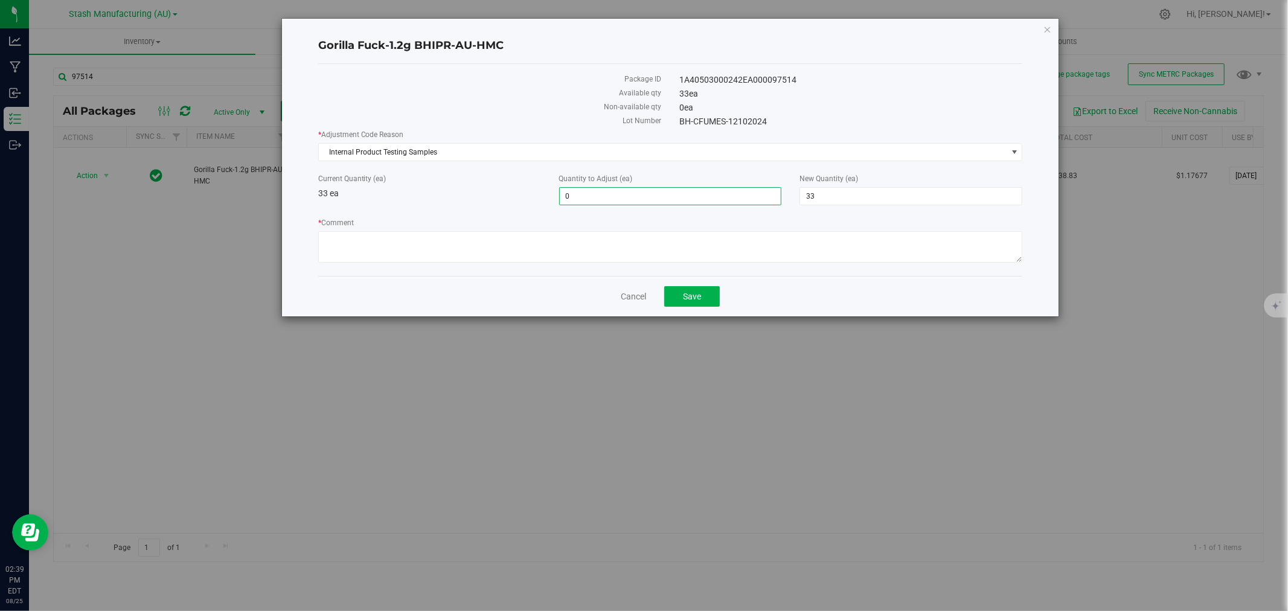
click at [643, 198] on span "0 0" at bounding box center [670, 196] width 223 height 18
click at [643, 198] on input "0" at bounding box center [671, 196] width 222 height 17
type input "-3"
type input "30"
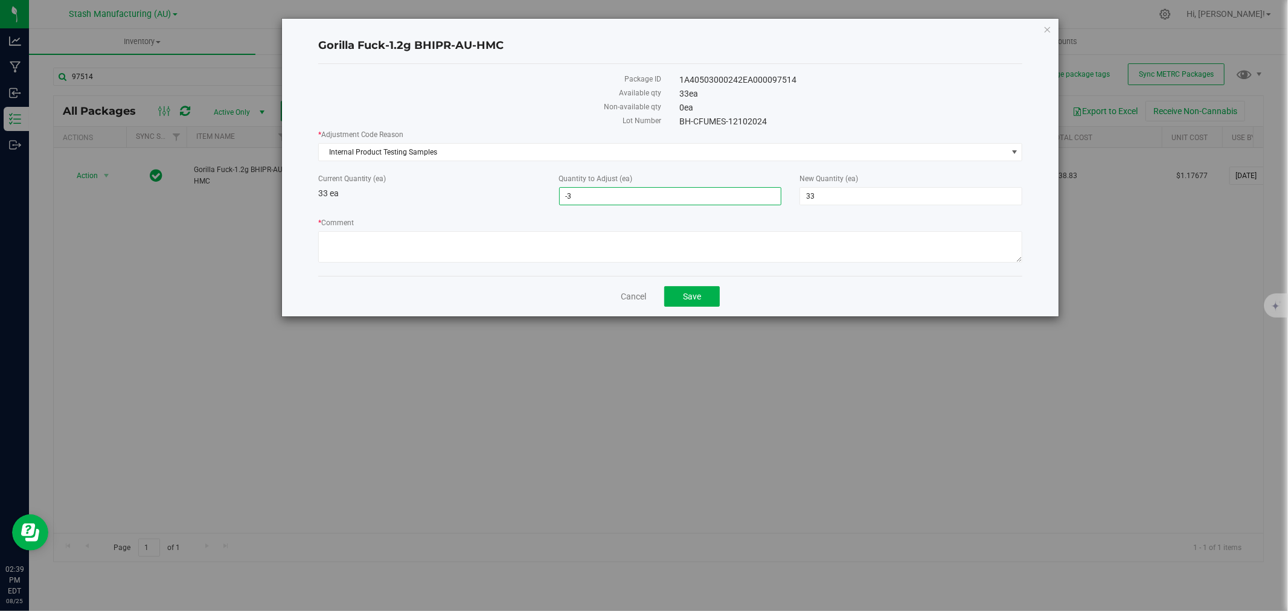
type input "30"
type textarea "Internal sample for [PERSON_NAME]"
click at [705, 302] on button "Save" at bounding box center [692, 296] width 56 height 21
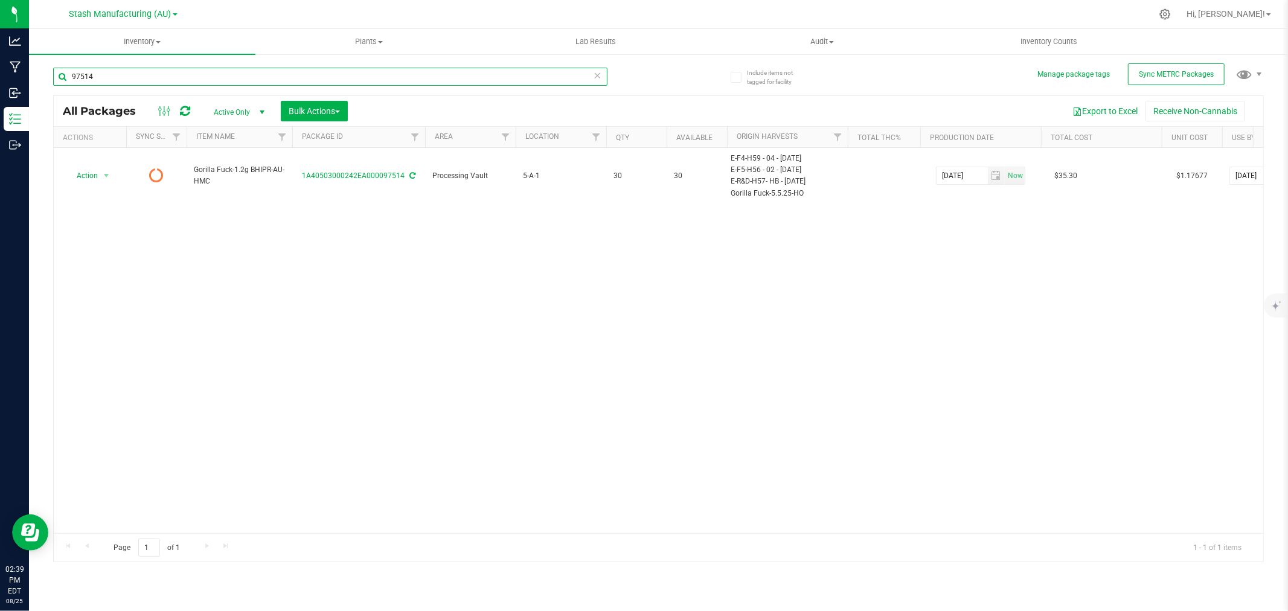
click at [120, 77] on input "97514" at bounding box center [330, 77] width 554 height 18
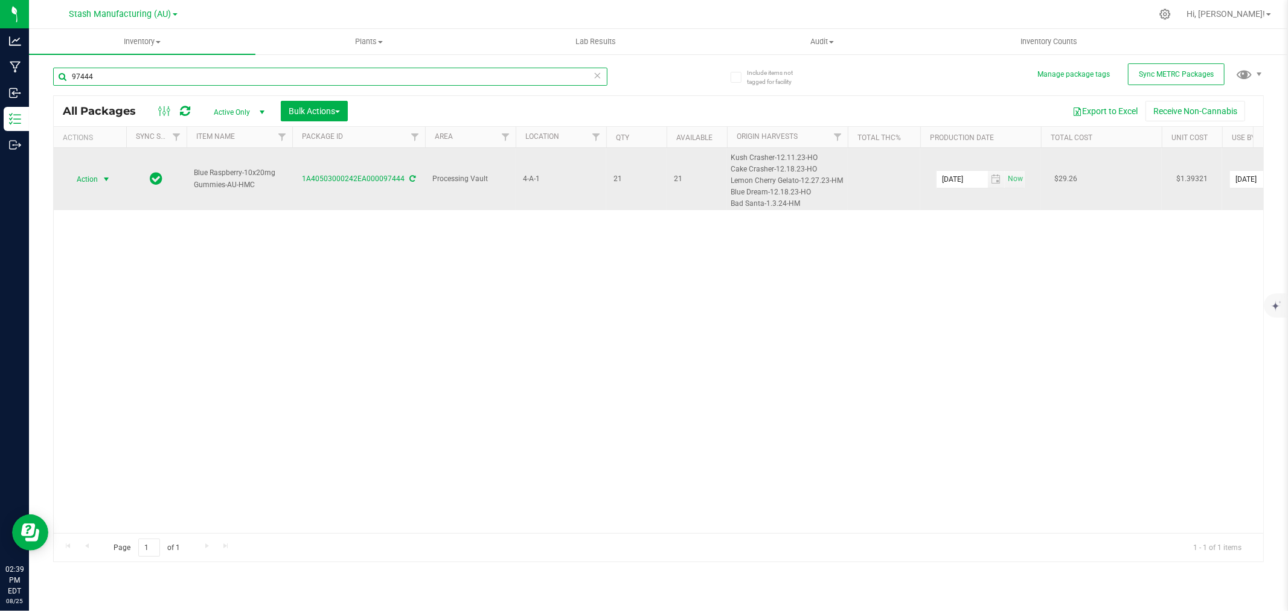
type input "97444"
click at [100, 179] on span "select" at bounding box center [106, 179] width 15 height 17
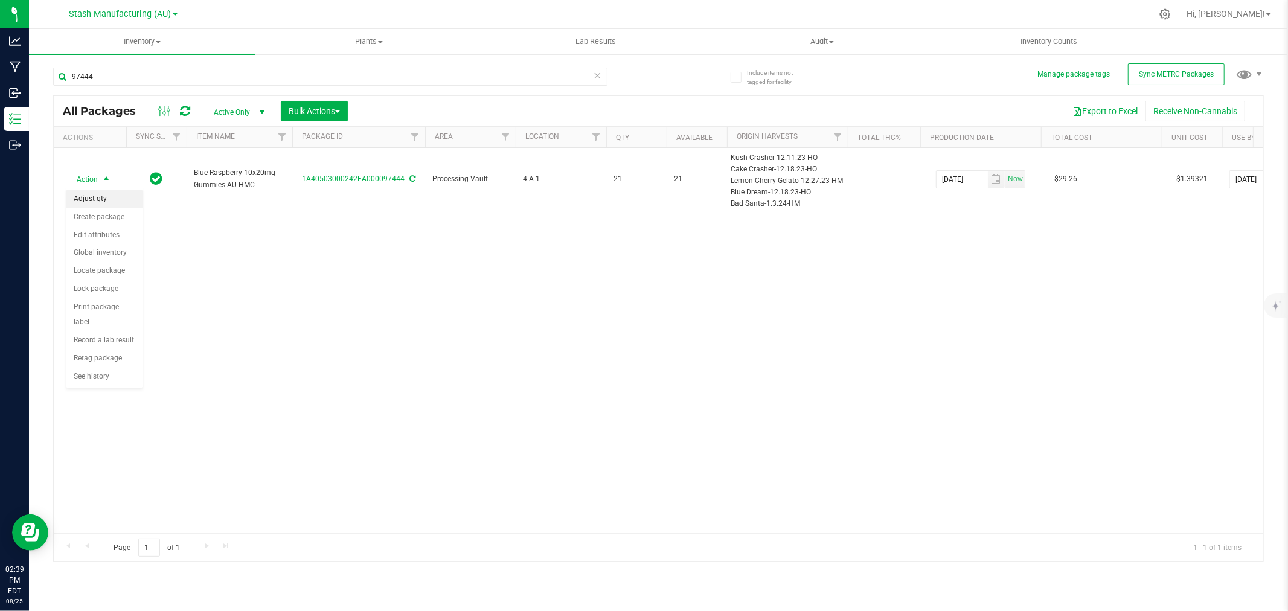
click at [95, 197] on li "Adjust qty" at bounding box center [104, 199] width 76 height 18
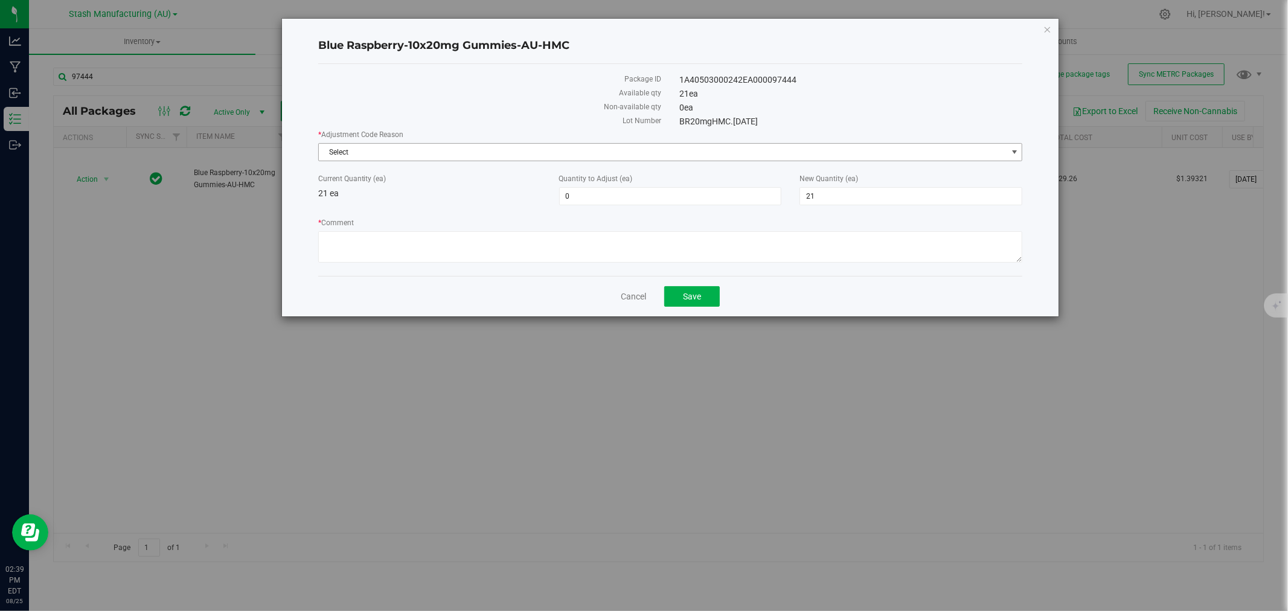
click at [507, 153] on span "Select" at bounding box center [663, 152] width 688 height 17
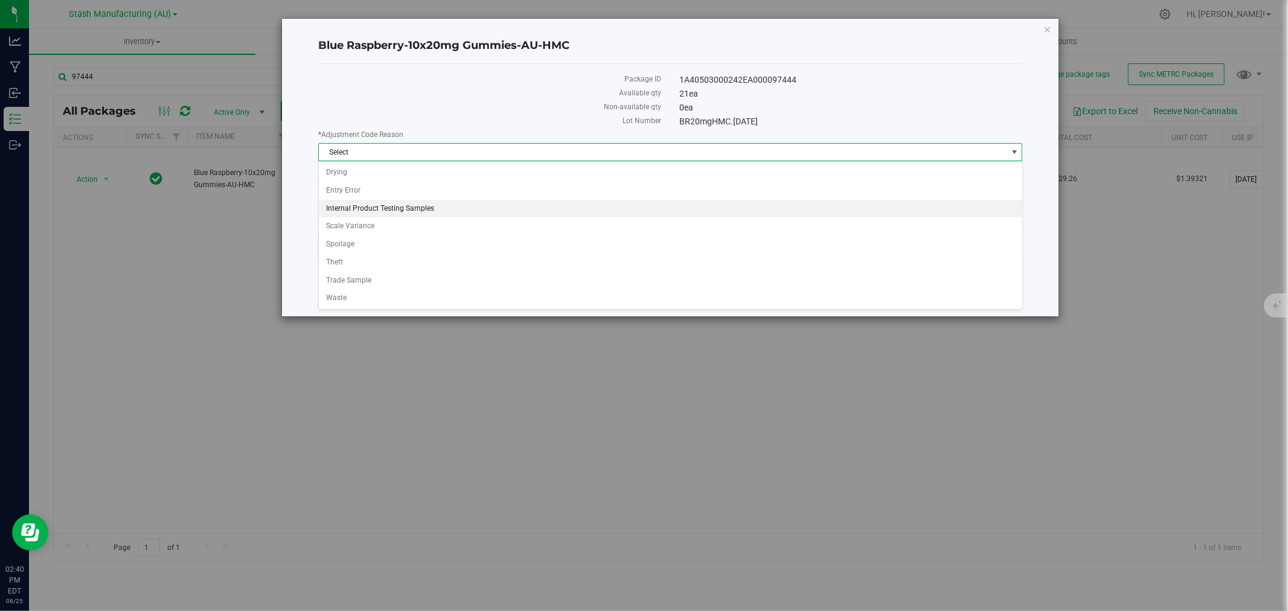
drag, startPoint x: 370, startPoint y: 209, endPoint x: 530, endPoint y: 179, distance: 162.7
click at [371, 209] on li "Internal Product Testing Samples" at bounding box center [670, 209] width 703 height 18
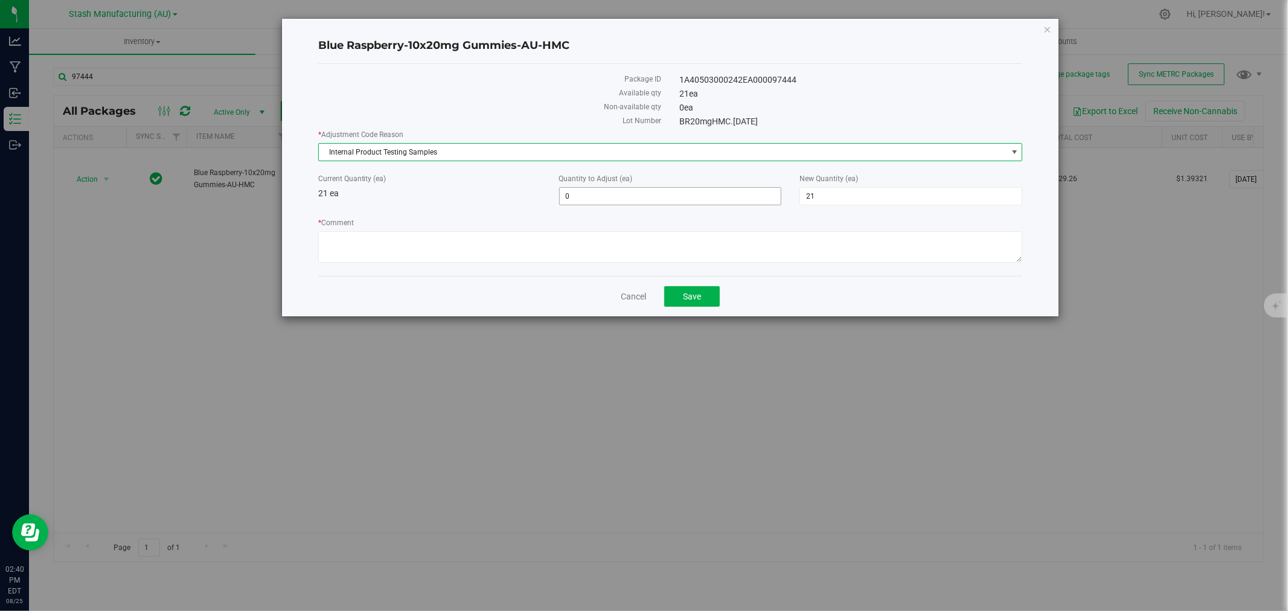
click at [708, 199] on span "0 0" at bounding box center [670, 196] width 223 height 18
click at [708, 199] on input "0" at bounding box center [671, 196] width 222 height 17
type input "-2"
type input "19"
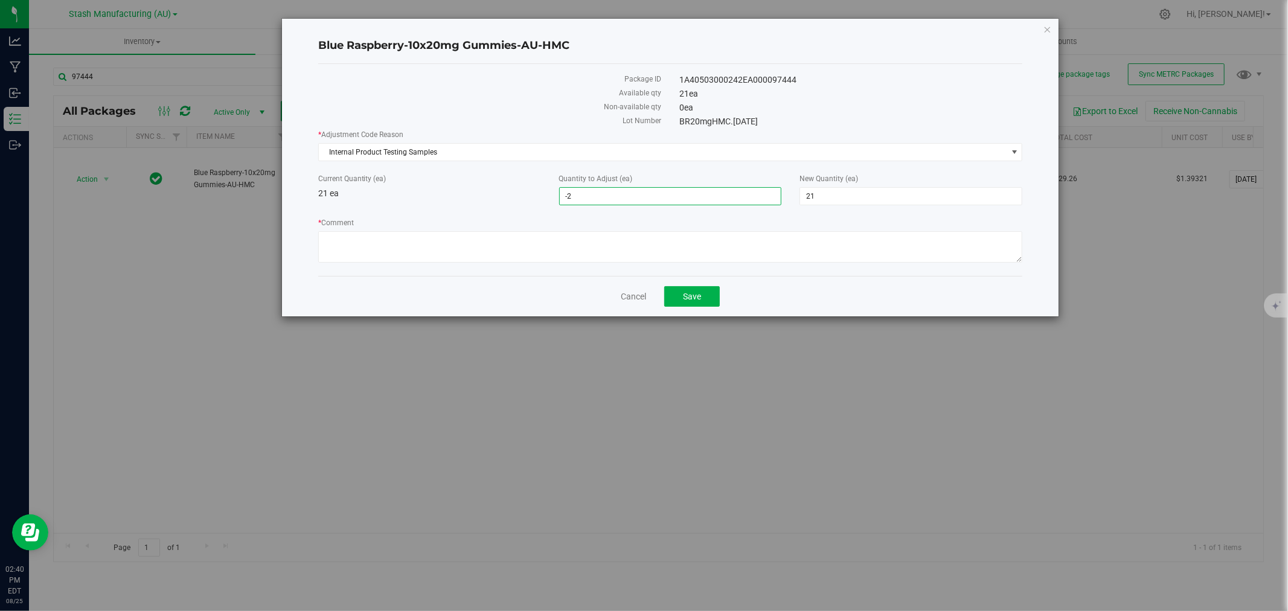
type input "19"
type textarea "Internal sample [PERSON_NAME]"
click at [704, 298] on button "Save" at bounding box center [692, 296] width 56 height 21
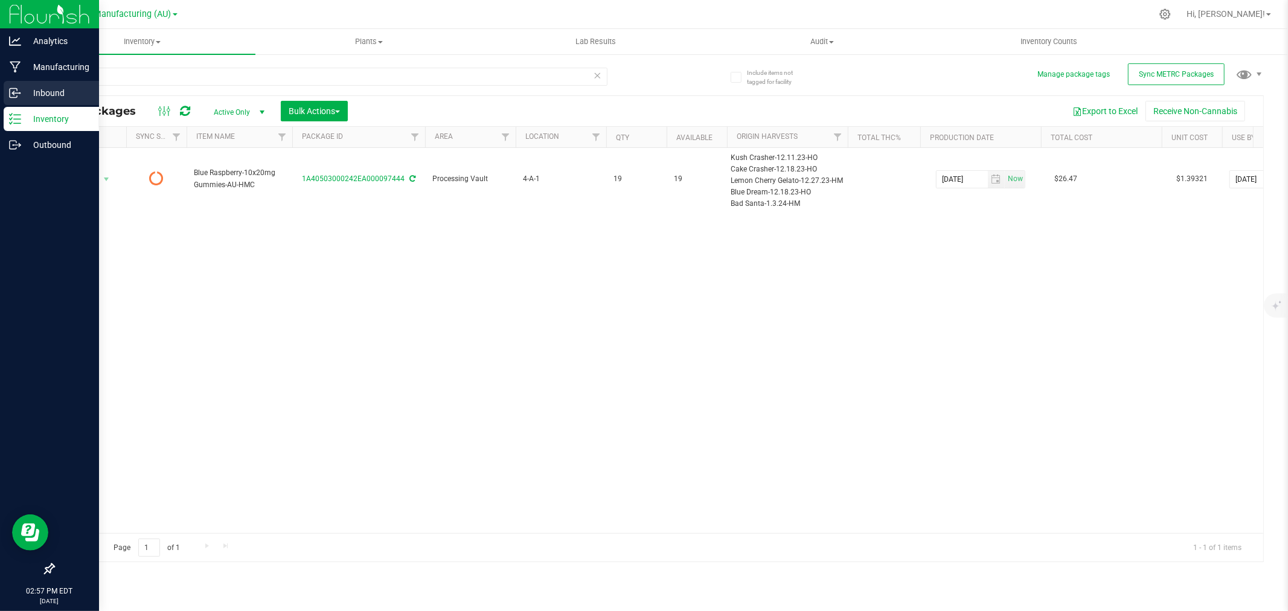
click at [27, 94] on p "Inbound" at bounding box center [57, 93] width 72 height 14
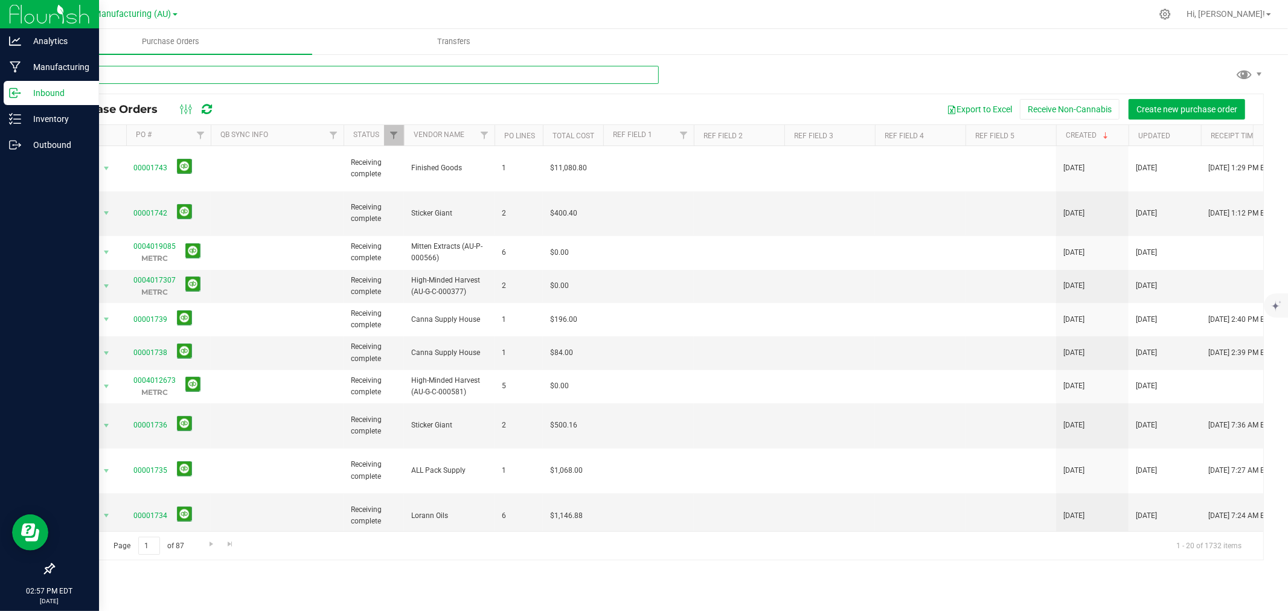
click at [289, 74] on input "text" at bounding box center [356, 75] width 606 height 18
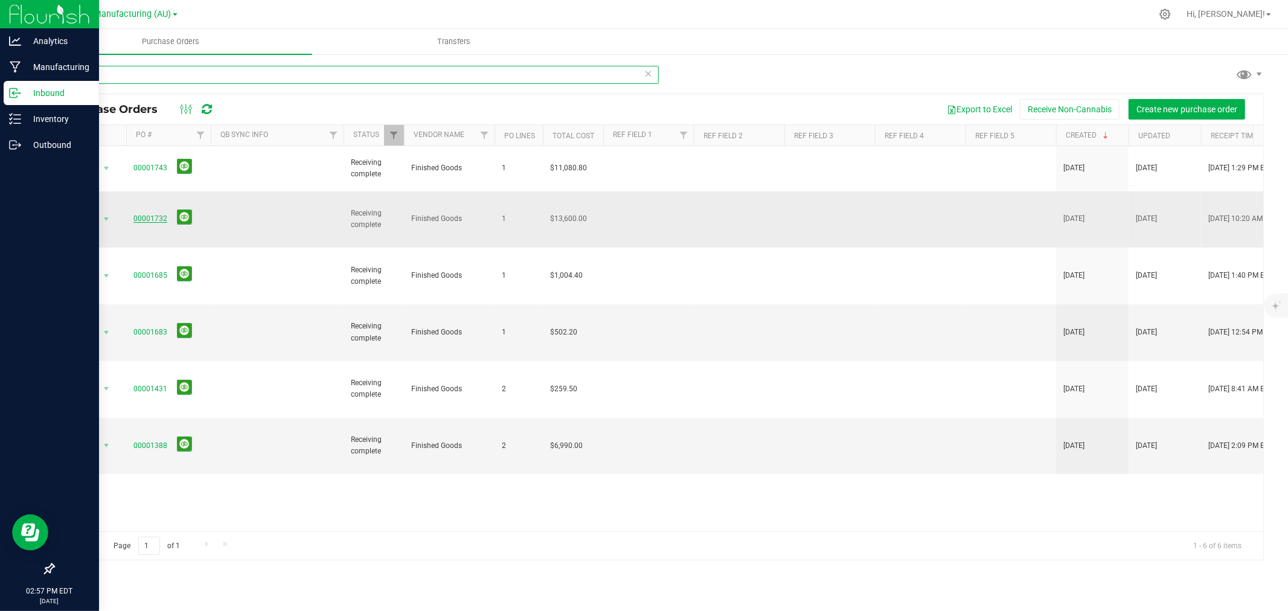
type input "Fini"
click at [136, 214] on link "00001732" at bounding box center [150, 218] width 34 height 8
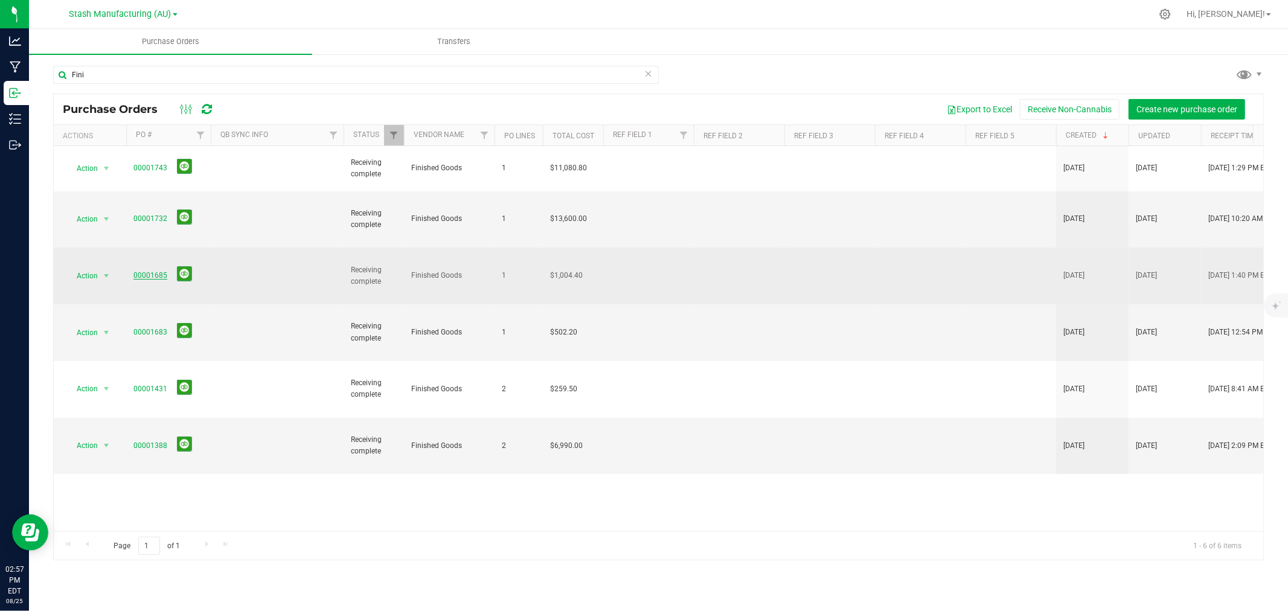
click at [155, 271] on link "00001685" at bounding box center [150, 275] width 34 height 8
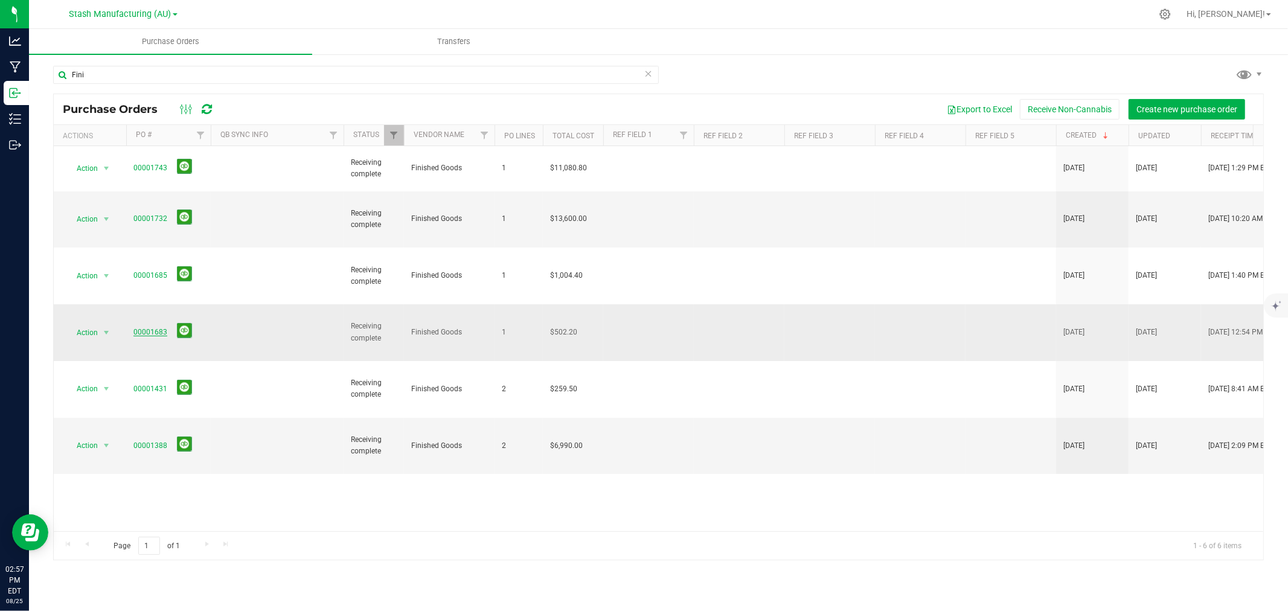
click at [140, 328] on link "00001683" at bounding box center [150, 332] width 34 height 8
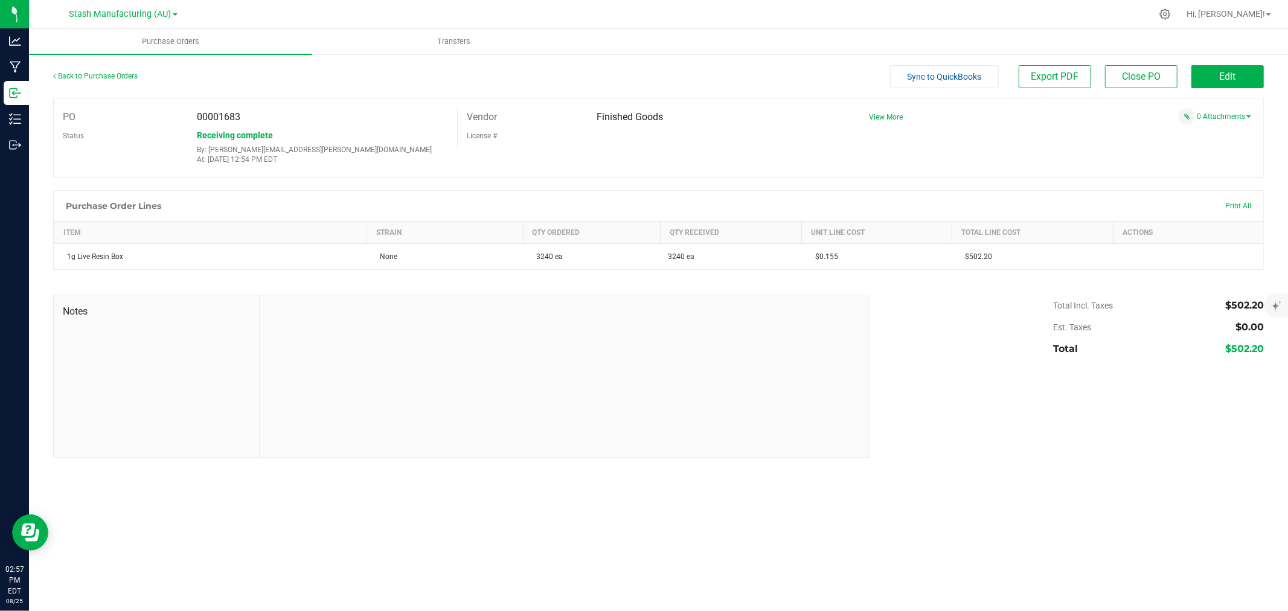
click at [119, 69] on div "Back to Purchase Orders" at bounding box center [204, 76] width 302 height 22
click at [111, 75] on link "Back to Purchase Orders" at bounding box center [95, 76] width 85 height 8
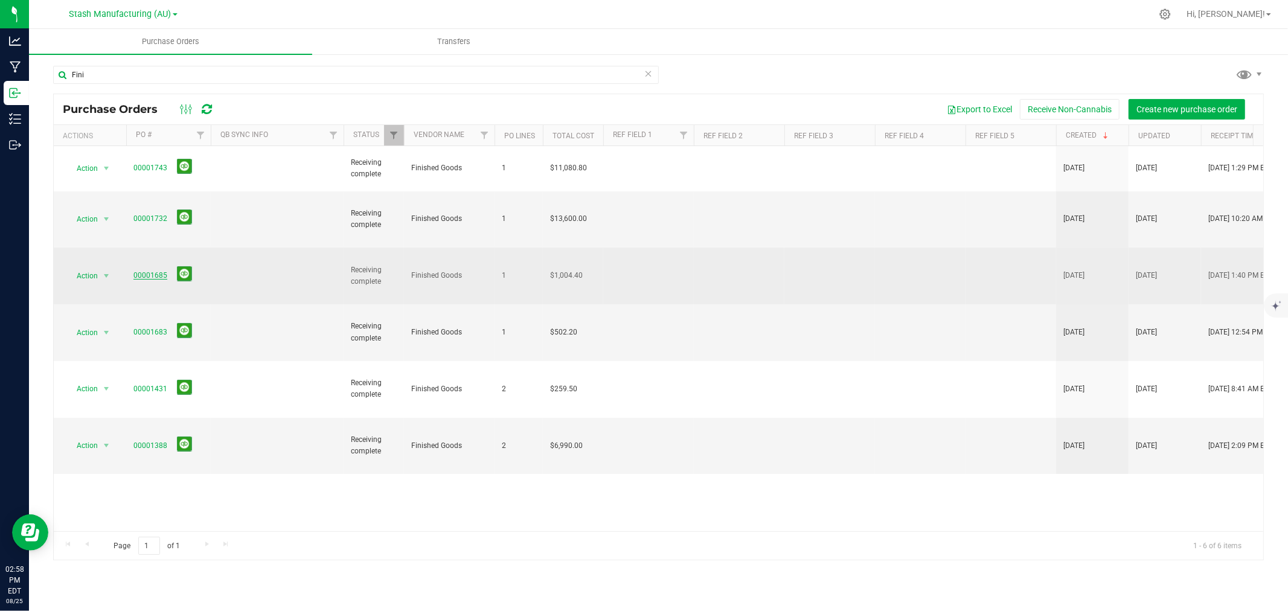
click at [161, 271] on link "00001685" at bounding box center [150, 275] width 34 height 8
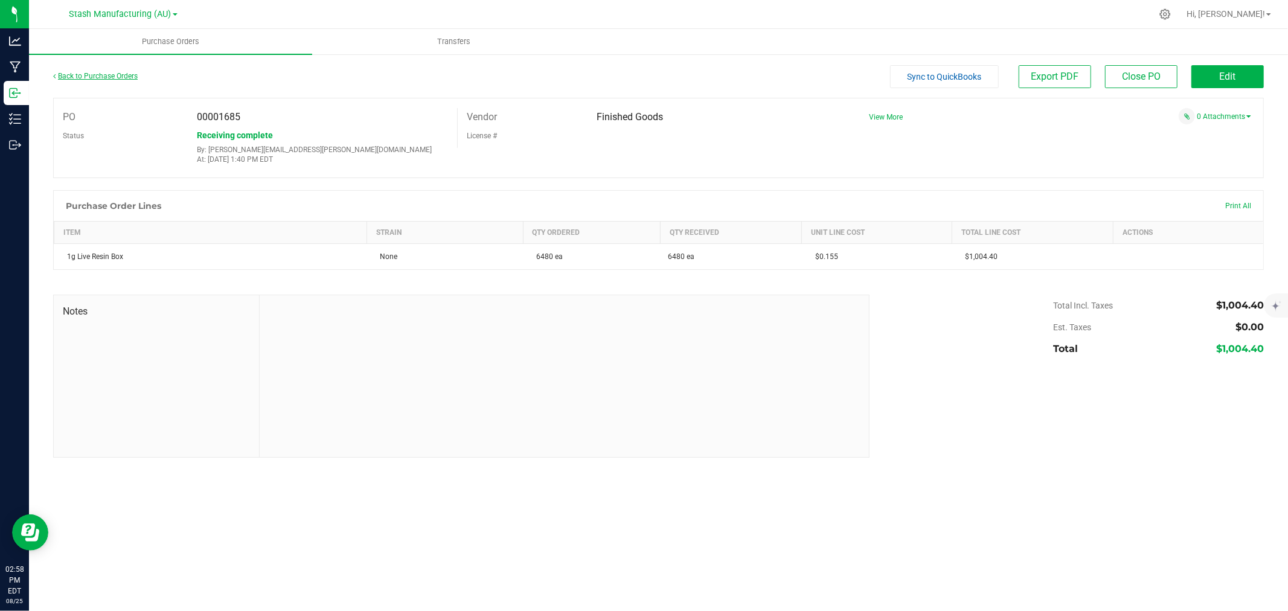
click at [115, 75] on link "Back to Purchase Orders" at bounding box center [95, 76] width 85 height 8
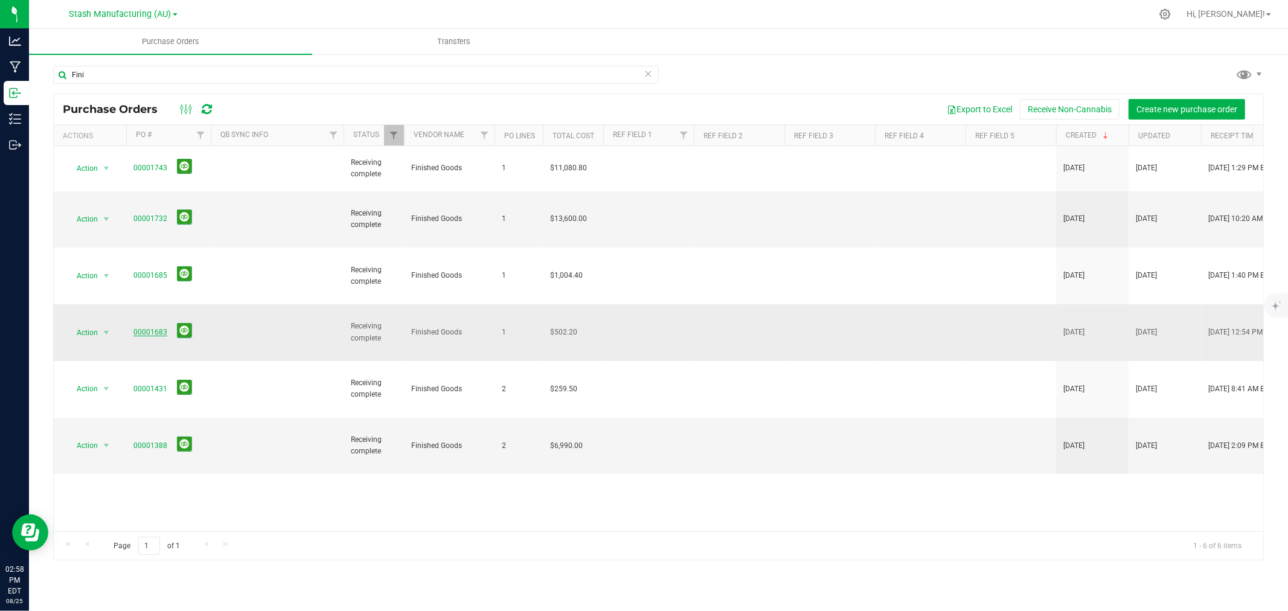
click at [148, 328] on link "00001683" at bounding box center [150, 332] width 34 height 8
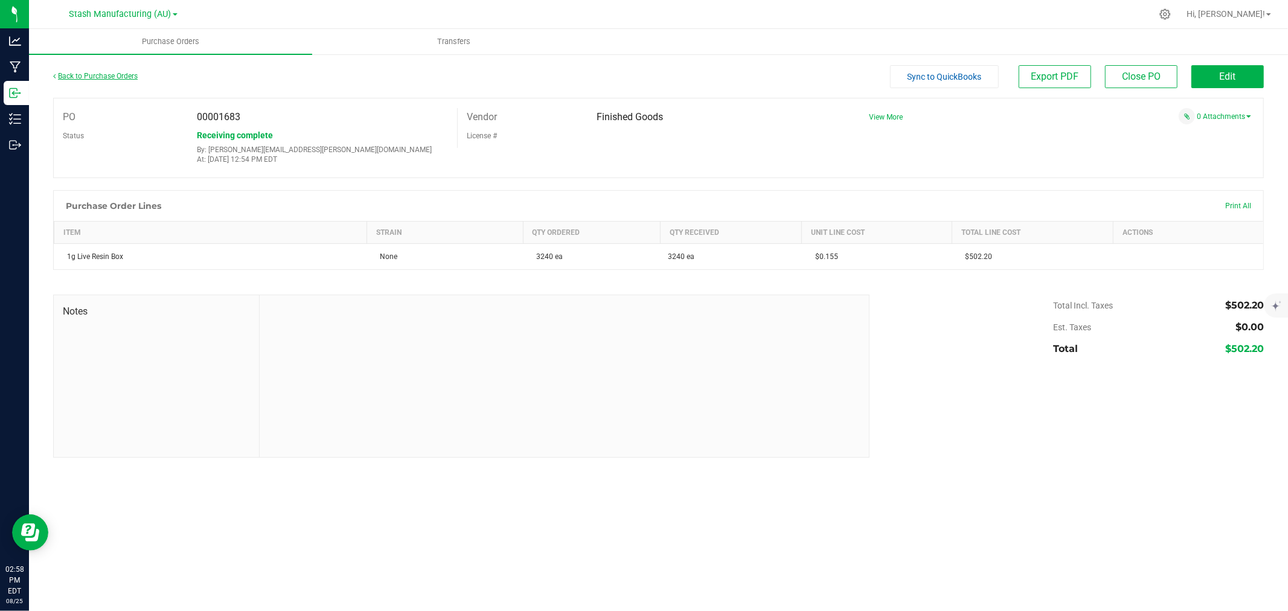
click at [82, 74] on link "Back to Purchase Orders" at bounding box center [95, 76] width 85 height 8
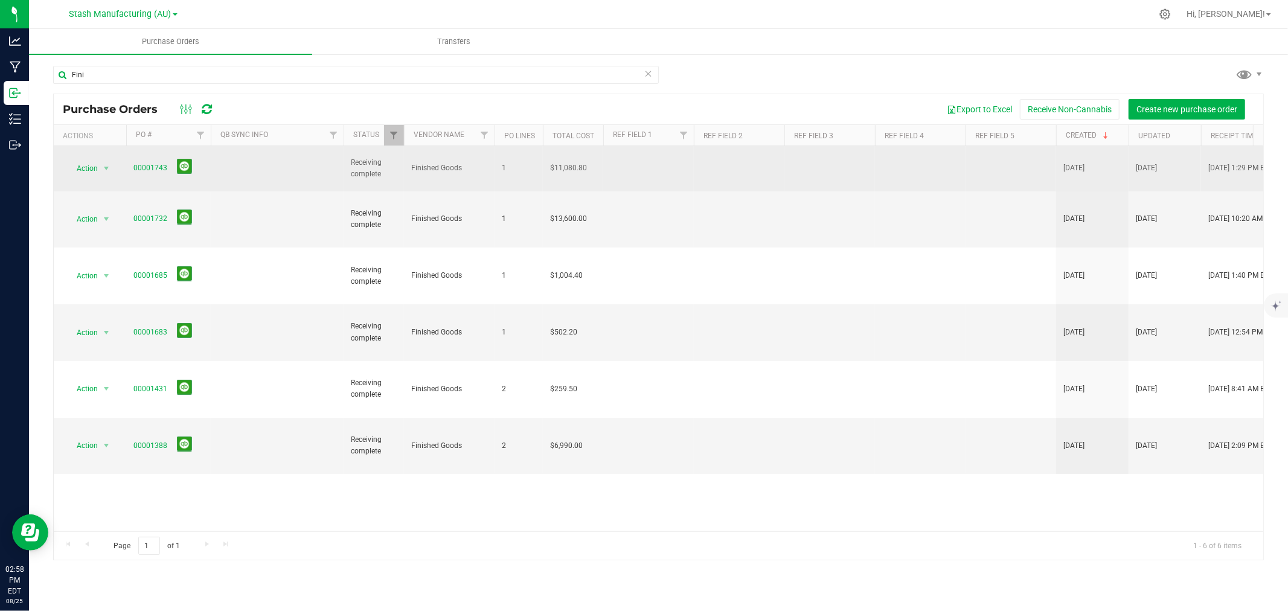
click at [160, 159] on span "00001743" at bounding box center [168, 168] width 70 height 19
click at [152, 164] on link "00001743" at bounding box center [150, 168] width 34 height 8
